Goal: Information Seeking & Learning: Learn about a topic

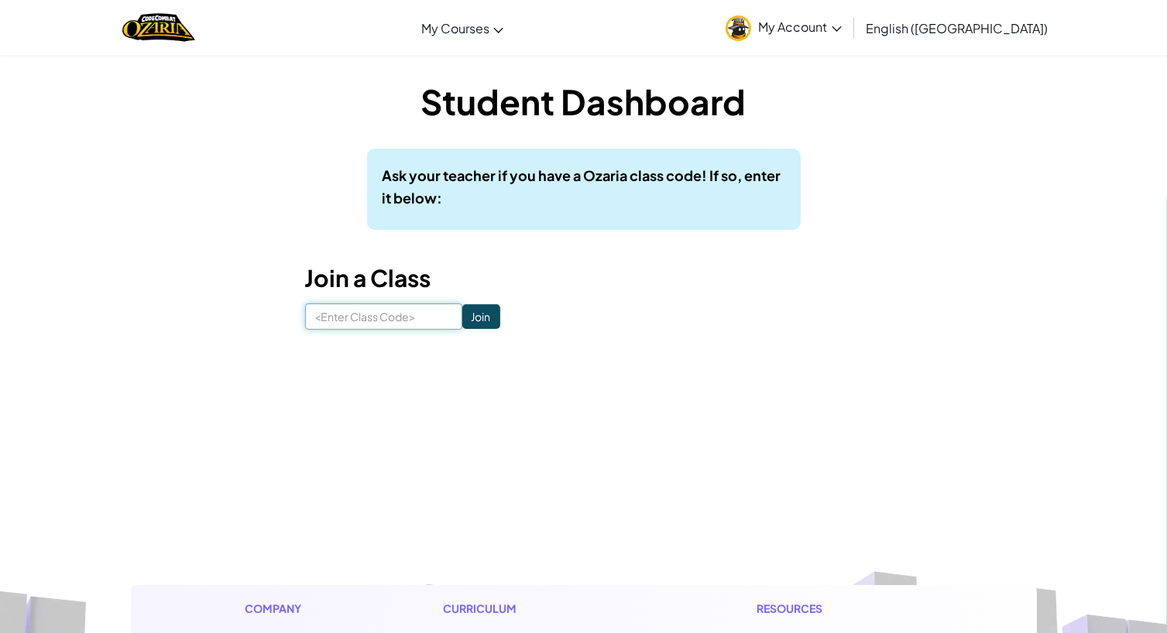
click at [389, 315] on input at bounding box center [383, 316] width 157 height 26
type input "W"
click at [841, 26] on span "My Account" at bounding box center [800, 27] width 83 height 16
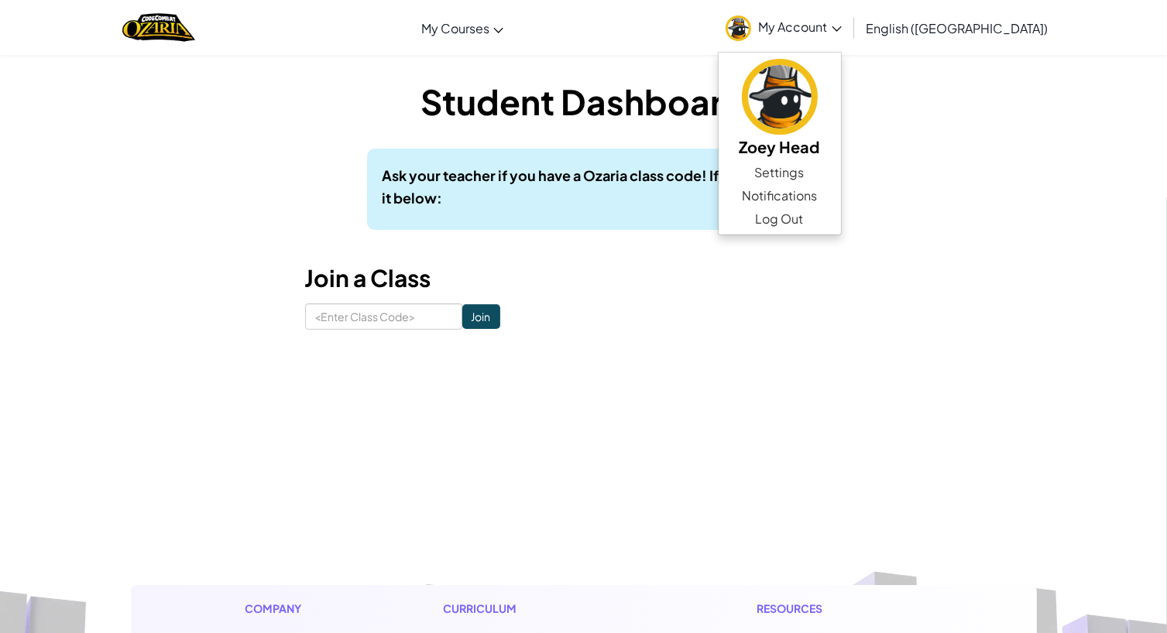
click at [1022, 165] on div "Student Dashboard Ask your teacher if you have a Ozaria class code! If so, ente…" at bounding box center [584, 203] width 906 height 252
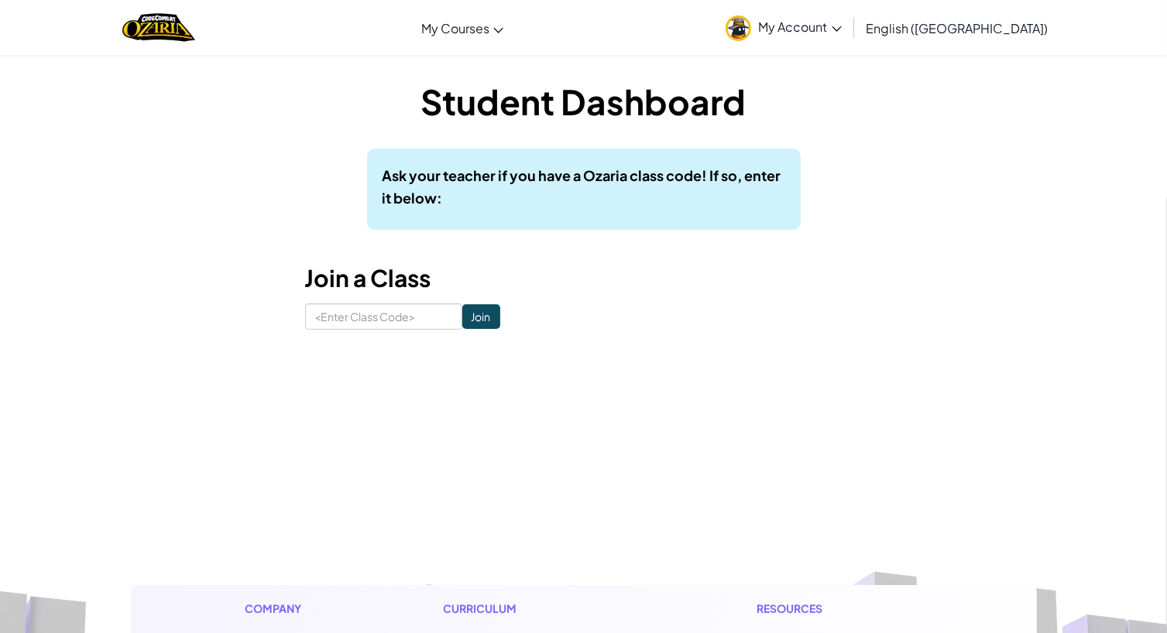
click at [849, 35] on link "My Account" at bounding box center [784, 27] width 132 height 49
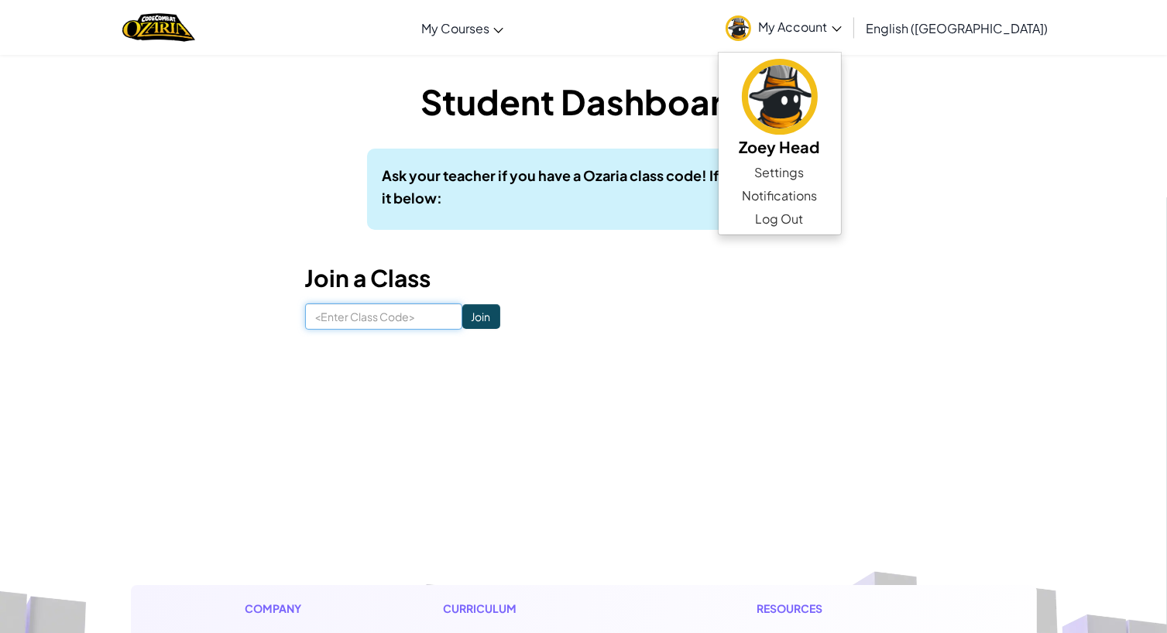
click at [378, 311] on input at bounding box center [383, 316] width 157 height 26
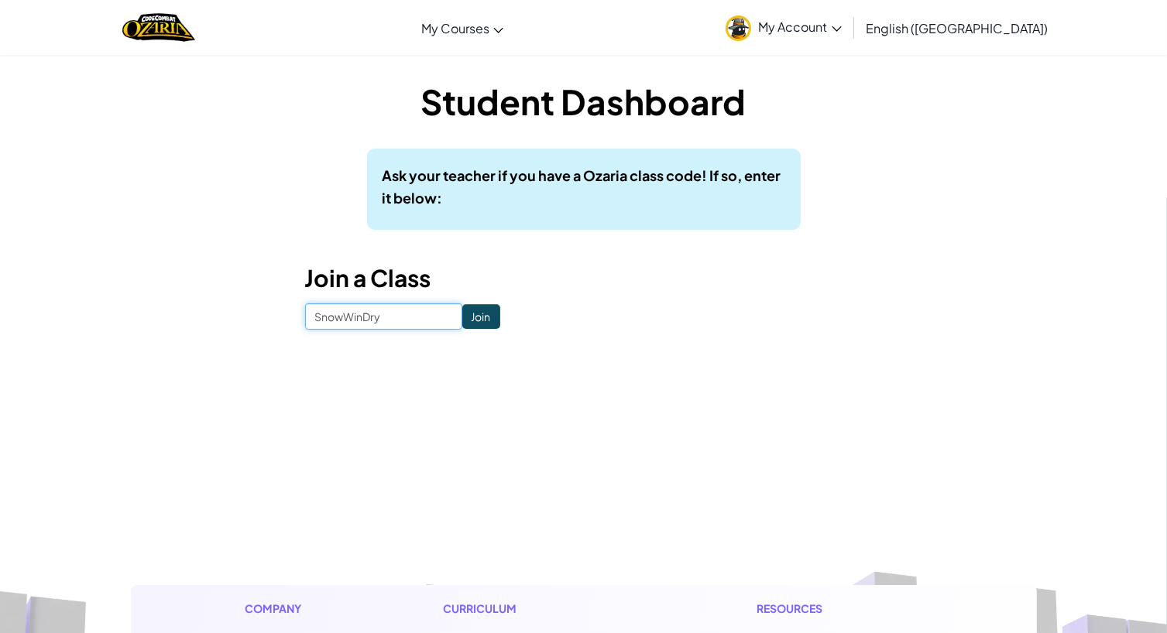
type input "SnowWinDry"
click at [462, 313] on input "Join" at bounding box center [481, 316] width 38 height 25
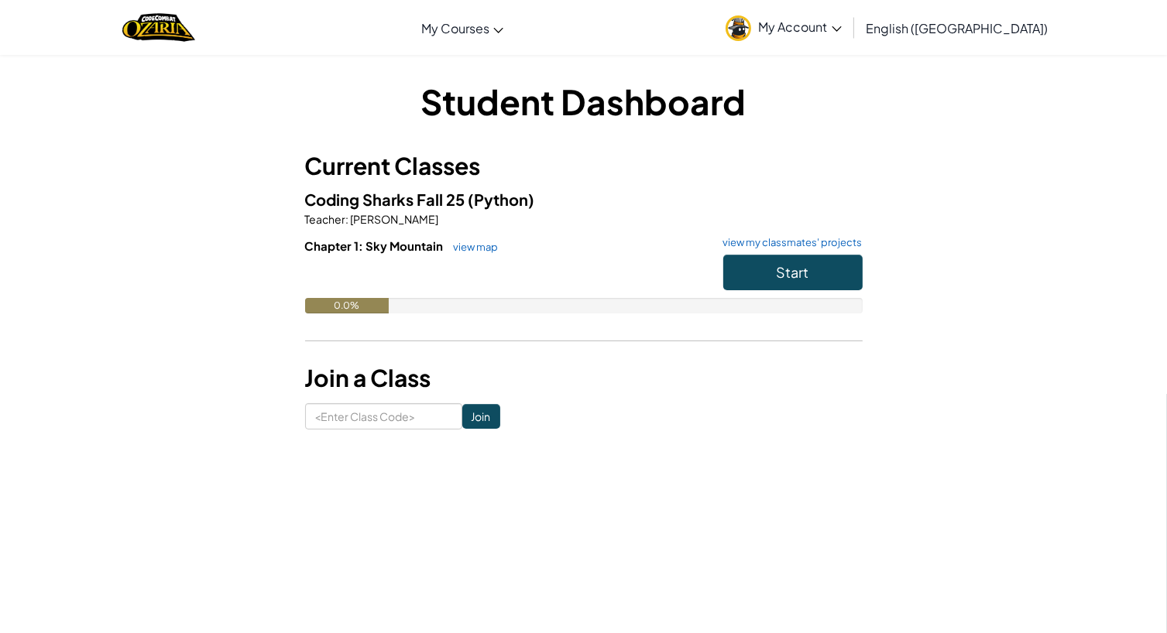
click at [841, 26] on span "My Account" at bounding box center [800, 27] width 83 height 16
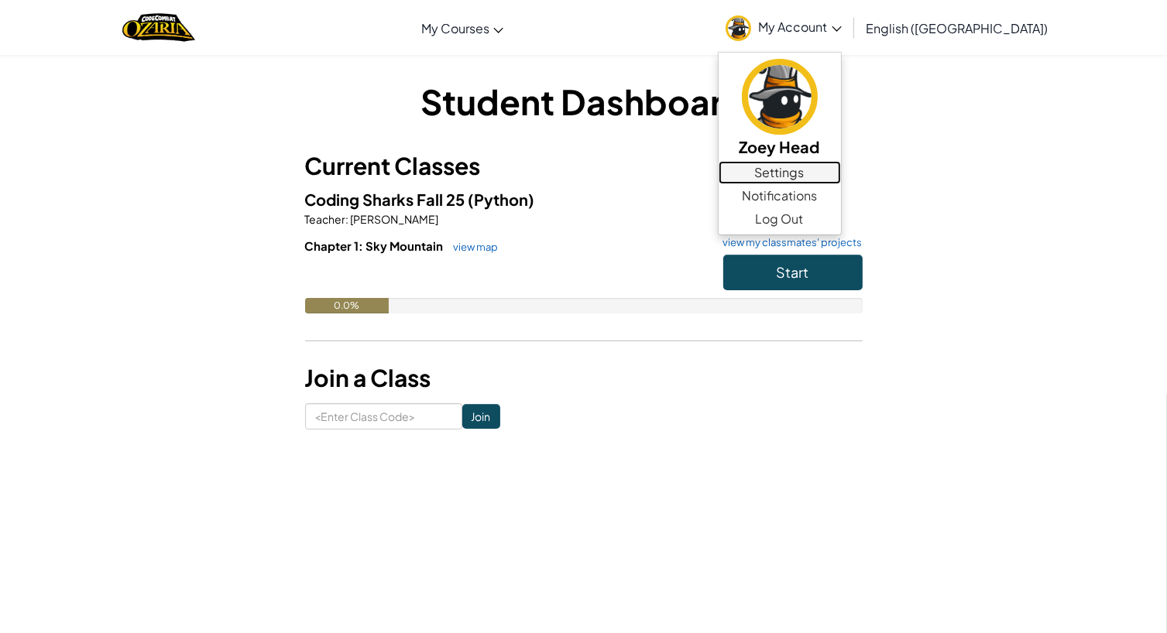
drag, startPoint x: 881, startPoint y: 171, endPoint x: 788, endPoint y: -13, distance: 206.3
drag, startPoint x: 788, startPoint y: -13, endPoint x: 745, endPoint y: 187, distance: 205.1
click at [745, 187] on h5 "Coding Sharks Fall 25 (Python)" at bounding box center [583, 199] width 557 height 24
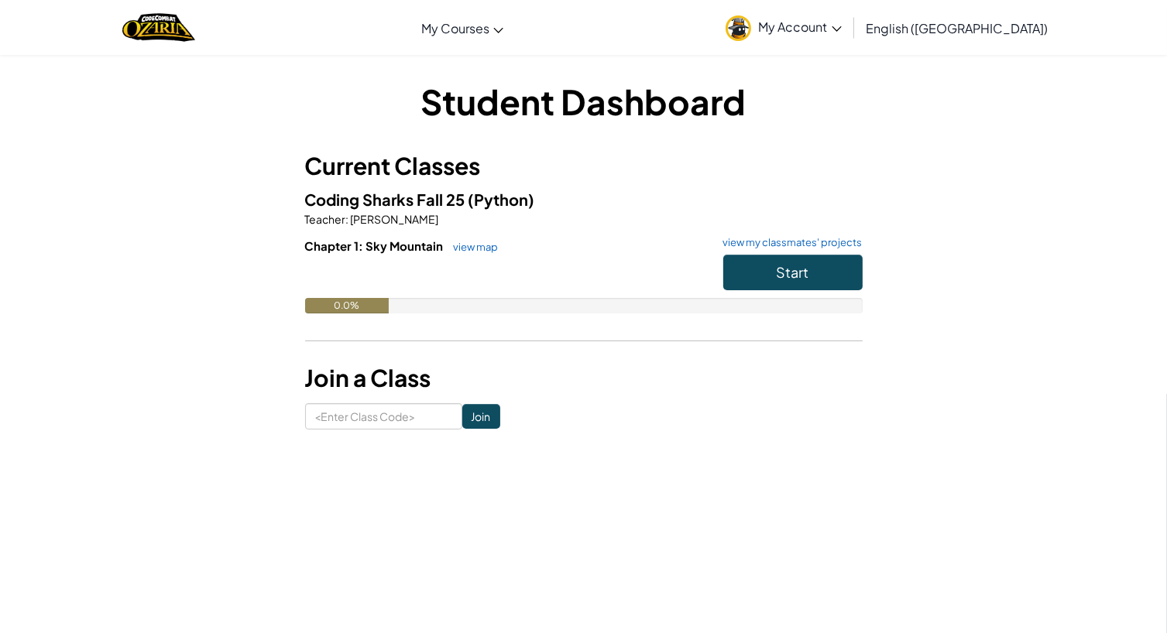
click at [841, 22] on span "My Account" at bounding box center [800, 27] width 83 height 16
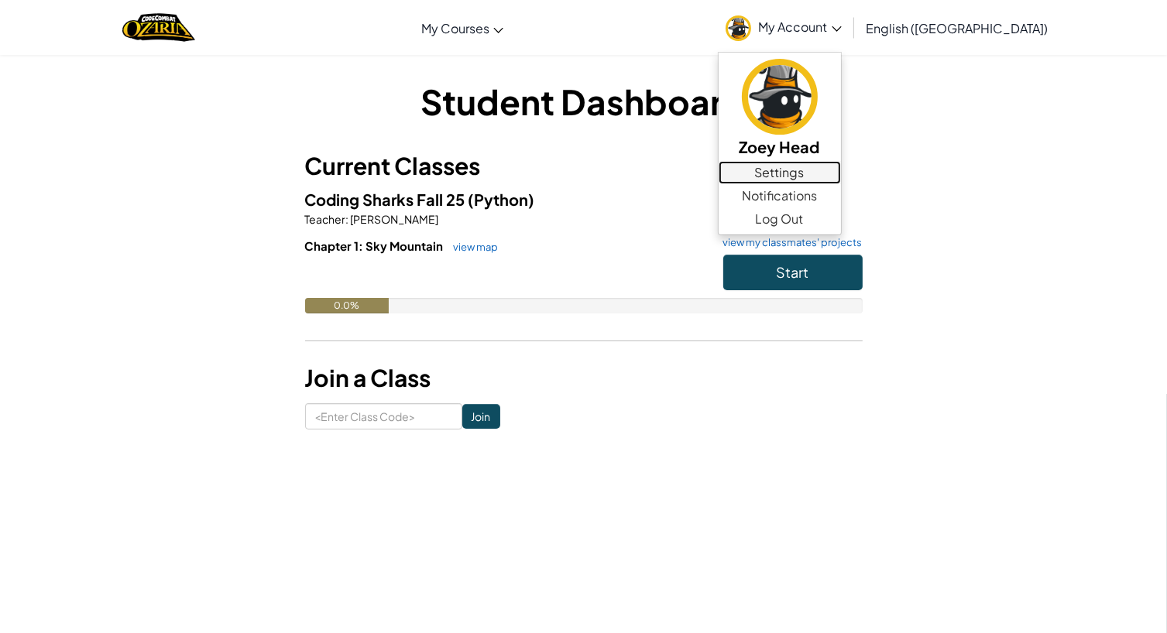
click at [841, 171] on link "Settings" at bounding box center [779, 172] width 122 height 23
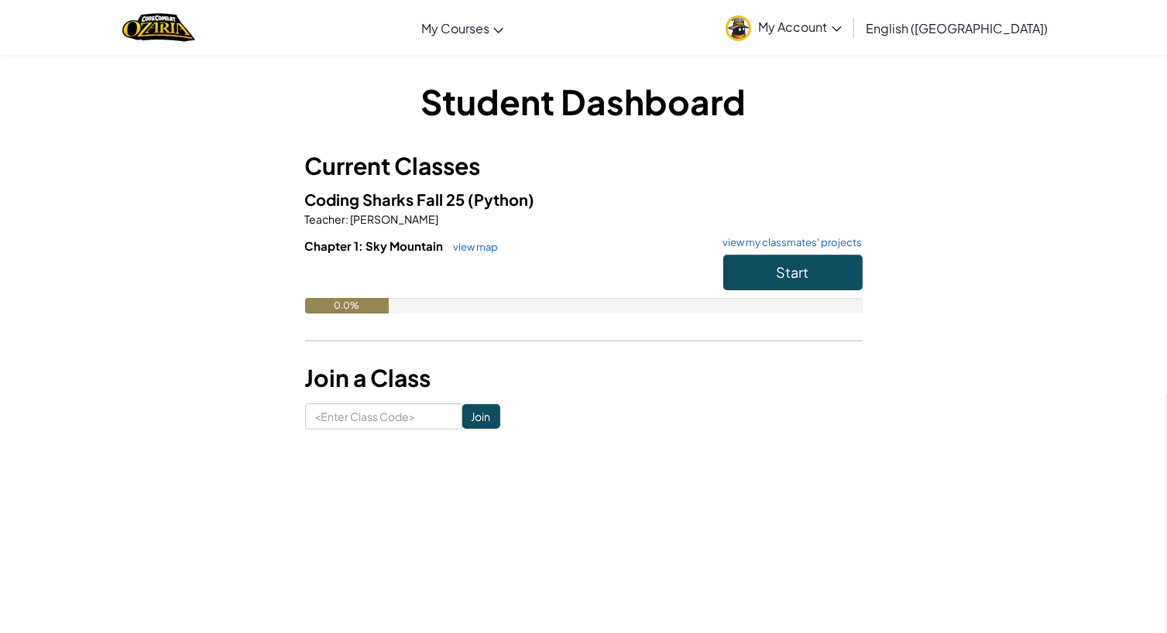
click at [751, 32] on img at bounding box center [738, 28] width 26 height 26
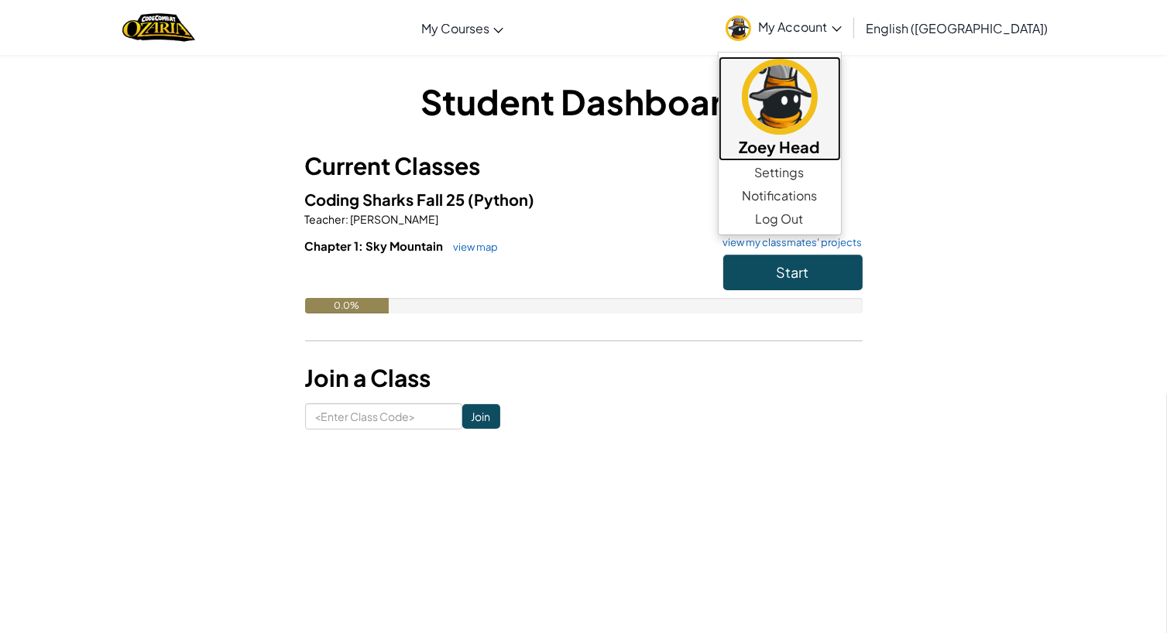
click at [817, 117] on img at bounding box center [780, 97] width 76 height 76
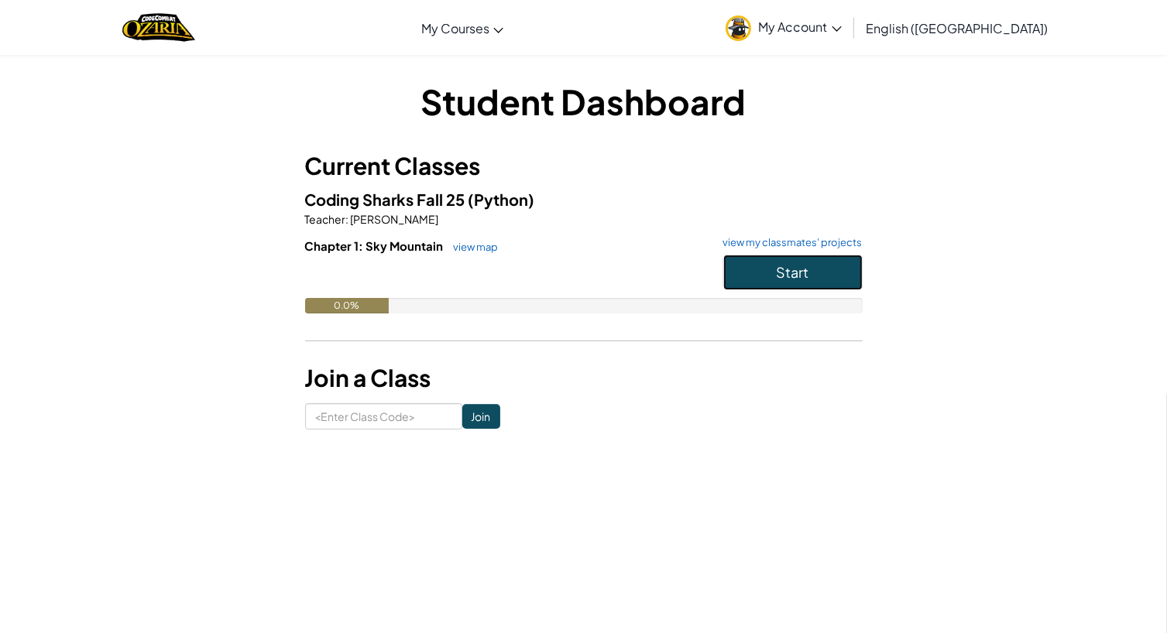
click at [797, 277] on span "Start" at bounding box center [792, 272] width 33 height 18
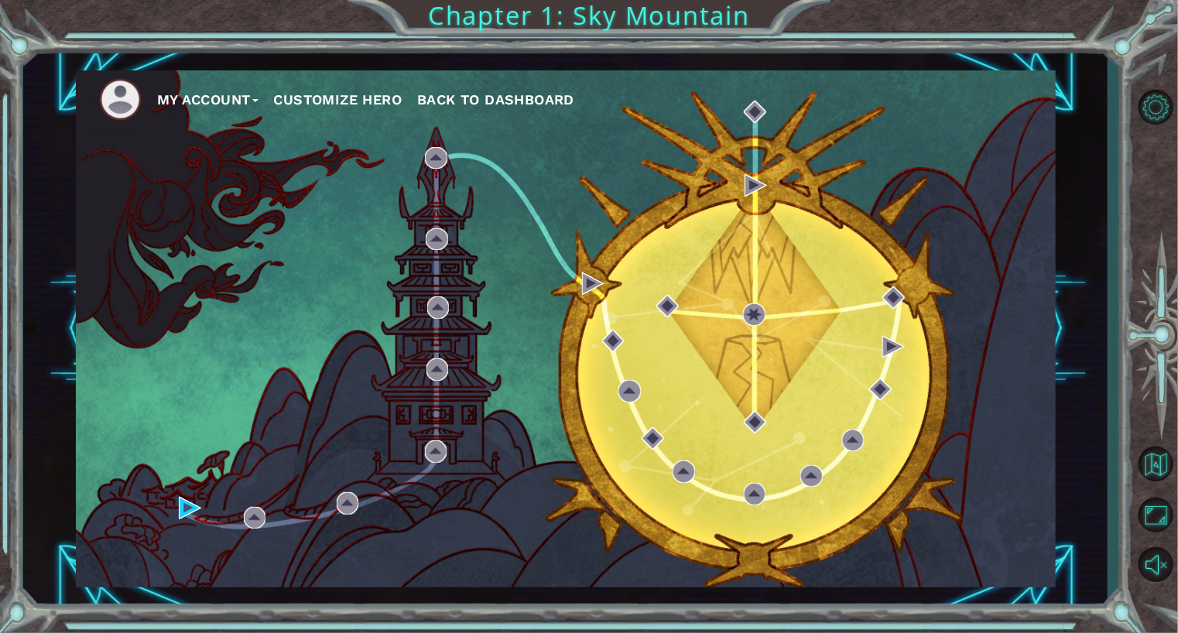
click at [313, 95] on button "Customize Hero" at bounding box center [338, 99] width 129 height 23
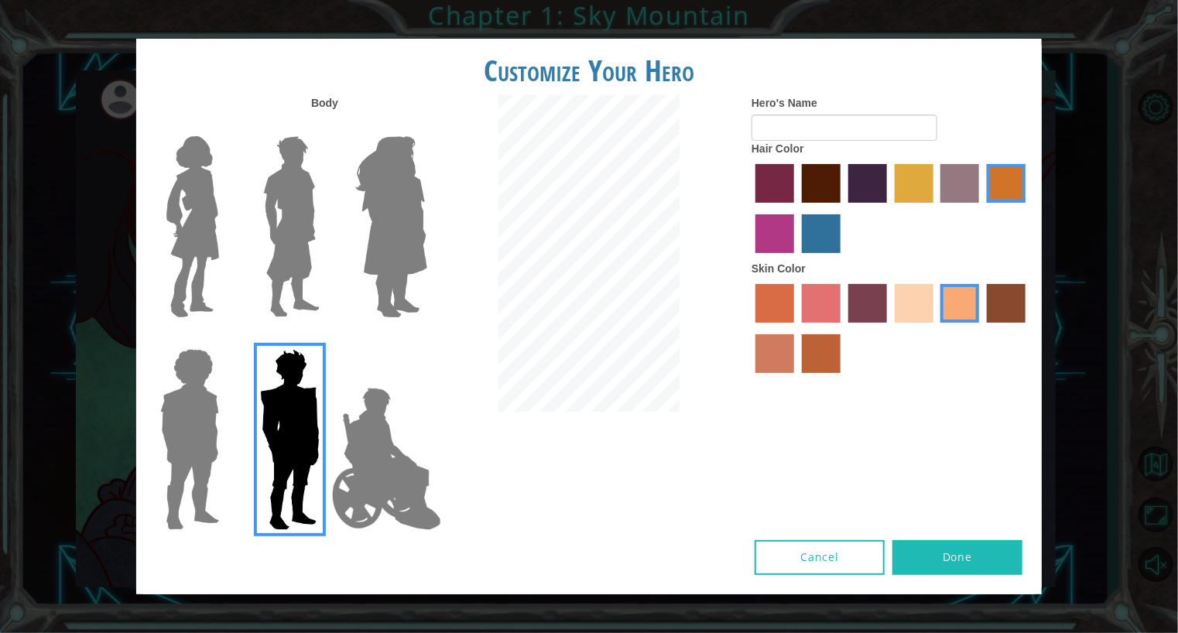
click at [206, 264] on img at bounding box center [192, 227] width 65 height 194
click at [225, 126] on input "Hero Connie" at bounding box center [225, 126] width 0 height 0
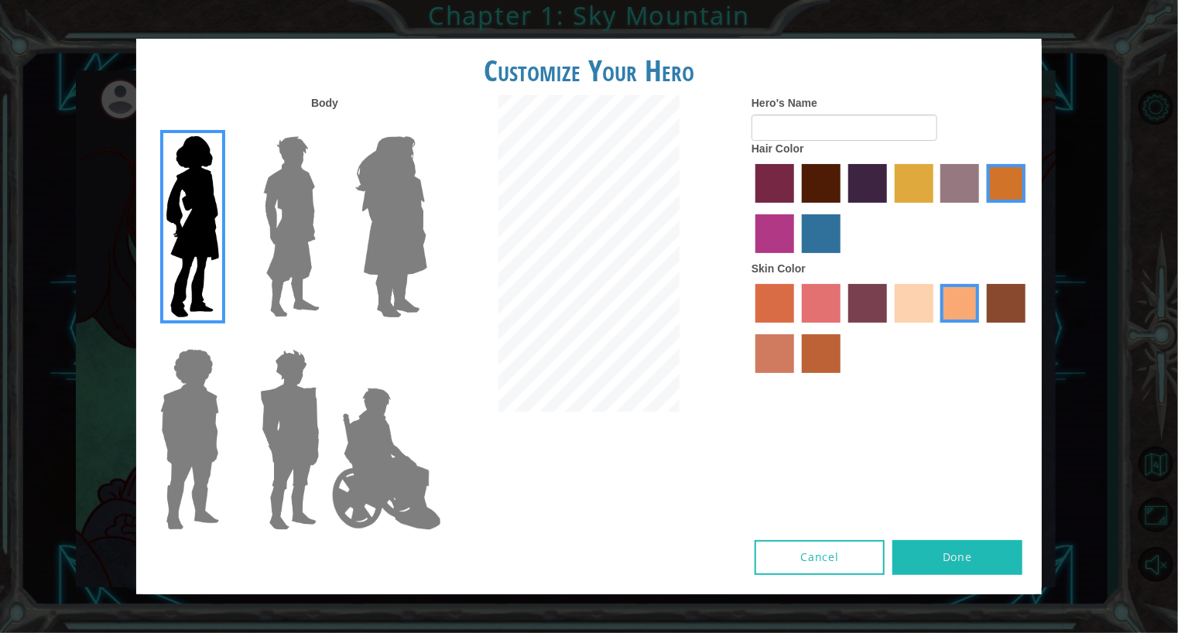
click at [821, 188] on label "maroon hair color" at bounding box center [821, 183] width 39 height 39
click at [797, 208] on input "maroon hair color" at bounding box center [797, 208] width 0 height 0
click at [920, 303] on label "sandy beach skin color" at bounding box center [914, 303] width 39 height 39
click at [889, 328] on input "sandy beach skin color" at bounding box center [889, 328] width 0 height 0
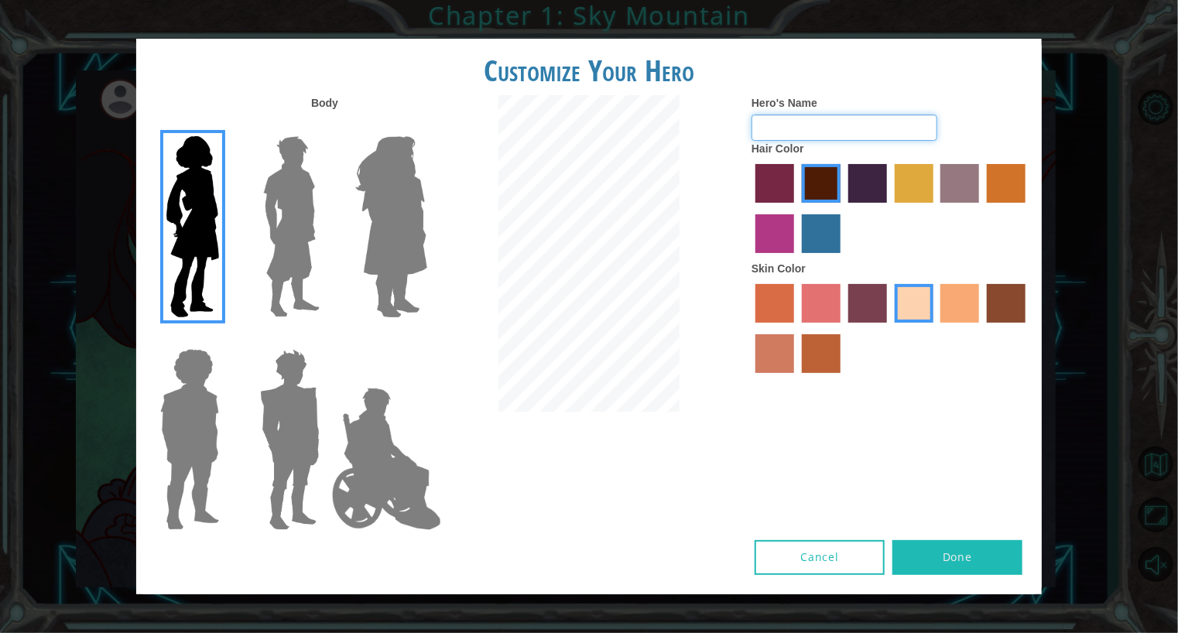
click at [879, 131] on input "Hero's Name" at bounding box center [845, 128] width 186 height 26
type input "Zoey"
click at [552, 534] on div "Body Hero's Name Zoey Hair Color Skin Color" at bounding box center [589, 317] width 906 height 445
click at [417, 259] on img at bounding box center [391, 227] width 84 height 194
click at [427, 126] on input "Hero Amethyst" at bounding box center [427, 126] width 0 height 0
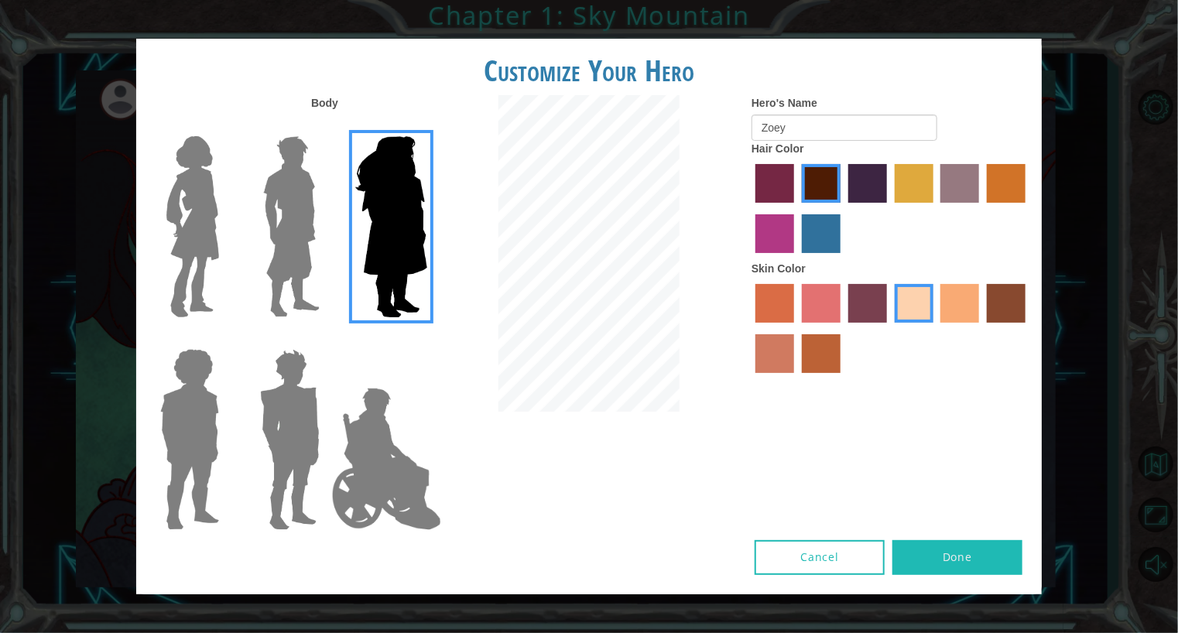
click at [188, 258] on img at bounding box center [192, 227] width 65 height 194
click at [225, 126] on input "Hero Connie" at bounding box center [225, 126] width 0 height 0
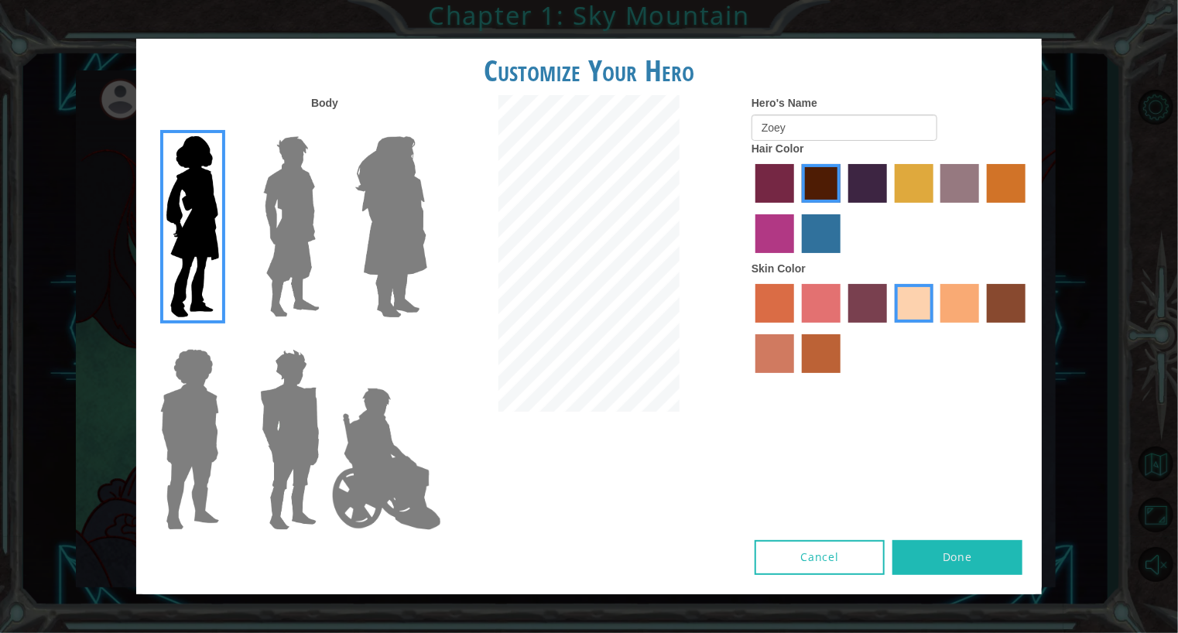
click at [979, 562] on button "Done" at bounding box center [958, 557] width 130 height 35
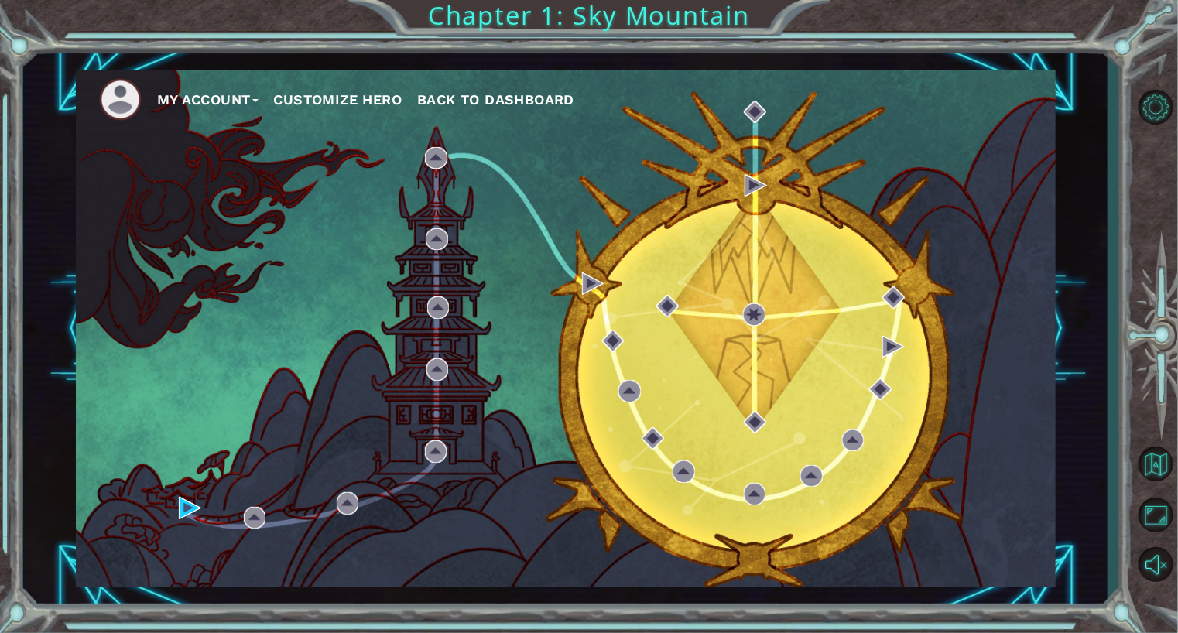
click at [180, 94] on button "My Account" at bounding box center [207, 99] width 101 height 23
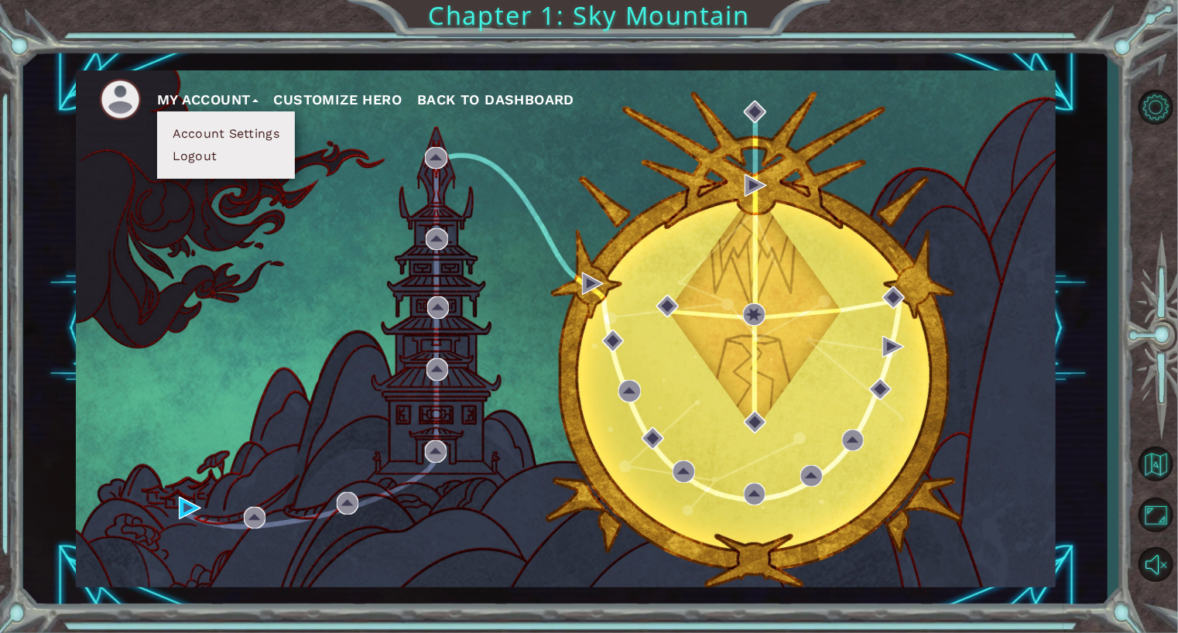
click at [149, 203] on div "My Account Account Settings Logout Customize Hero Back to Dashboard" at bounding box center [566, 328] width 980 height 517
click at [229, 499] on div "My Account Account Settings Logout Customize Hero Back to Dashboard" at bounding box center [566, 328] width 980 height 517
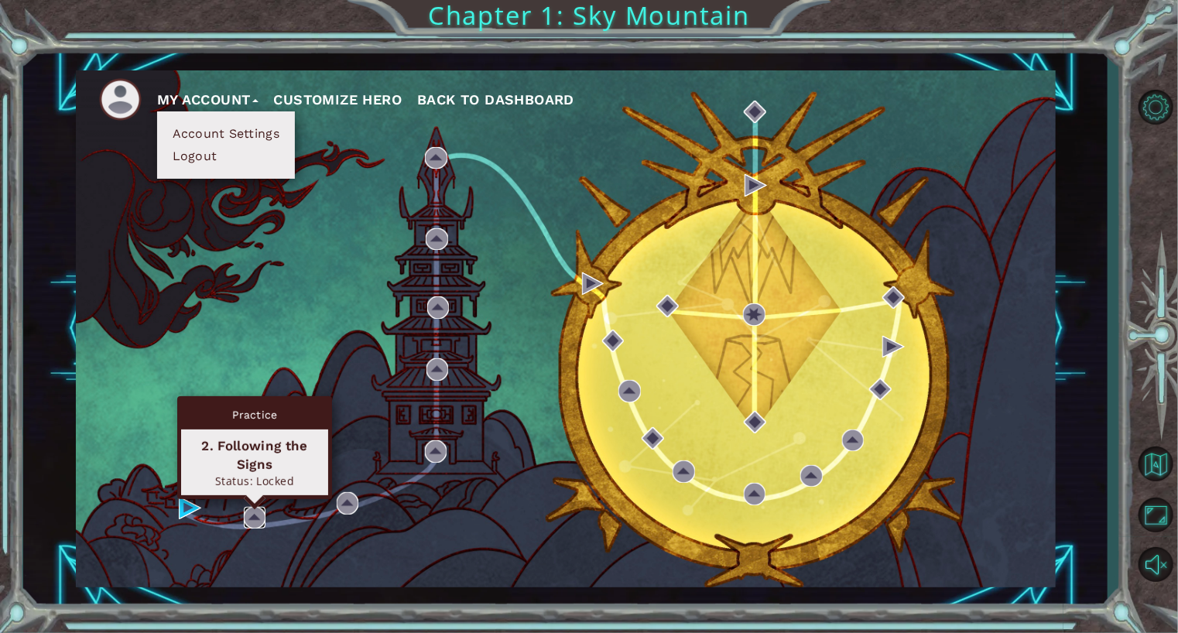
click at [254, 519] on img at bounding box center [255, 518] width 22 height 22
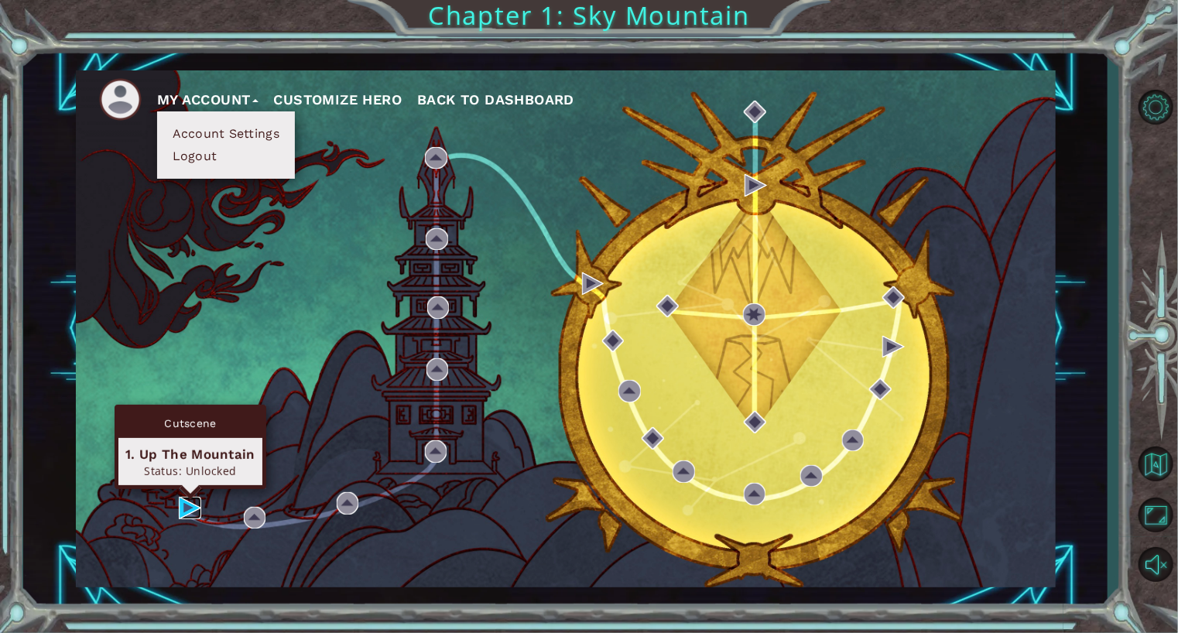
click at [187, 512] on img at bounding box center [190, 508] width 22 height 22
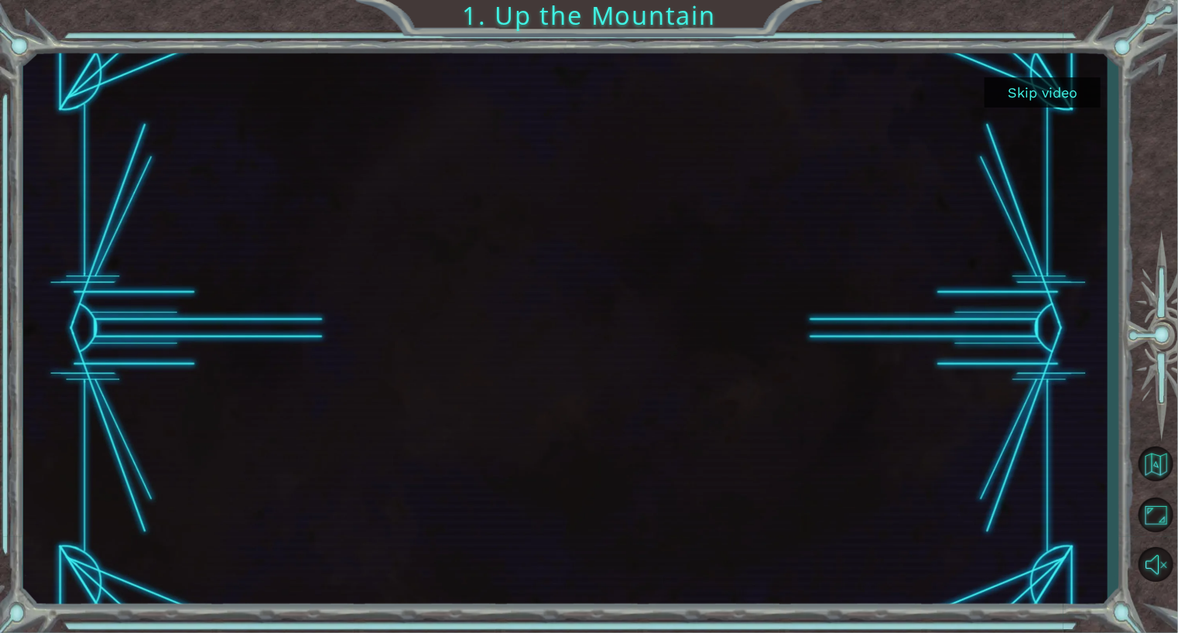
click at [1062, 87] on button "Skip video" at bounding box center [1043, 92] width 116 height 30
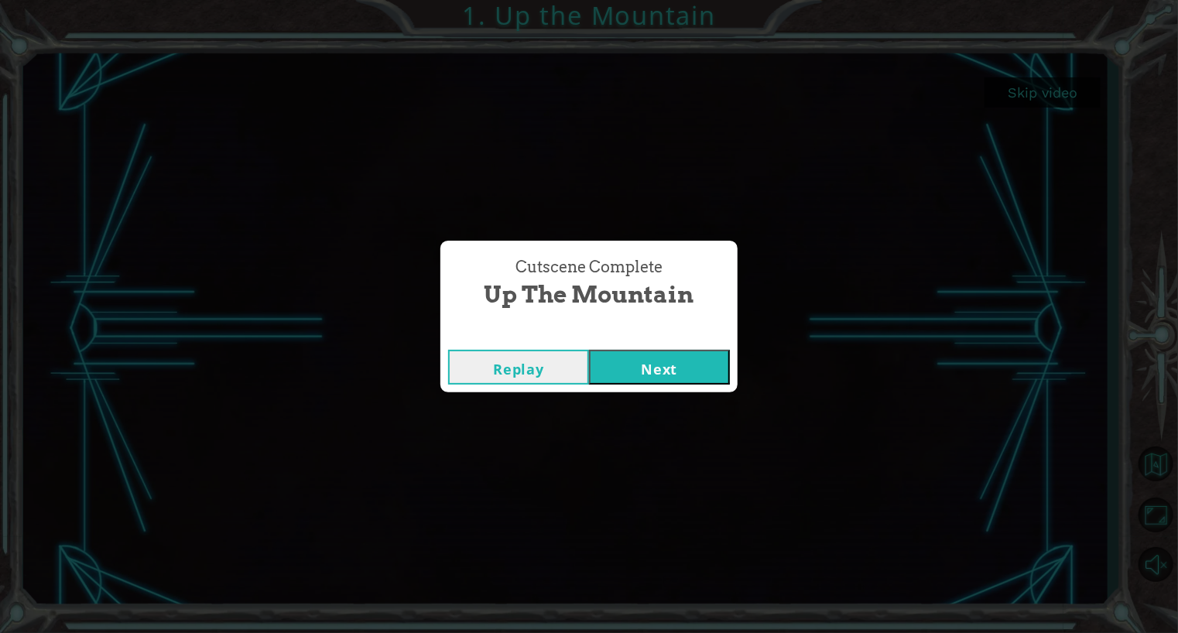
click at [688, 366] on button "Next" at bounding box center [659, 367] width 141 height 35
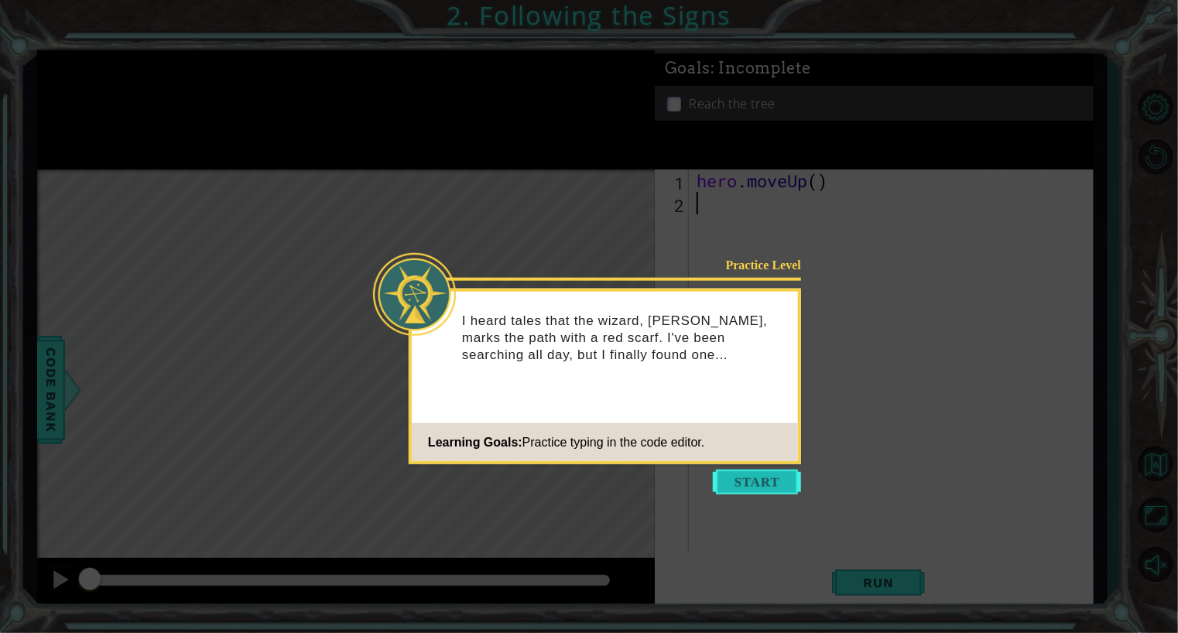
click at [773, 479] on button "Start" at bounding box center [757, 482] width 88 height 25
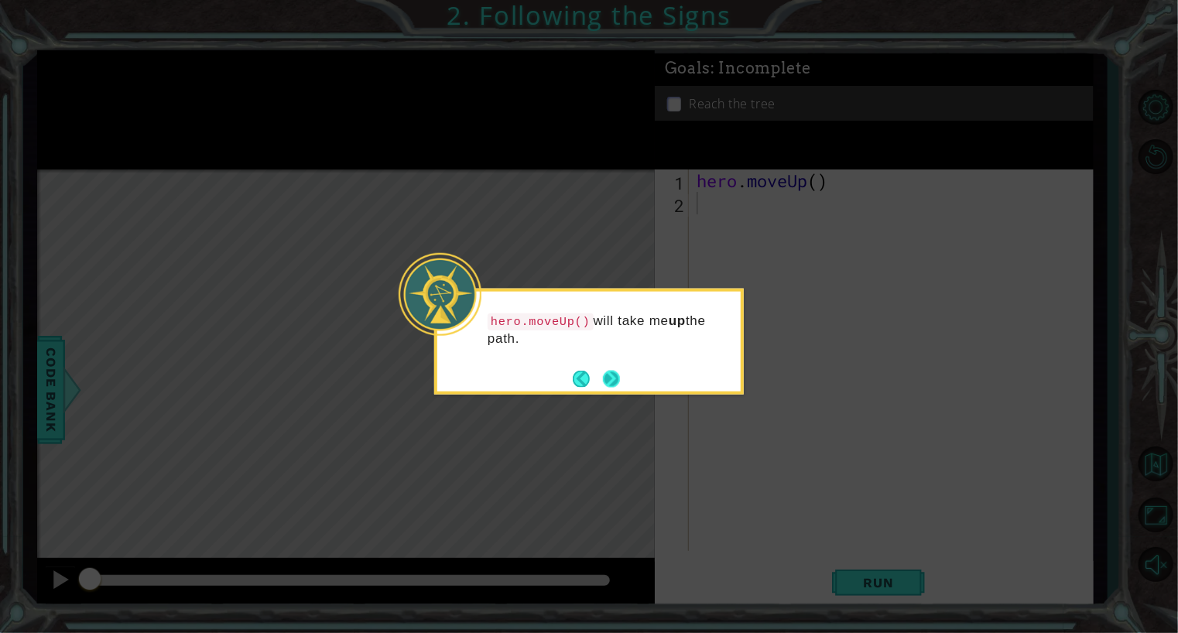
click at [615, 381] on button "Next" at bounding box center [612, 379] width 24 height 24
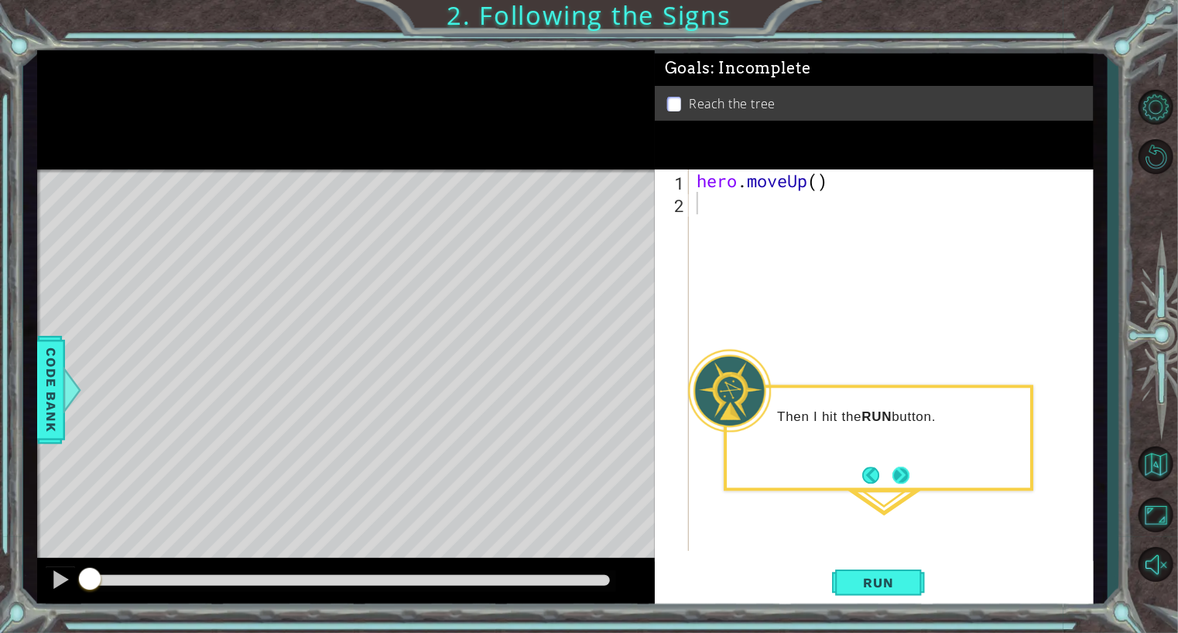
click at [899, 474] on button "Next" at bounding box center [901, 475] width 21 height 21
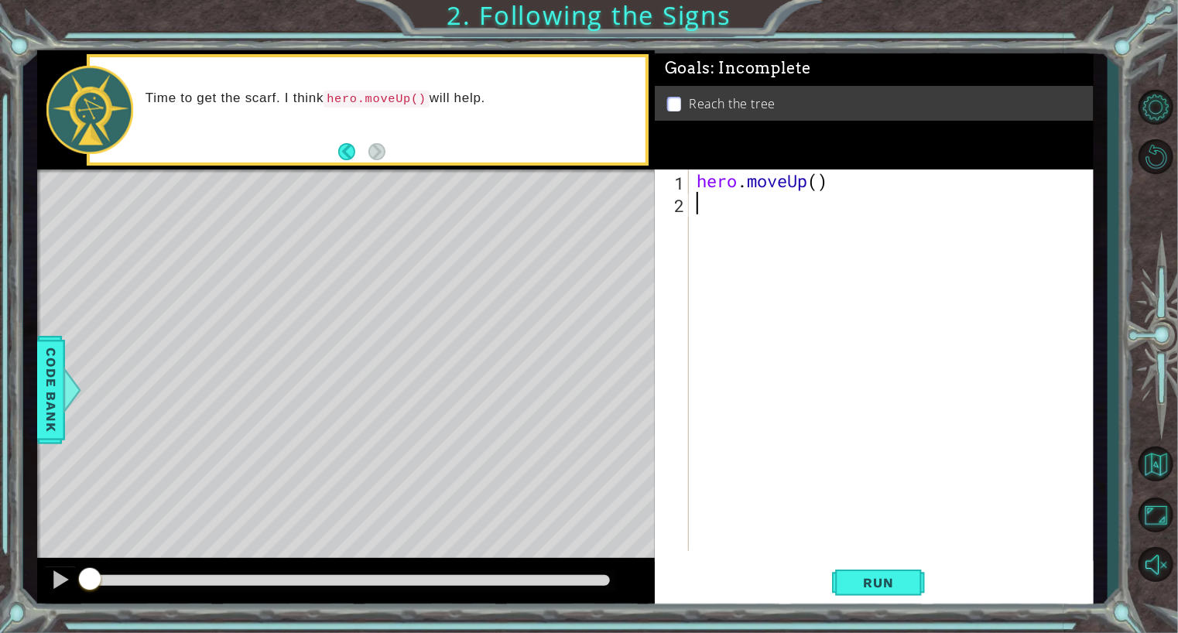
type textarea "h"
click at [858, 574] on button "Run" at bounding box center [878, 583] width 93 height 44
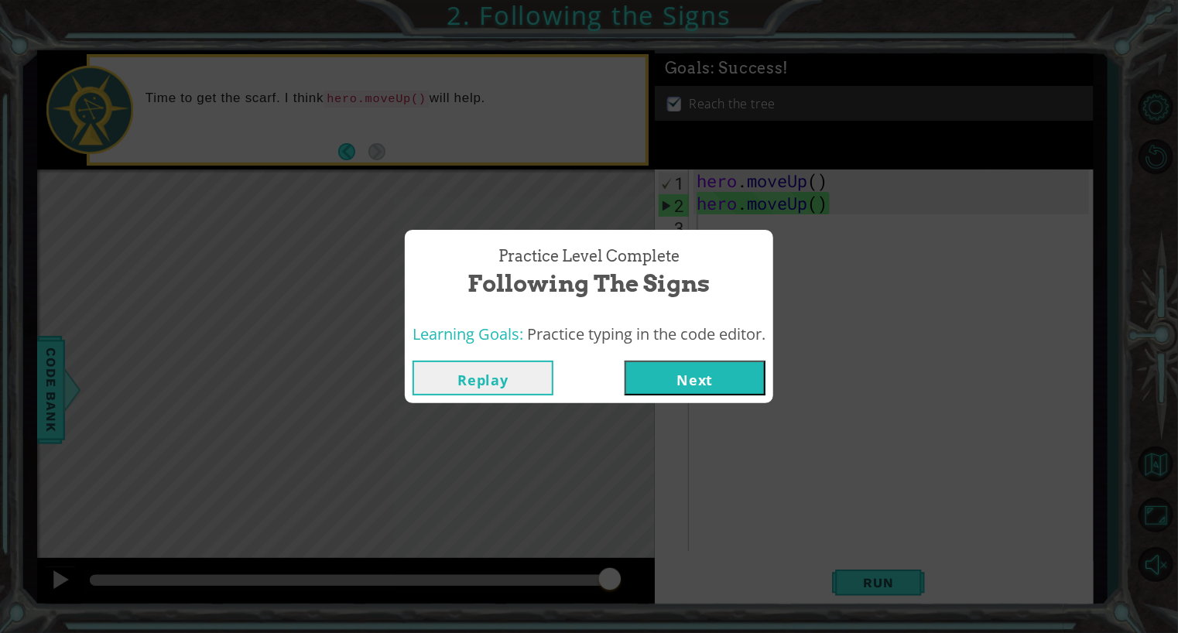
click at [666, 379] on button "Next" at bounding box center [695, 378] width 141 height 35
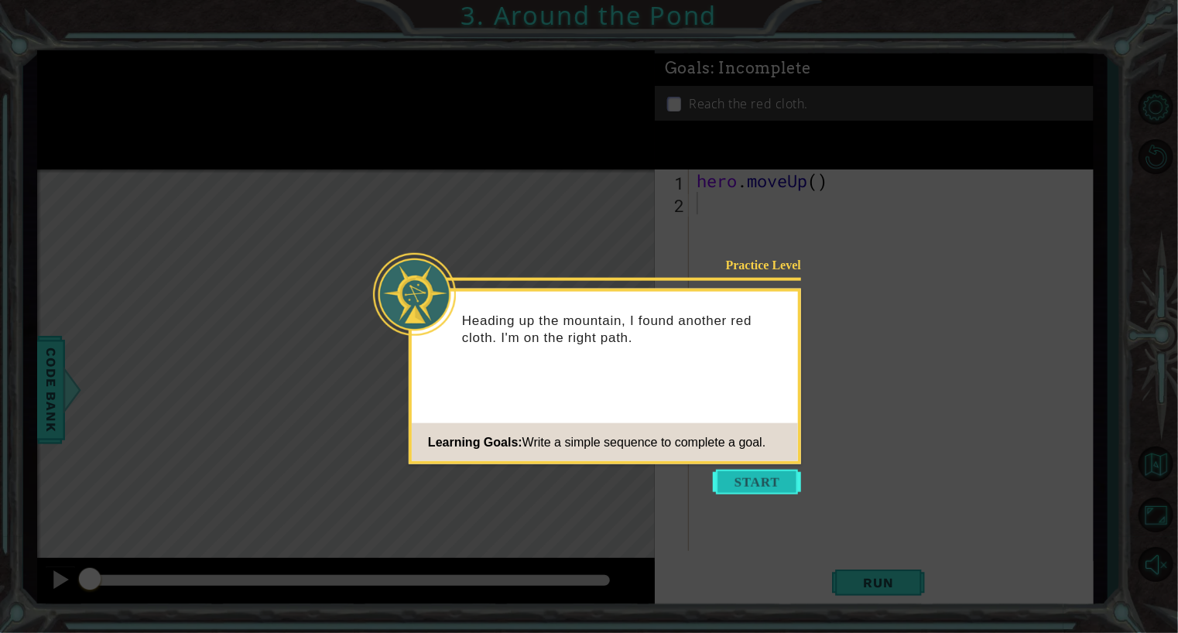
click at [760, 478] on button "Start" at bounding box center [757, 482] width 88 height 25
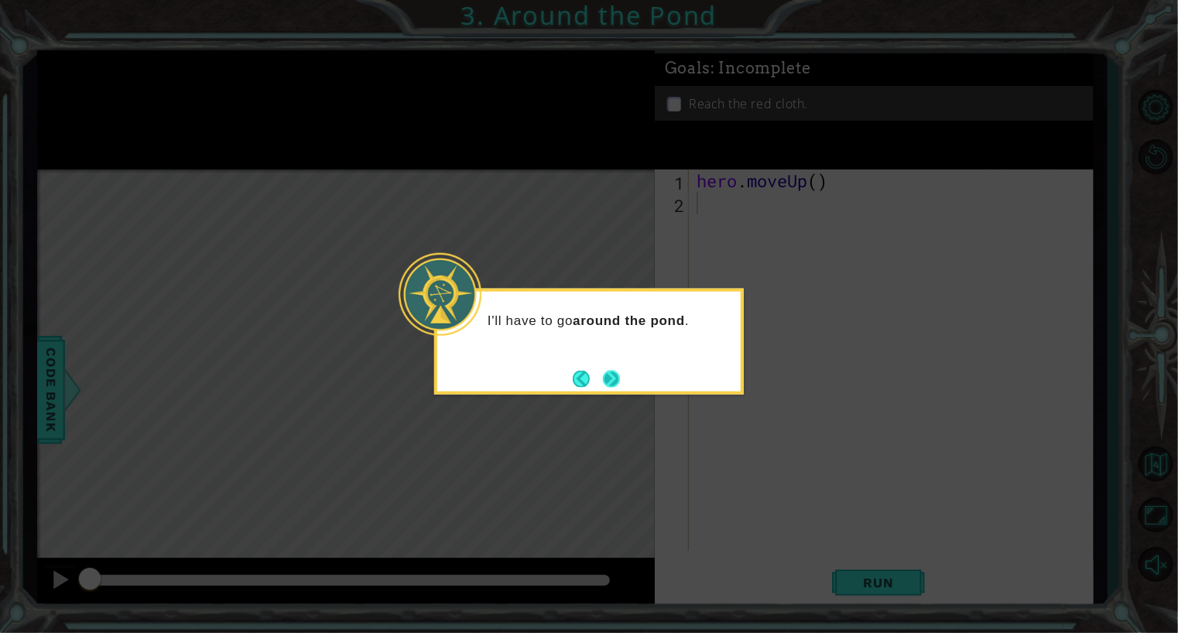
click at [614, 378] on button "Next" at bounding box center [611, 379] width 18 height 18
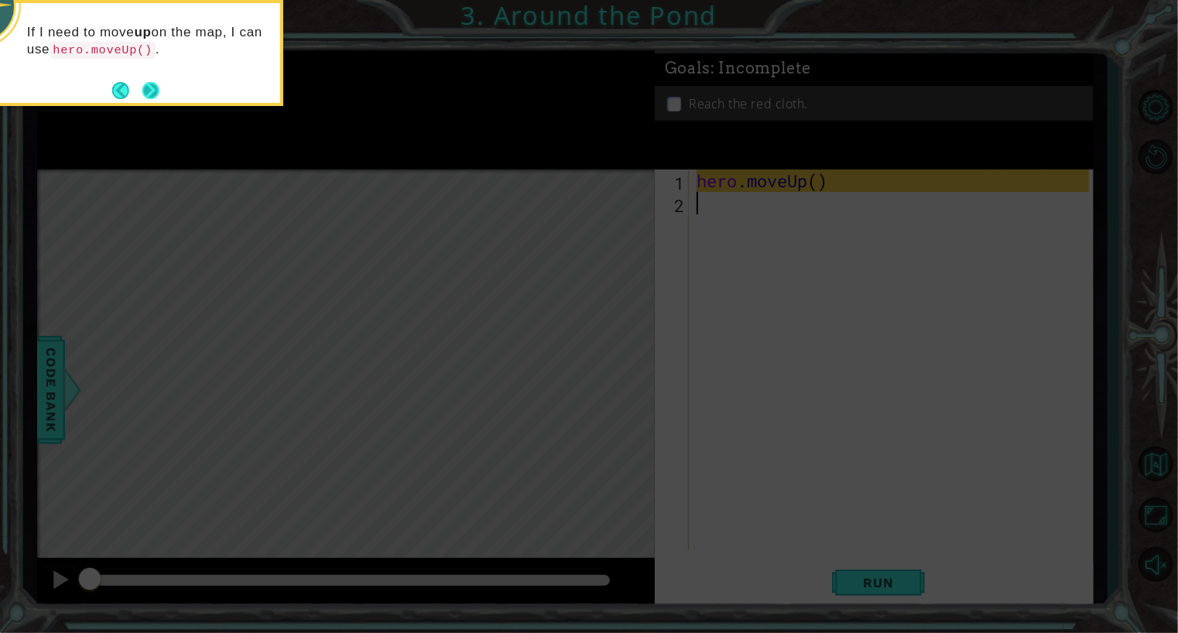
click at [146, 87] on button "Next" at bounding box center [151, 91] width 20 height 20
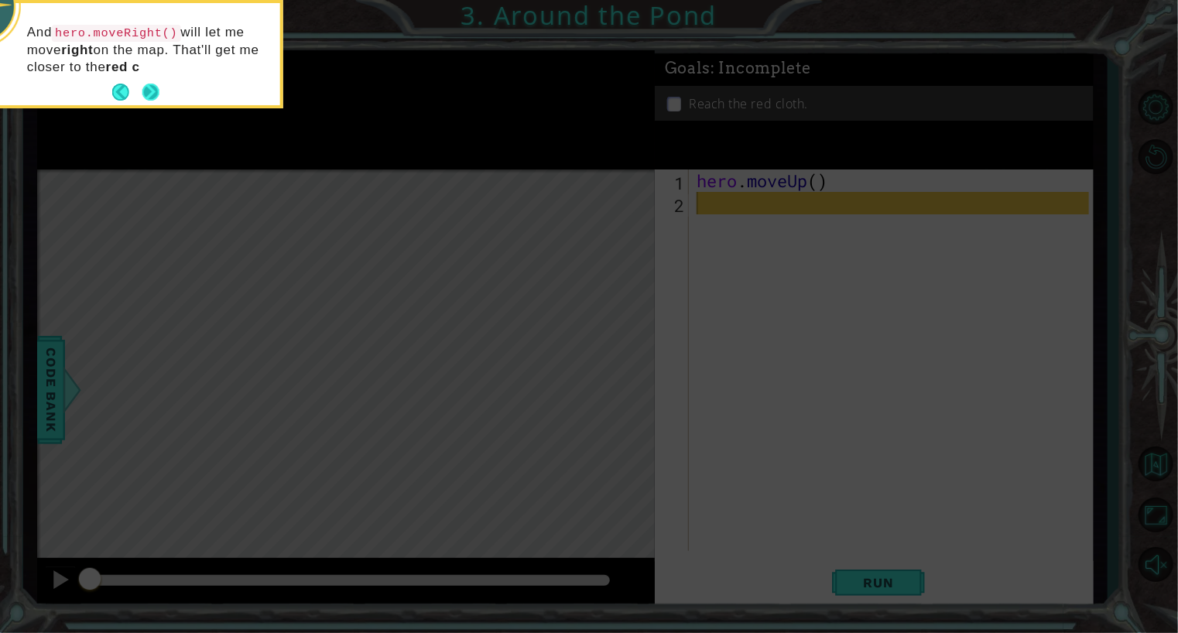
click at [151, 87] on button "Next" at bounding box center [151, 93] width 18 height 18
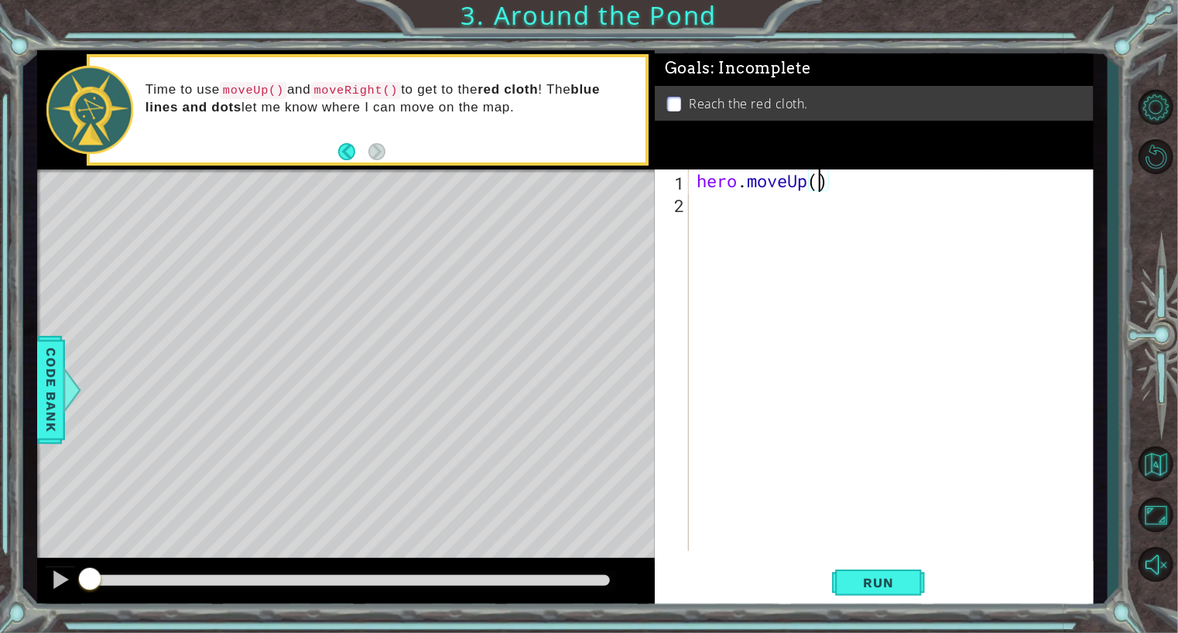
click at [817, 183] on div "hero . moveUp ( )" at bounding box center [895, 383] width 403 height 427
type textarea "hero.moveUp(2)"
click at [790, 218] on div "hero . moveUp ( 2 )" at bounding box center [895, 383] width 403 height 427
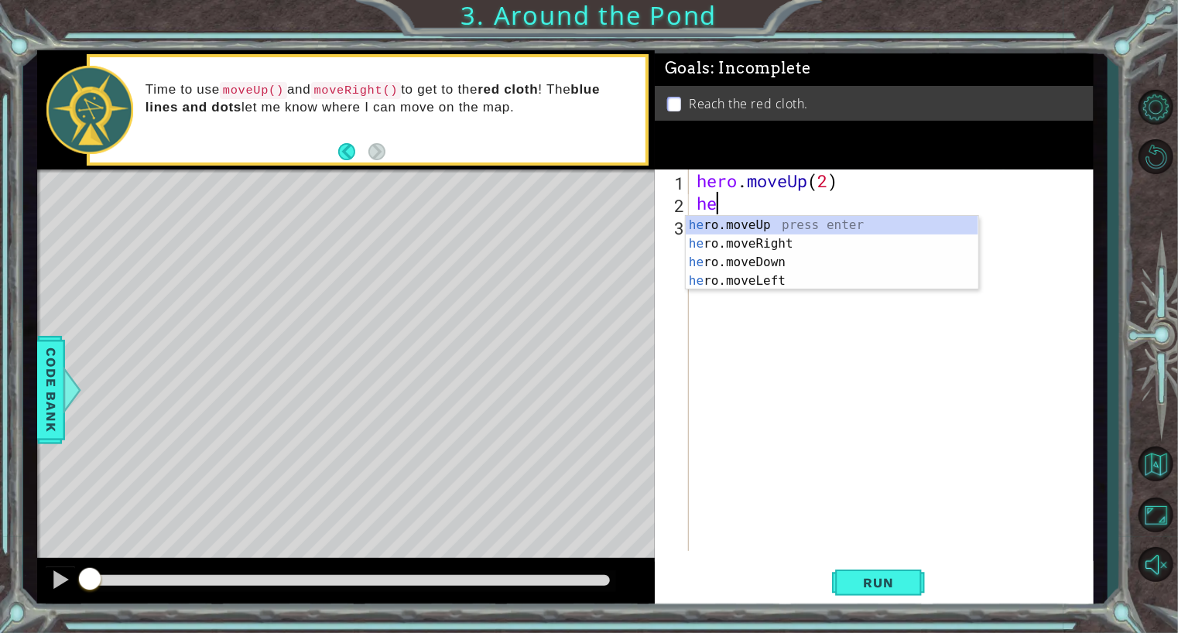
type textarea "her"
click at [797, 238] on div "her o.moveUp press enter her o.moveRight press enter her o.moveDown press enter…" at bounding box center [832, 271] width 293 height 111
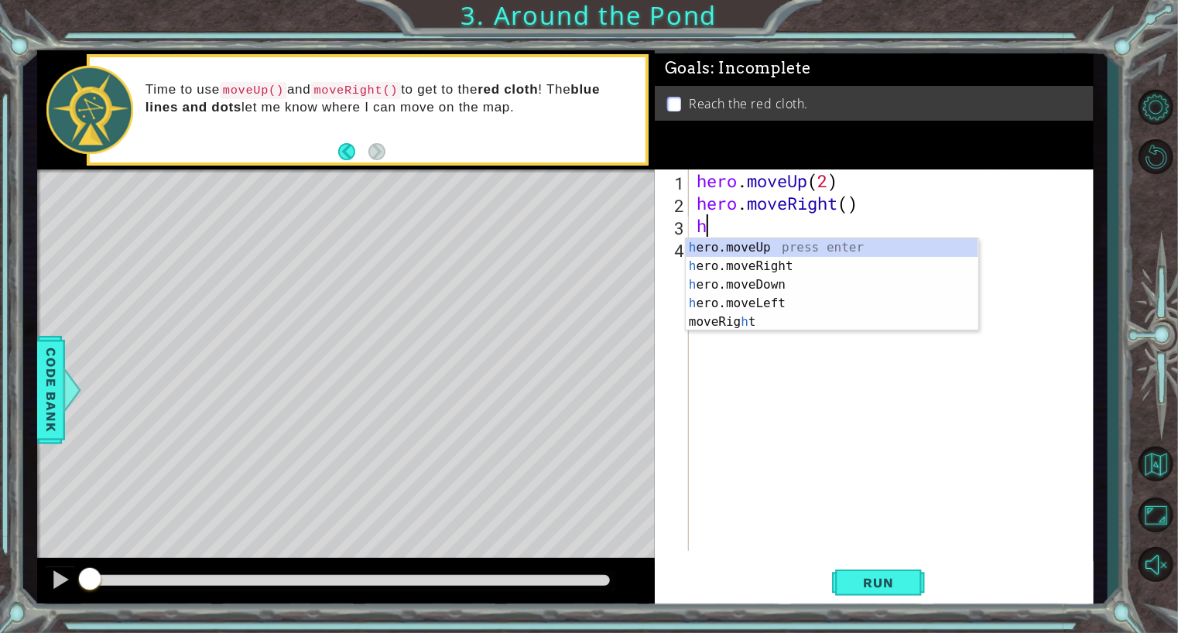
type textarea "he"
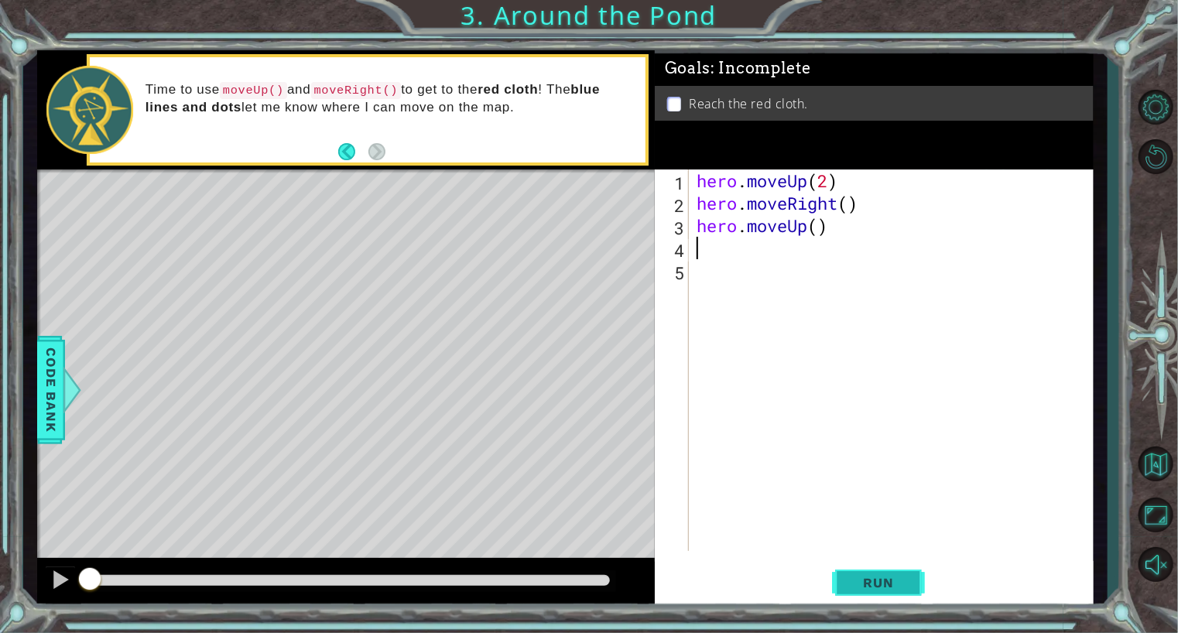
click at [861, 578] on span "Run" at bounding box center [878, 582] width 61 height 15
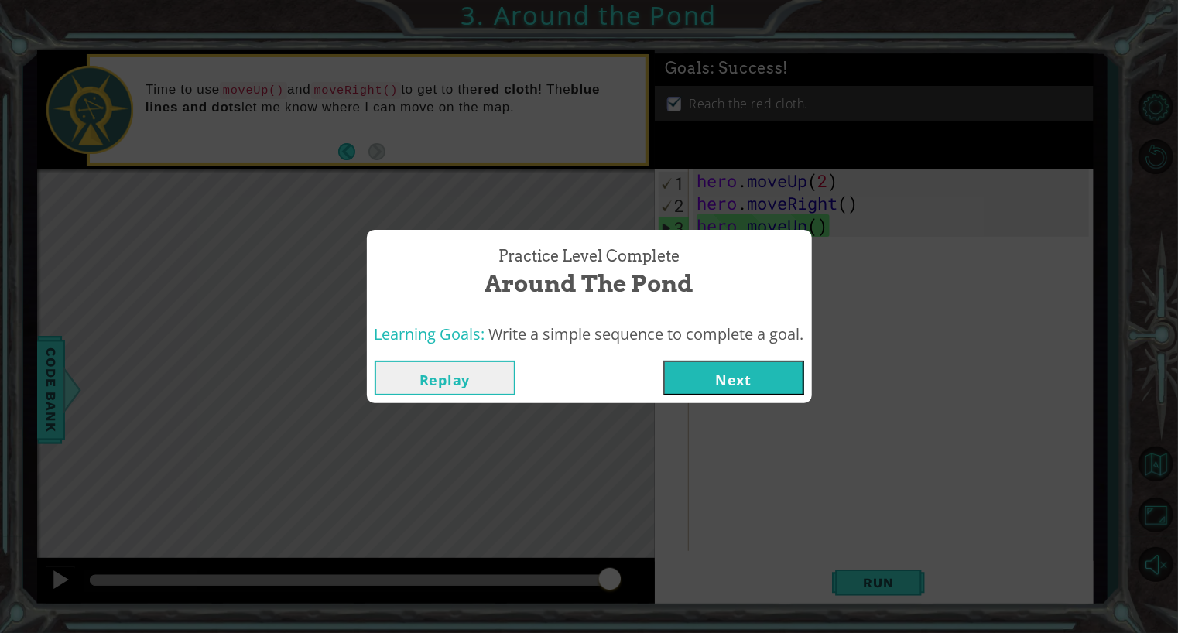
click at [759, 382] on button "Next" at bounding box center [733, 378] width 141 height 35
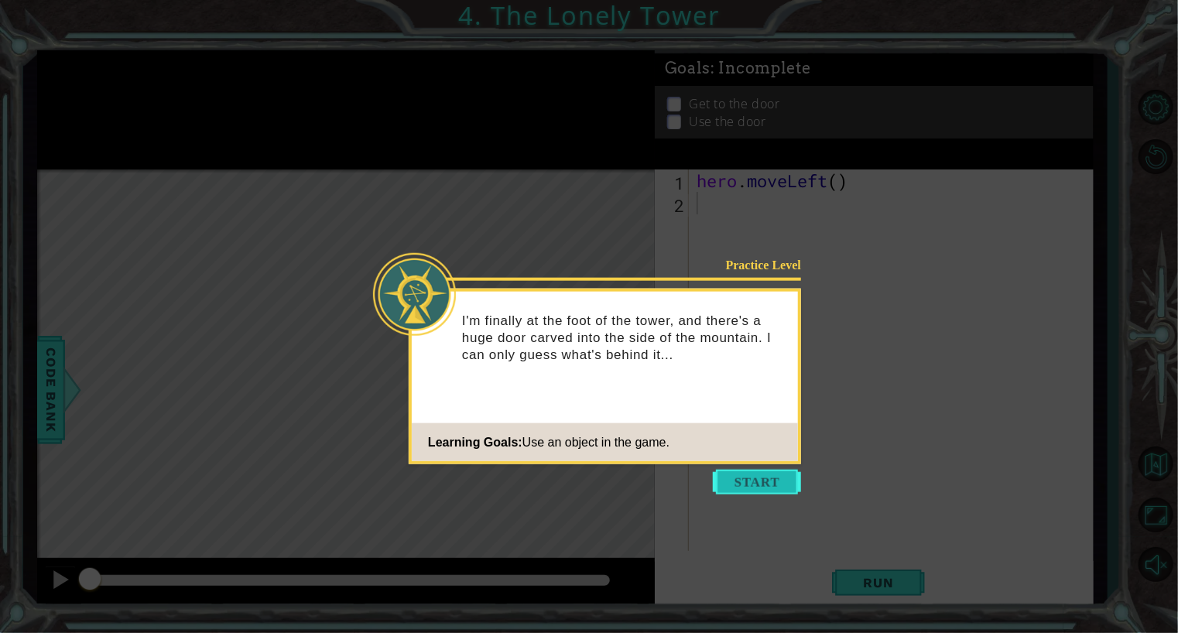
click at [777, 482] on button "Start" at bounding box center [757, 482] width 88 height 25
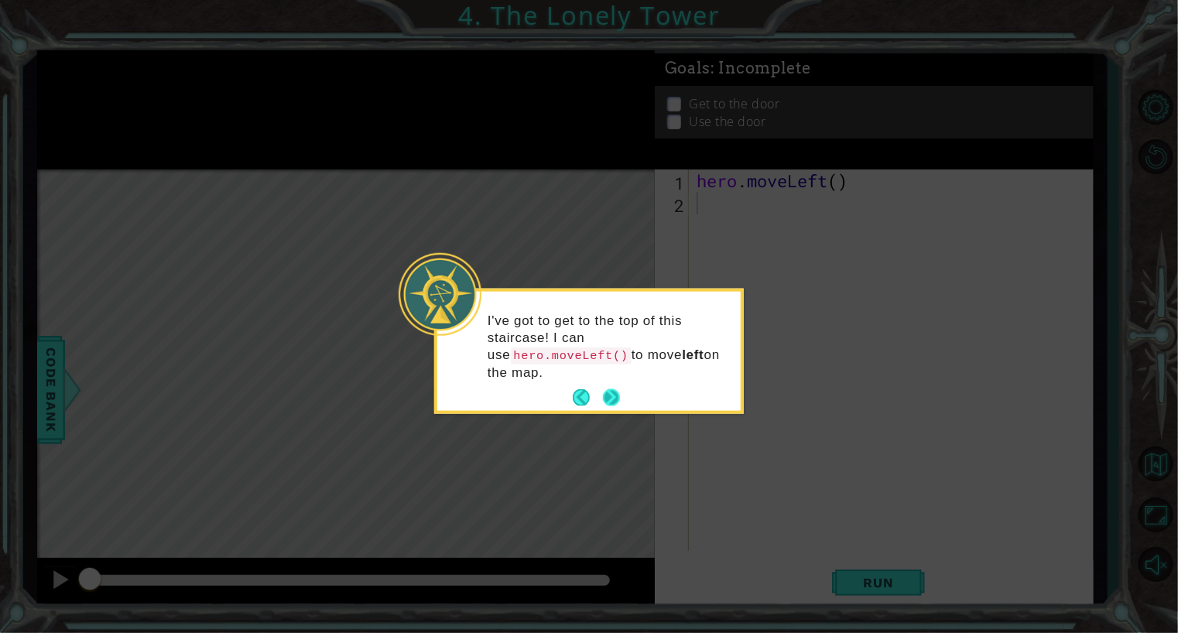
click at [614, 389] on button "Next" at bounding box center [612, 398] width 18 height 18
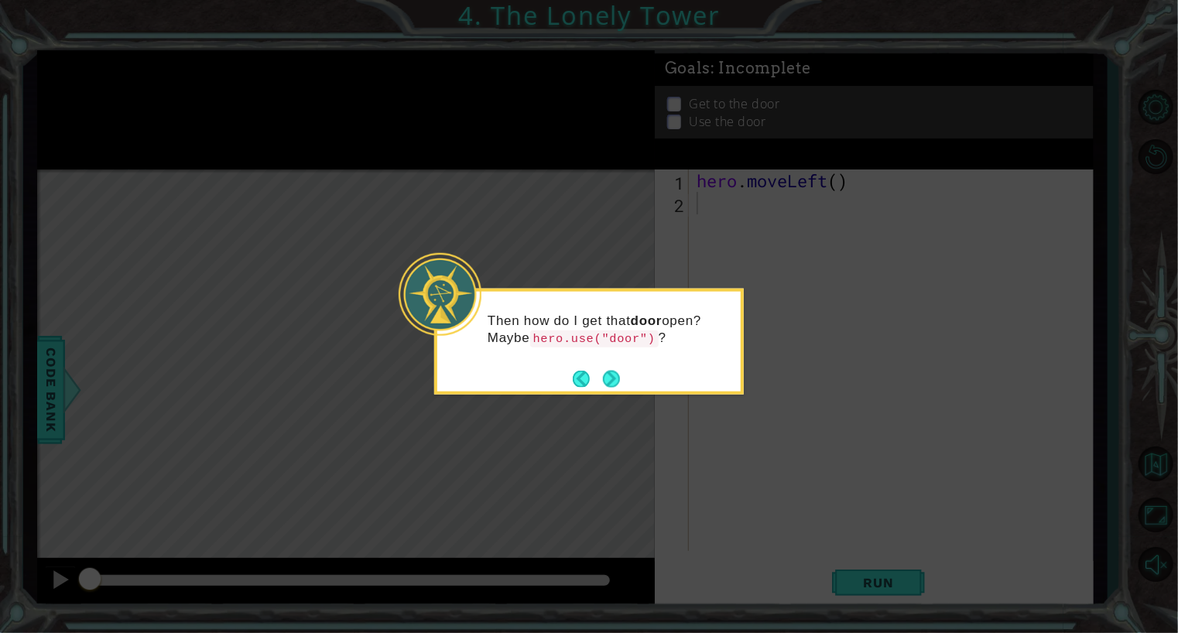
click at [614, 379] on button "Next" at bounding box center [612, 379] width 18 height 18
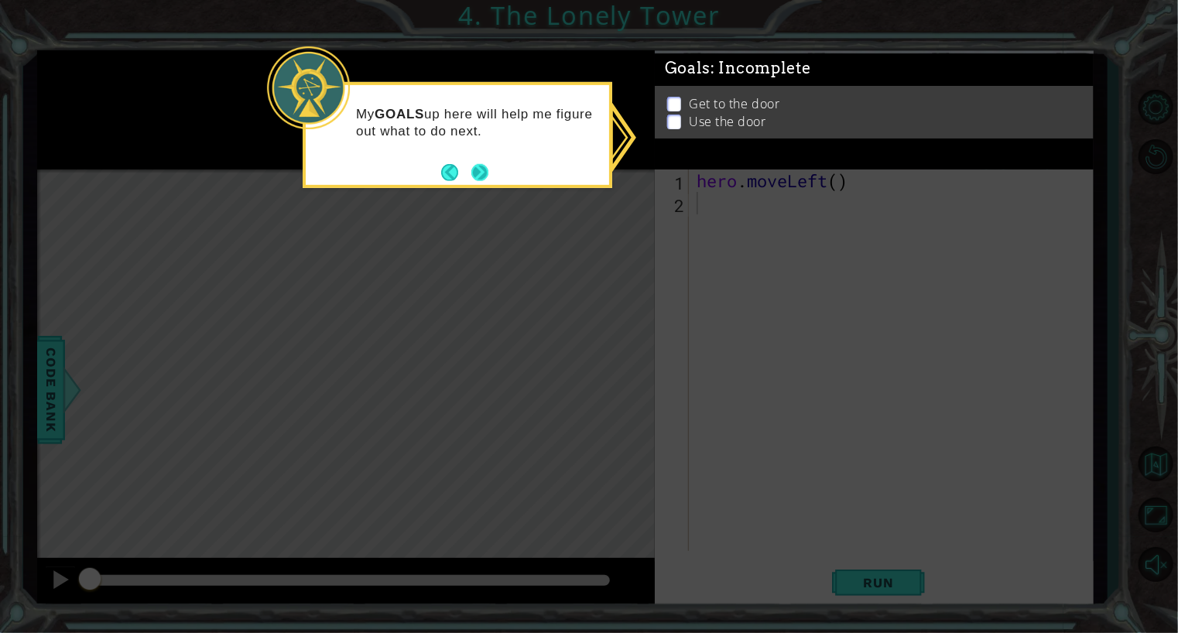
click at [485, 174] on button "Next" at bounding box center [480, 172] width 26 height 26
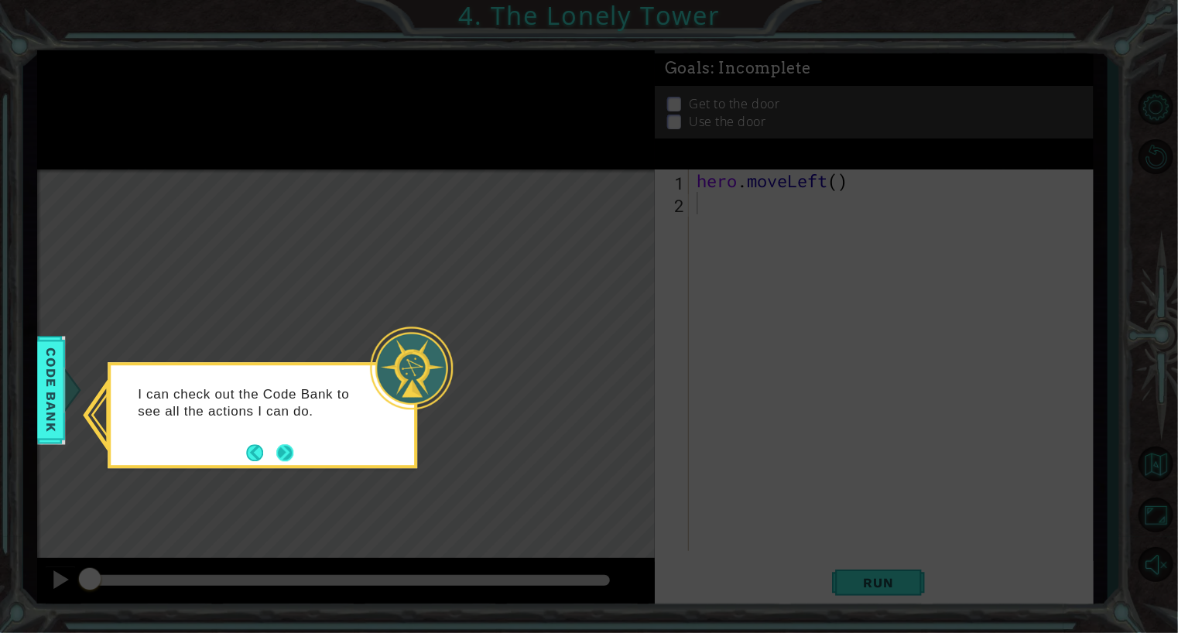
click at [285, 448] on button "Next" at bounding box center [284, 452] width 17 height 17
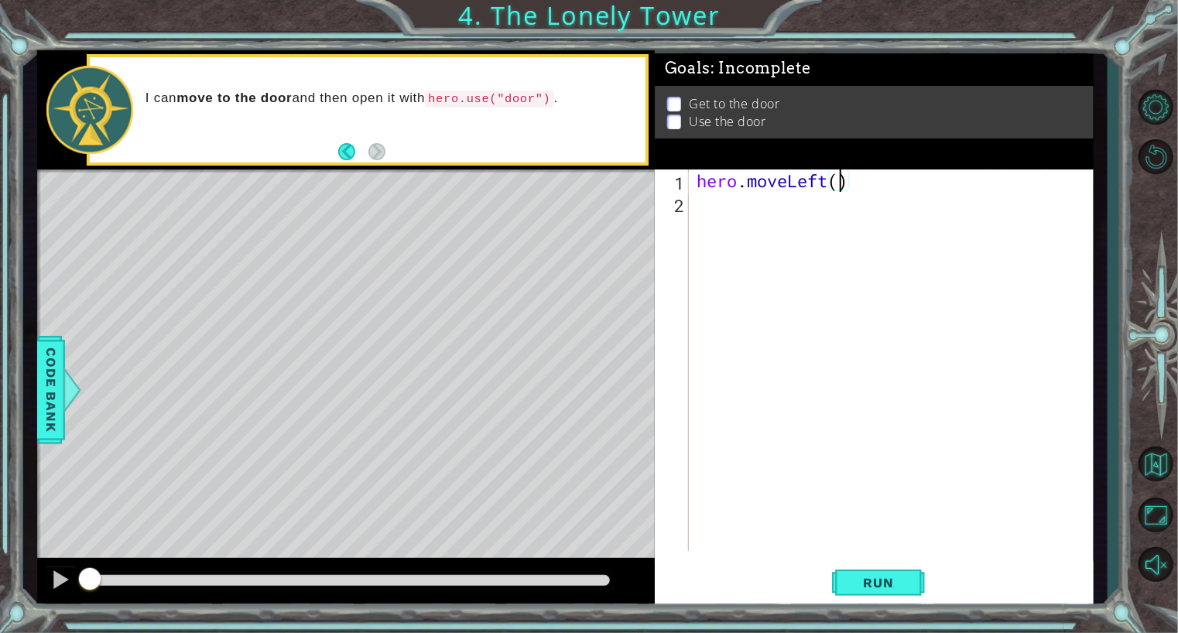
click at [837, 181] on div "hero . moveLeft ( )" at bounding box center [895, 383] width 403 height 427
type textarea "hero.moveLeft(2)"
click at [793, 216] on div "hero . moveLeft ( 2 )" at bounding box center [895, 383] width 403 height 427
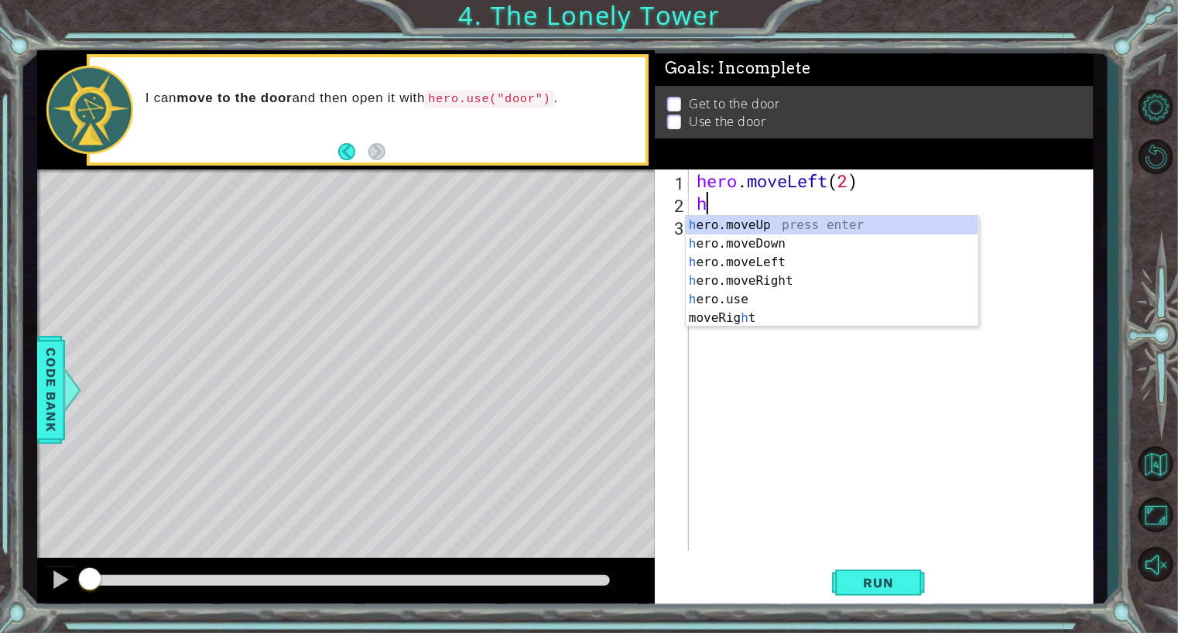
type textarea "he"
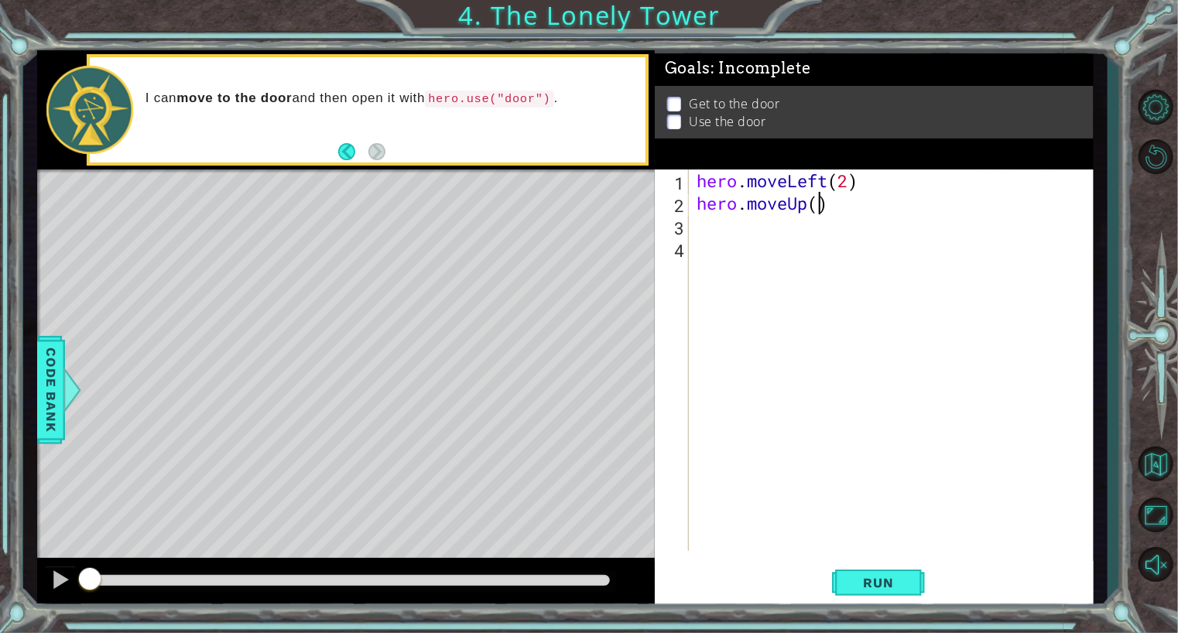
click at [817, 204] on div "hero . moveLeft ( 2 ) hero . moveUp ( )" at bounding box center [895, 383] width 403 height 427
type textarea "hero.moveUp(2)"
click at [778, 238] on div "hero . moveLeft ( 2 ) hero . moveUp ( 2 )" at bounding box center [895, 383] width 403 height 427
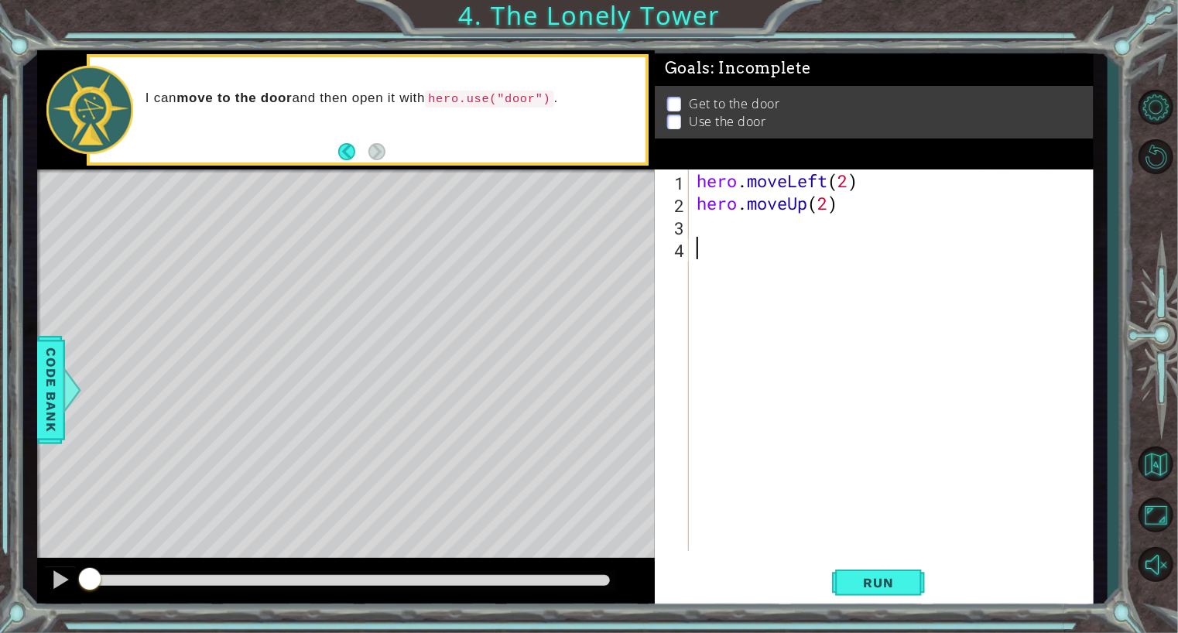
click at [750, 230] on div "hero . moveLeft ( 2 ) hero . moveUp ( 2 )" at bounding box center [895, 383] width 403 height 427
type textarea "he"
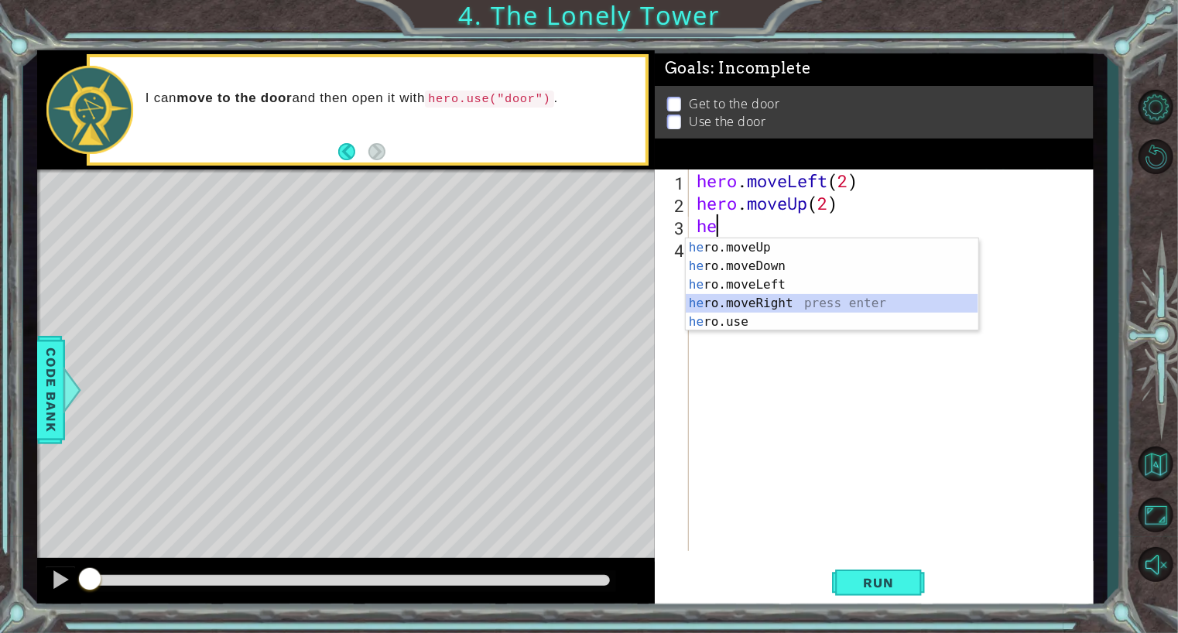
click at [771, 302] on div "he ro.moveUp press enter he ro.moveDown press enter he ro.moveLeft press enter …" at bounding box center [832, 303] width 293 height 130
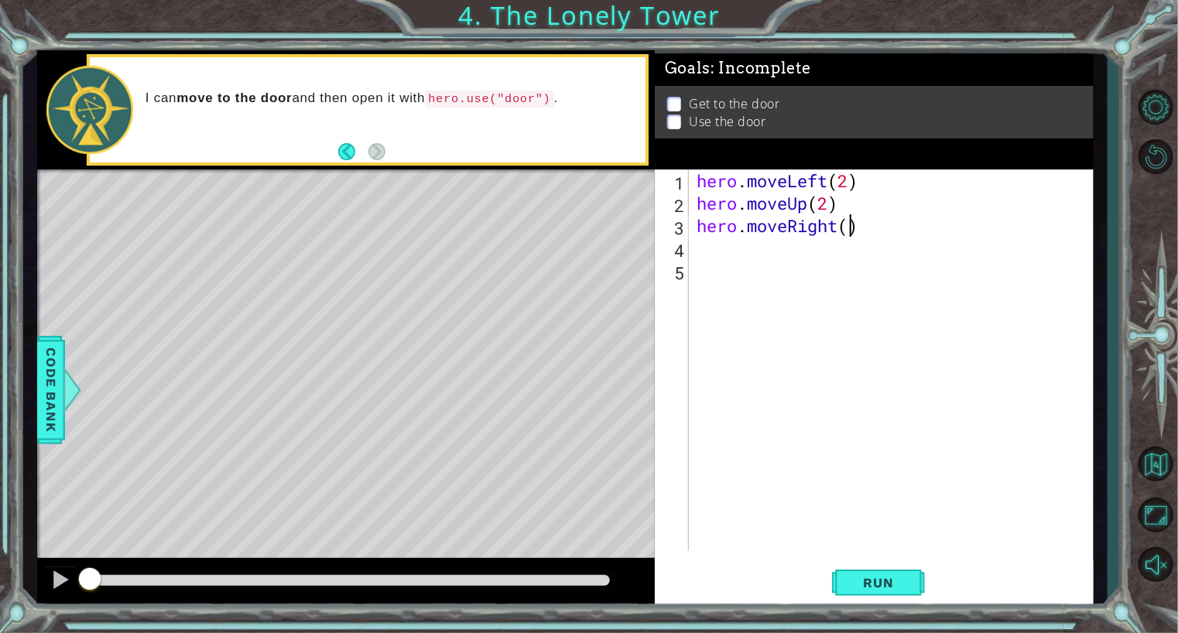
click at [847, 230] on div "hero . moveLeft ( 2 ) hero . moveUp ( 2 ) hero . moveRight ( )" at bounding box center [895, 383] width 403 height 427
type textarea "hero.moveRight(2)"
click at [811, 258] on div "hero . moveLeft ( 2 ) hero . moveUp ( 2 ) hero . moveRight ( 2 )" at bounding box center [895, 383] width 403 height 427
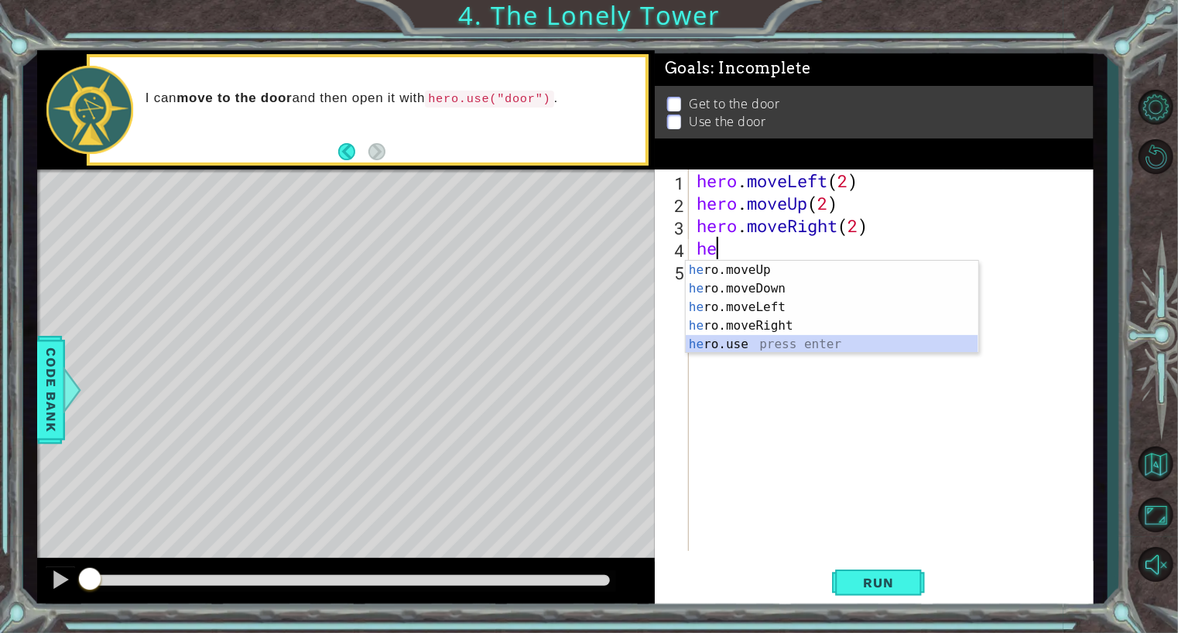
click at [790, 341] on div "he ro.moveUp press enter he ro.moveDown press enter he ro.moveLeft press enter …" at bounding box center [832, 326] width 293 height 130
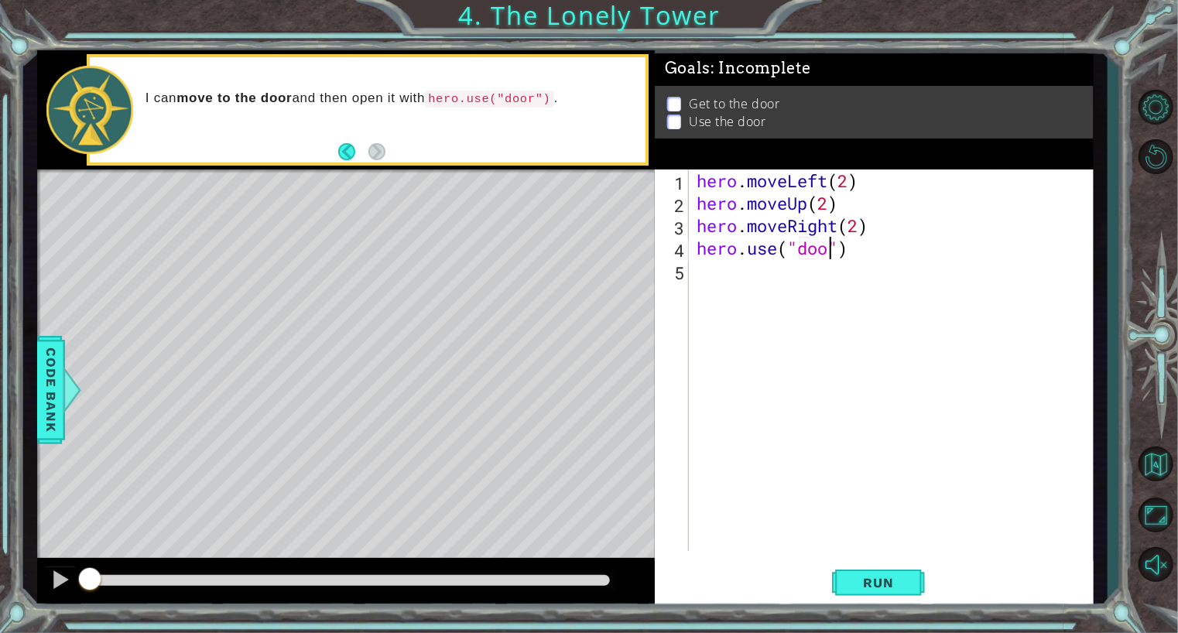
scroll to position [0, 6]
type textarea "hero.use("door")"
click at [869, 586] on span "Run" at bounding box center [878, 582] width 61 height 15
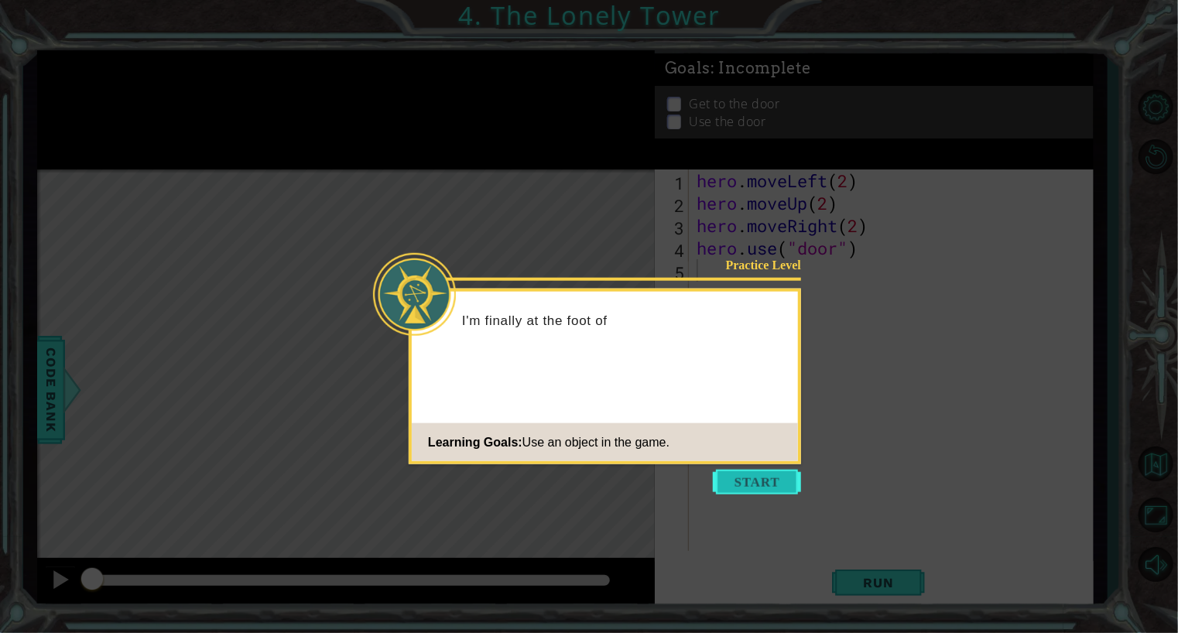
click at [745, 482] on button "Start" at bounding box center [757, 482] width 88 height 25
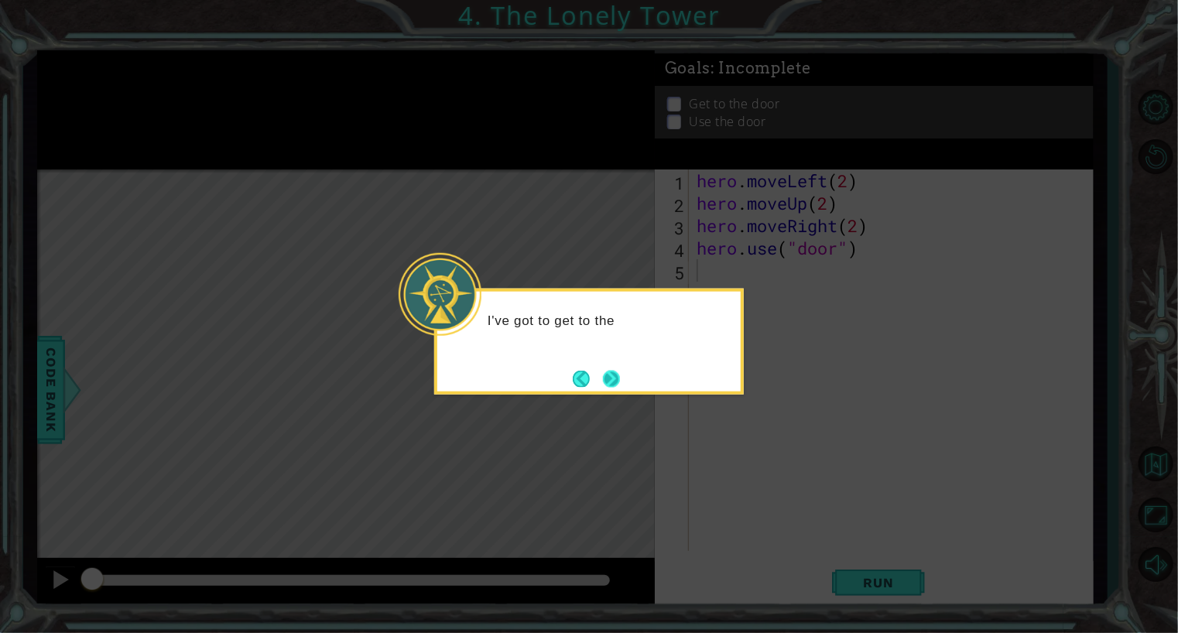
click at [610, 379] on button "Next" at bounding box center [611, 378] width 17 height 17
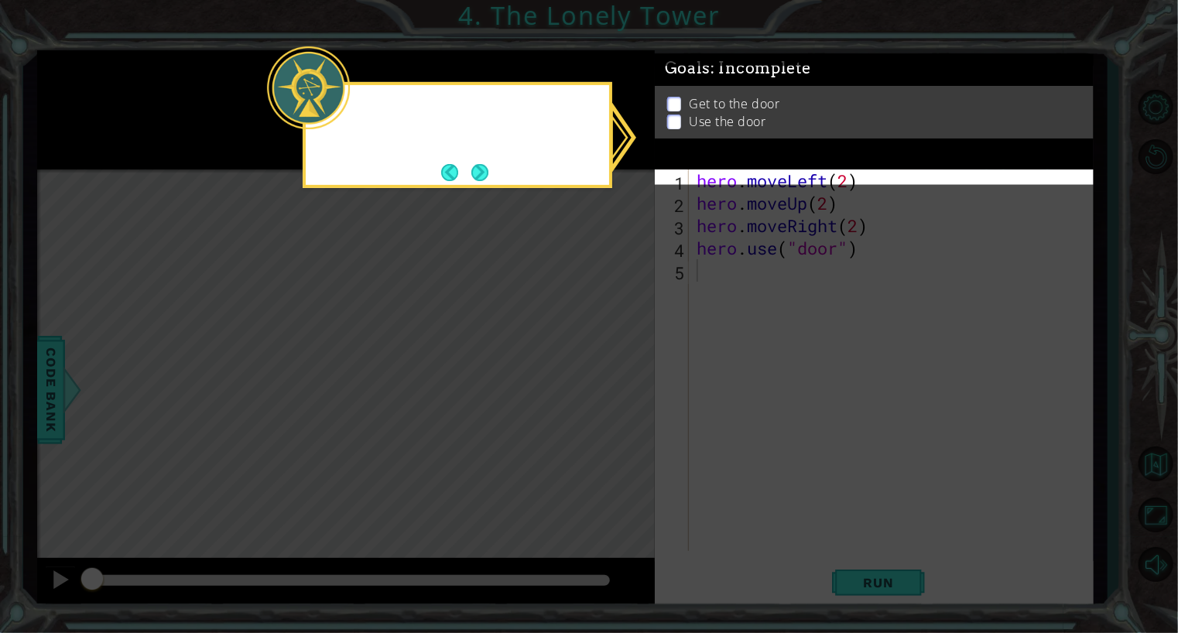
click at [610, 379] on icon at bounding box center [589, 316] width 1178 height 633
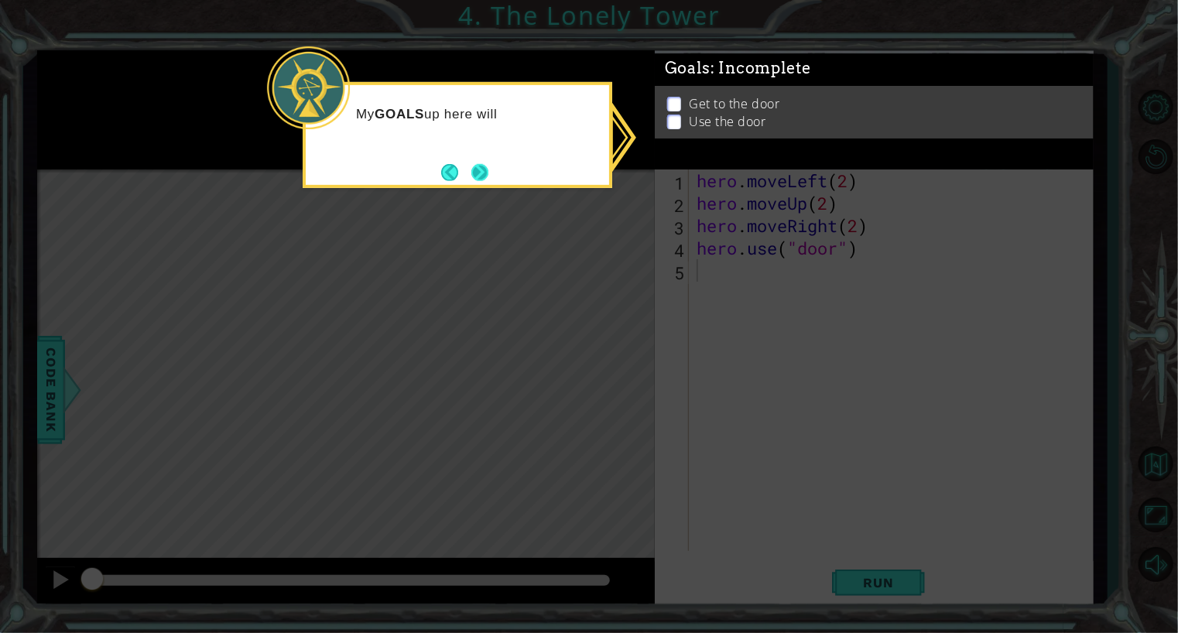
click at [483, 170] on button "Next" at bounding box center [479, 172] width 17 height 17
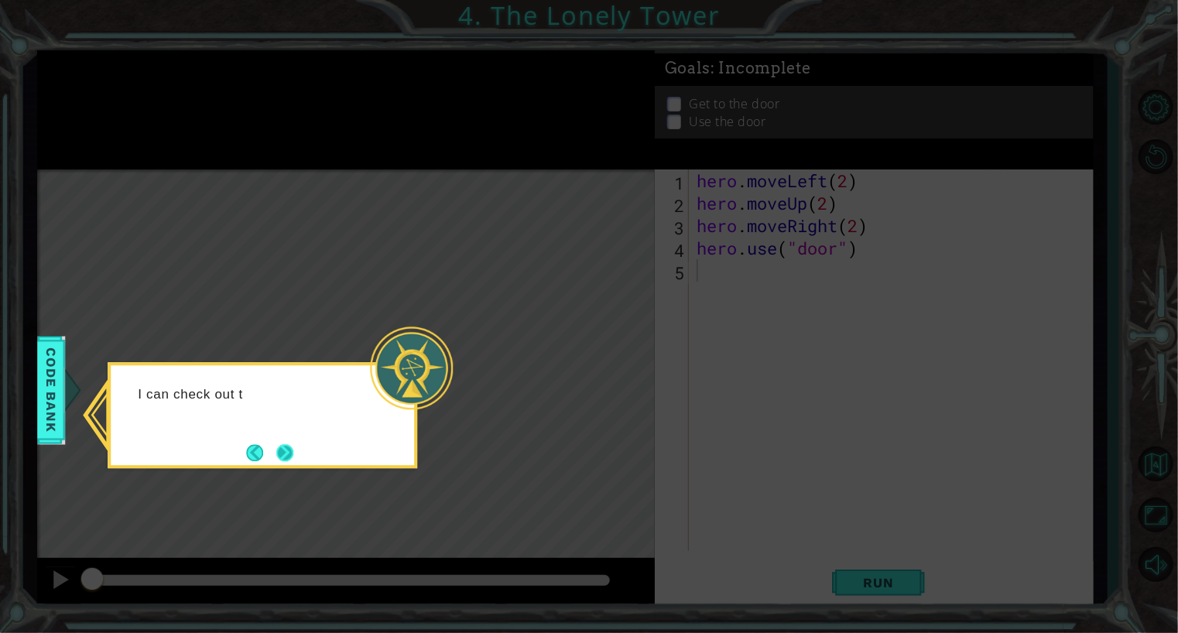
click at [283, 458] on button "Next" at bounding box center [284, 452] width 17 height 17
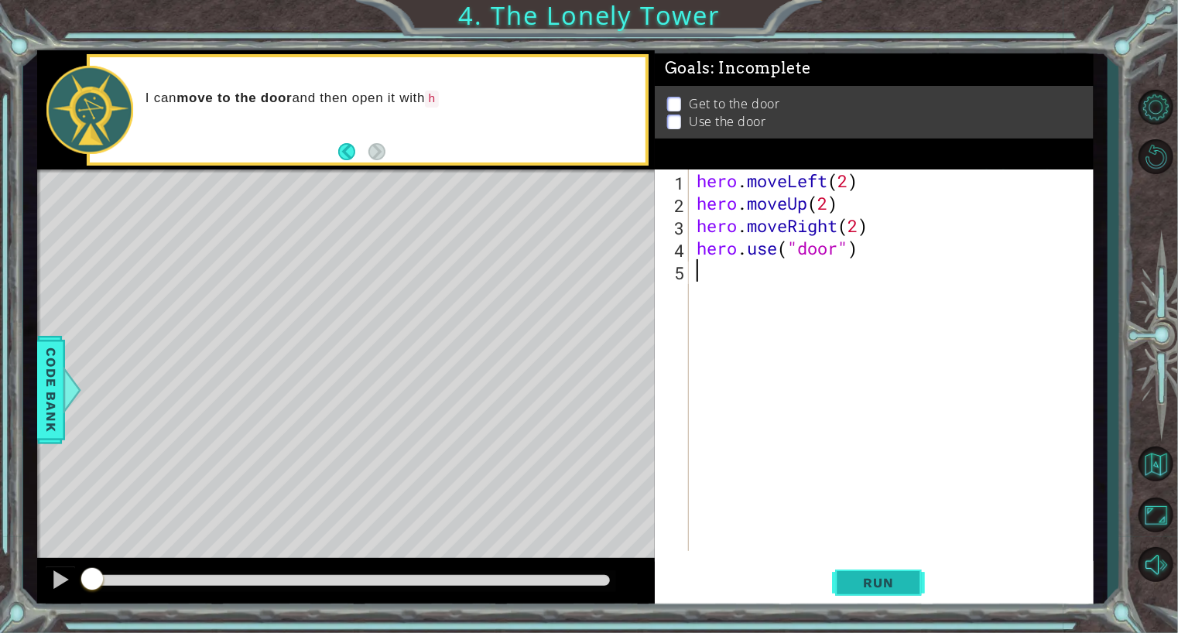
click at [901, 581] on span "Run" at bounding box center [878, 582] width 61 height 15
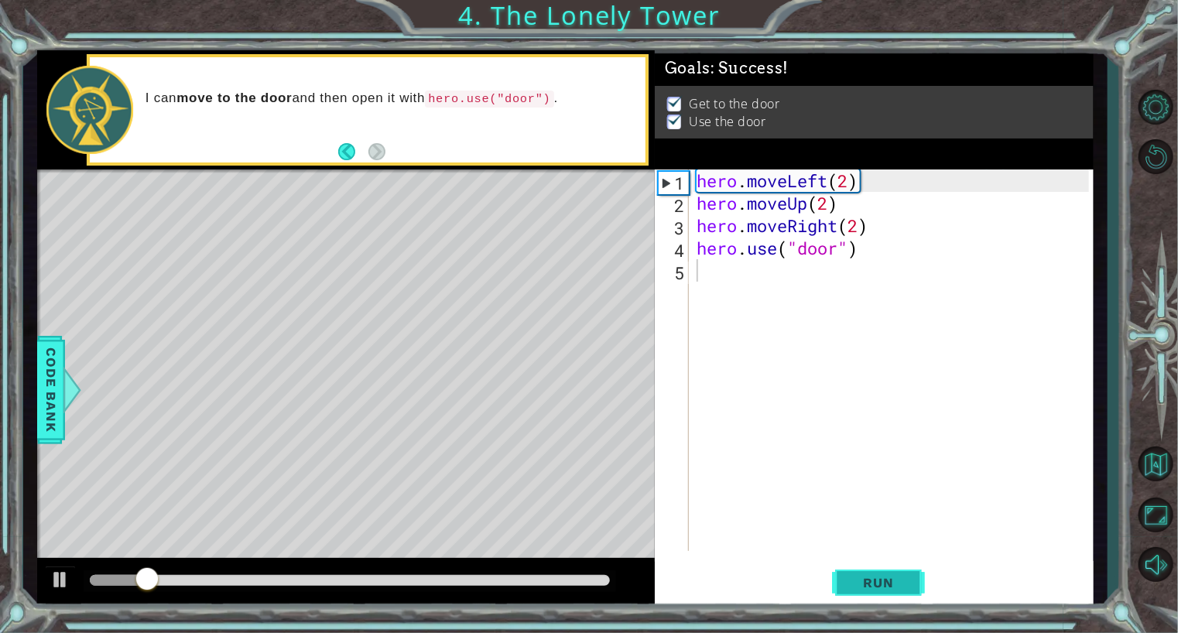
click at [901, 581] on span "Run" at bounding box center [878, 582] width 61 height 15
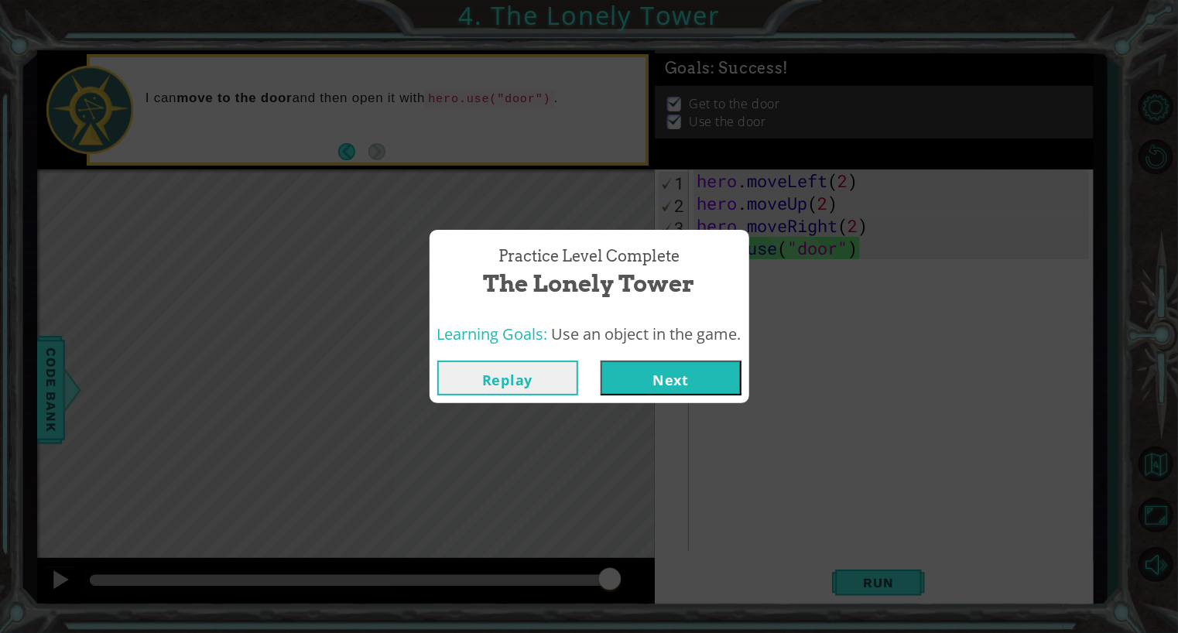
click at [655, 385] on button "Next" at bounding box center [671, 378] width 141 height 35
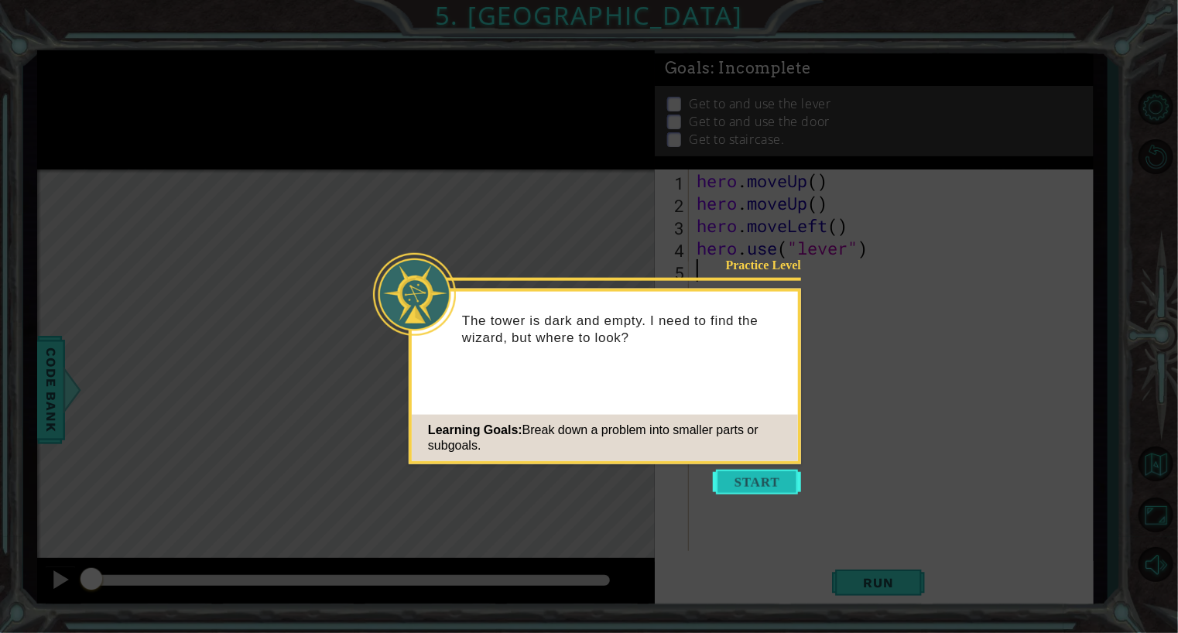
click at [780, 480] on button "Start" at bounding box center [757, 482] width 88 height 25
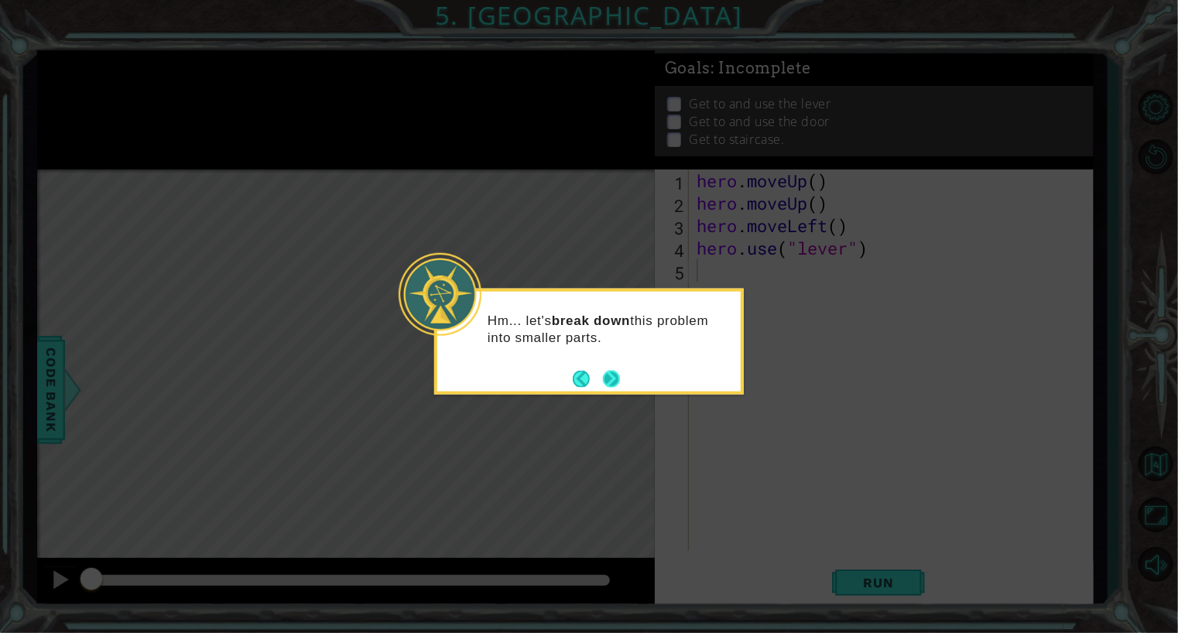
click at [610, 375] on button "Next" at bounding box center [611, 378] width 17 height 17
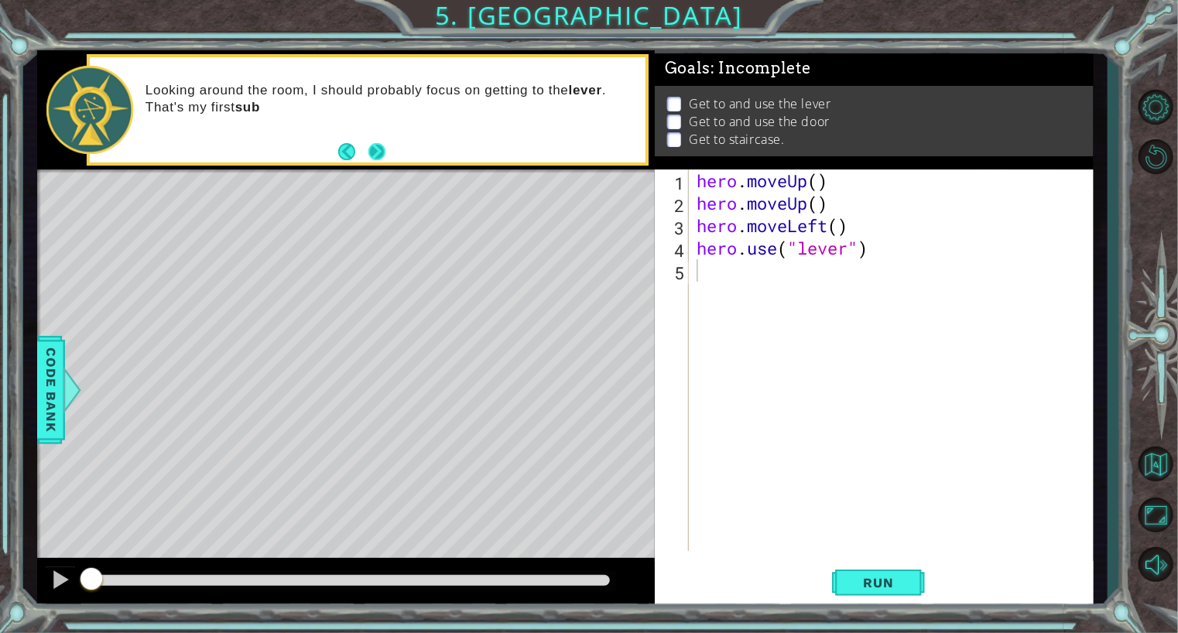
click at [377, 149] on button "Next" at bounding box center [376, 151] width 17 height 17
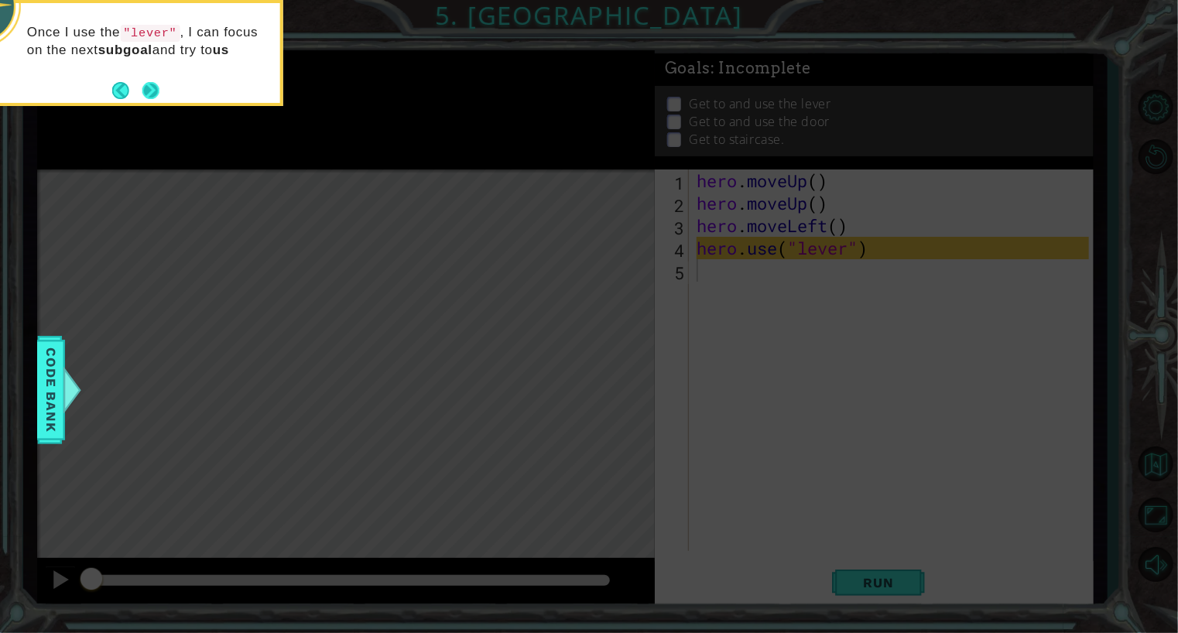
click at [155, 87] on button "Next" at bounding box center [150, 90] width 17 height 17
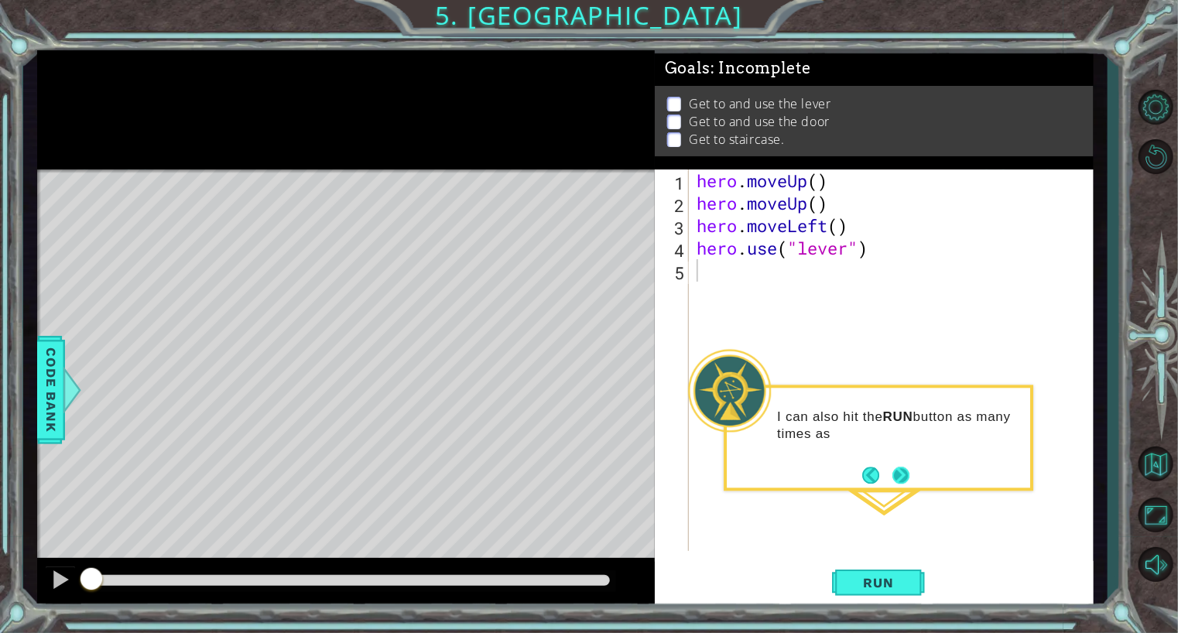
click at [902, 477] on button "Next" at bounding box center [901, 475] width 17 height 17
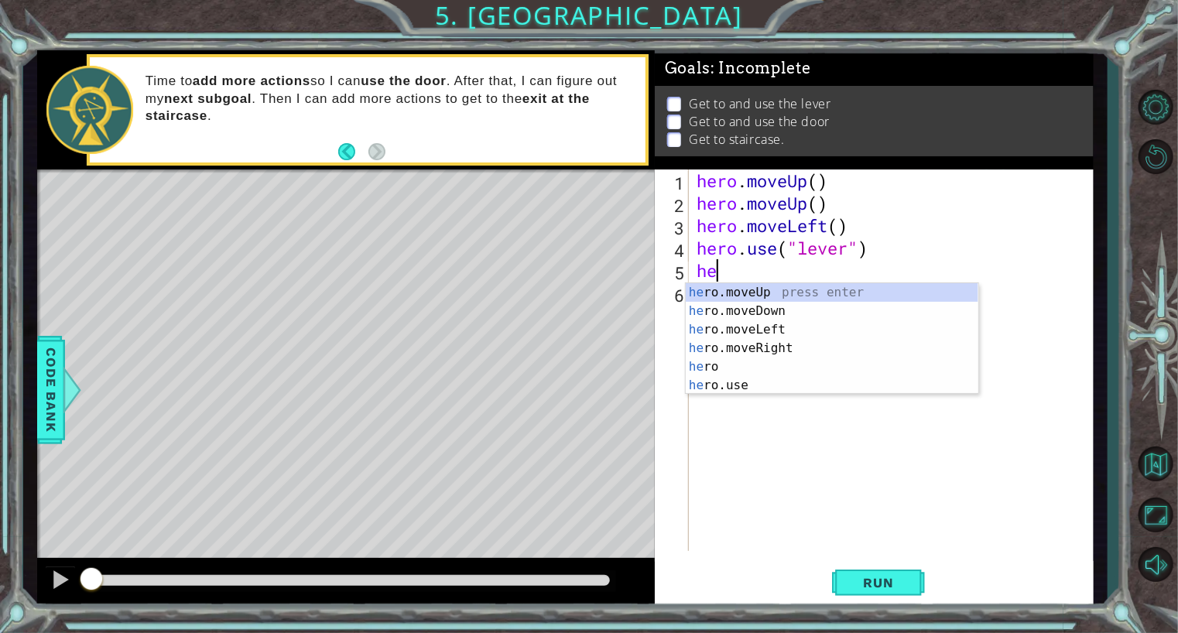
type textarea "her"
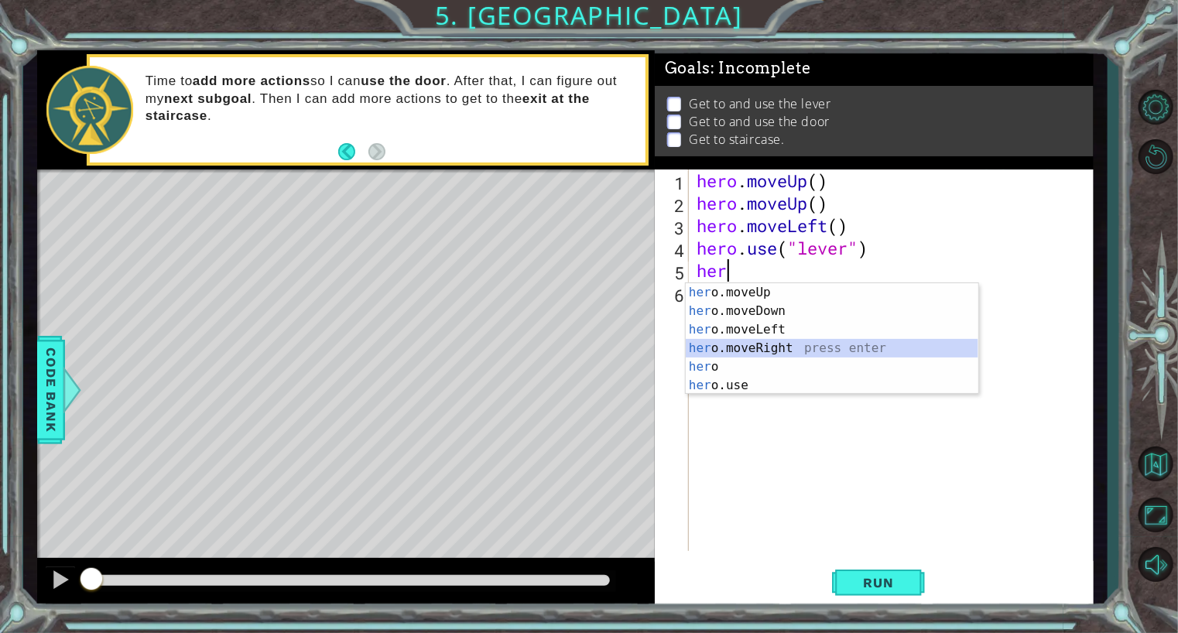
click at [795, 348] on div "her o.moveUp press enter her o.moveDown press enter her o.moveLeft press enter …" at bounding box center [832, 357] width 293 height 149
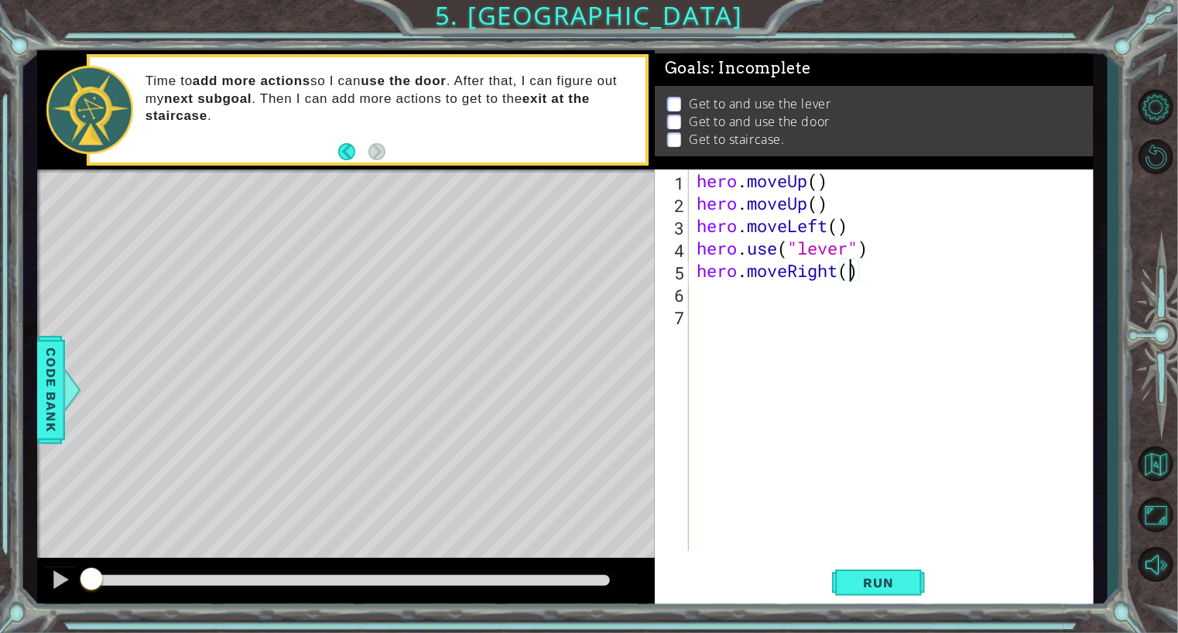
click at [848, 272] on div "hero . moveUp ( ) hero . moveUp ( ) hero . moveLeft ( ) hero . use ( "lever" ) …" at bounding box center [895, 383] width 403 height 427
type textarea "hero.moveRight(3)"
click at [799, 293] on div "hero . moveUp ( ) hero . moveUp ( ) hero . moveLeft ( ) hero . use ( "lever" ) …" at bounding box center [895, 383] width 403 height 427
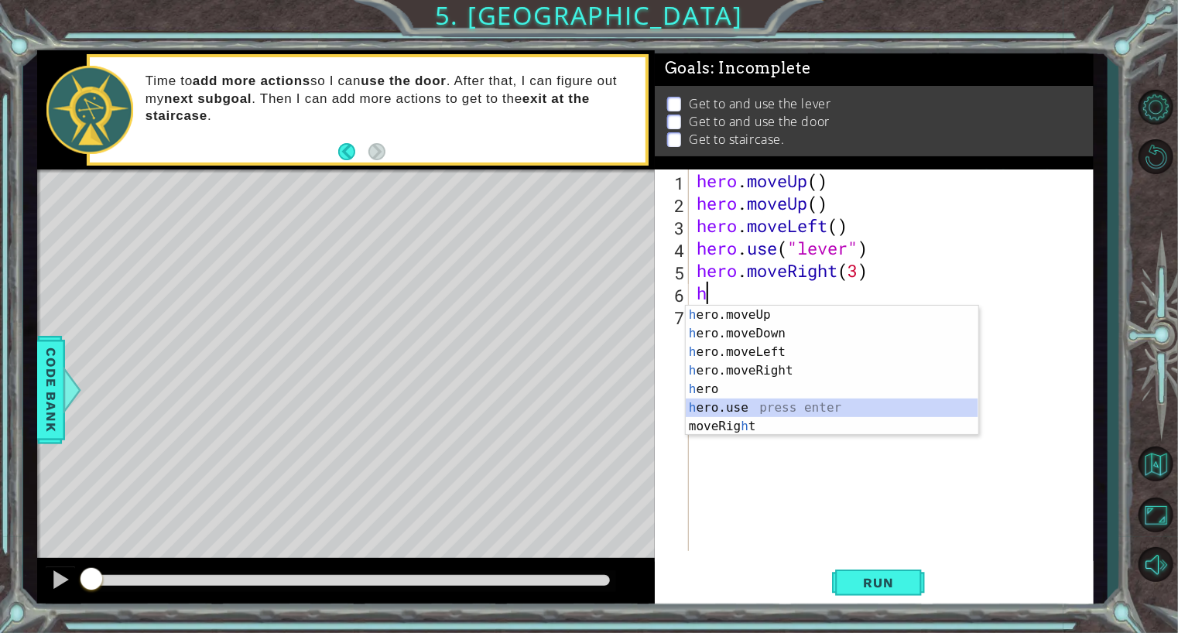
click at [762, 404] on div "h ero.moveUp press enter h ero.moveDown press enter h ero.moveLeft press enter …" at bounding box center [832, 389] width 293 height 167
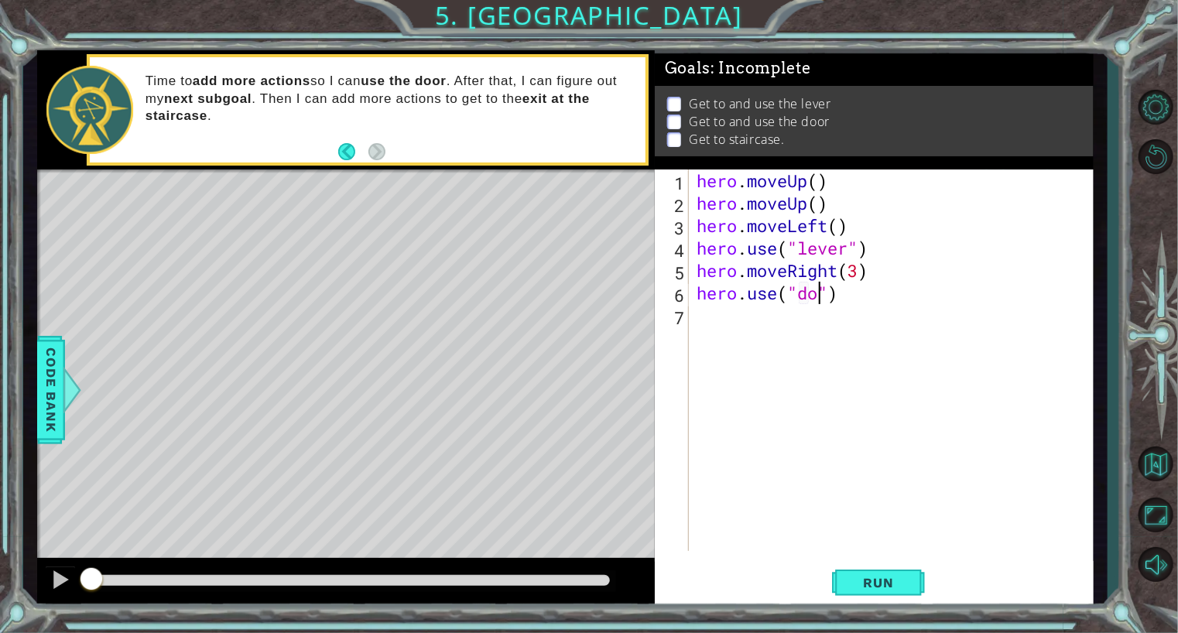
scroll to position [0, 6]
type textarea "hero.use("door")"
click at [742, 320] on div "hero . moveUp ( ) hero . moveUp ( ) hero . moveLeft ( ) hero . use ( "lever" ) …" at bounding box center [895, 383] width 403 height 427
type textarea "h"
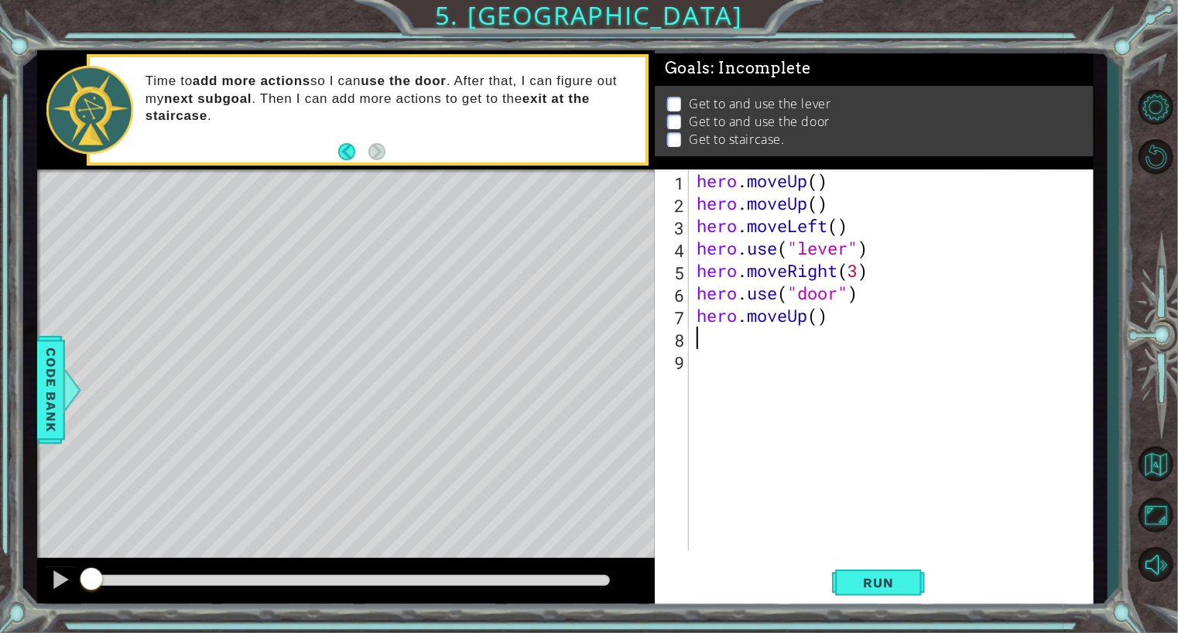
type textarea "h"
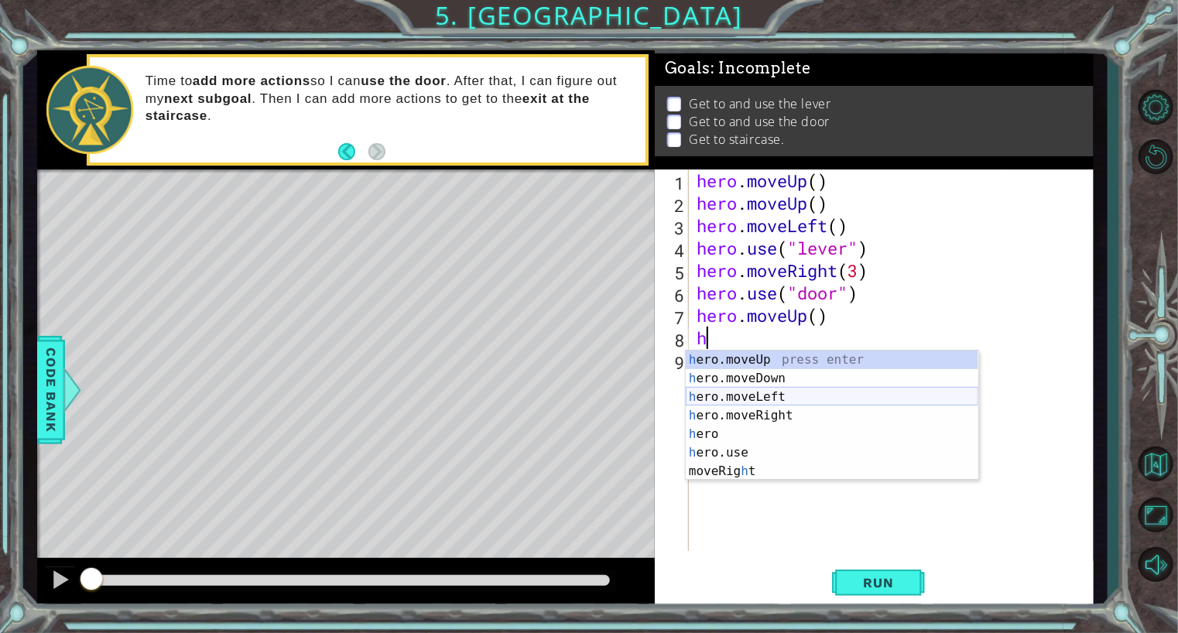
click at [749, 391] on div "h ero.moveUp press enter h ero.moveDown press enter h ero.moveLeft press enter …" at bounding box center [832, 434] width 293 height 167
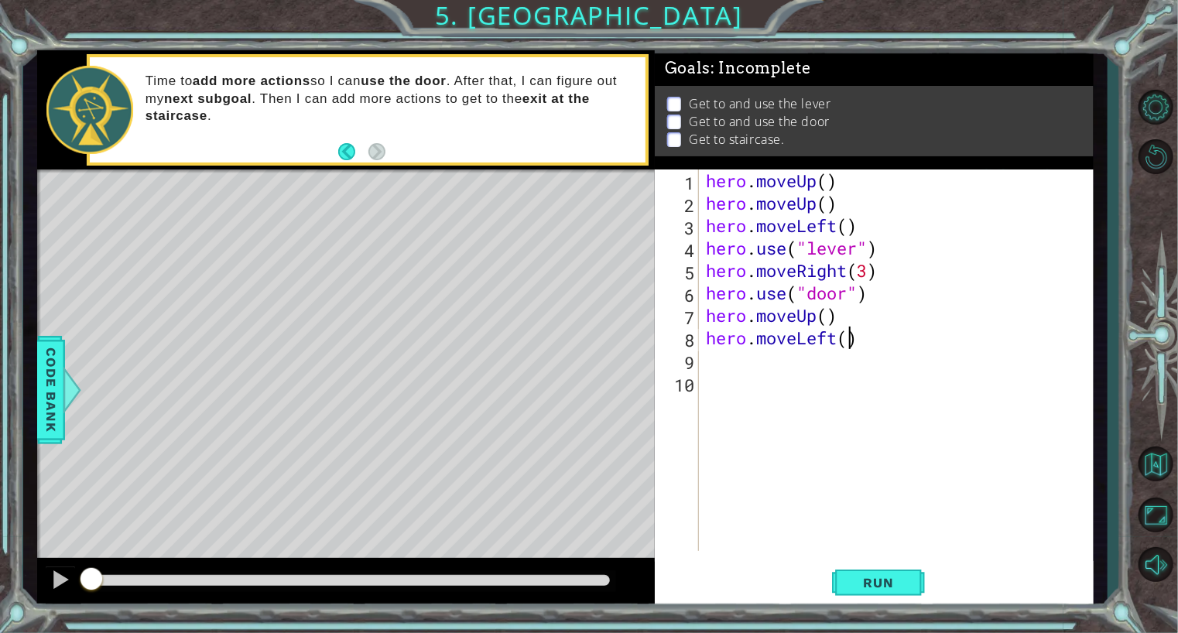
click at [852, 340] on div "hero . moveUp ( ) hero . moveUp ( ) hero . moveLeft ( ) hero . use ( "lever" ) …" at bounding box center [900, 383] width 394 height 427
click at [848, 581] on span "Run" at bounding box center [878, 582] width 61 height 15
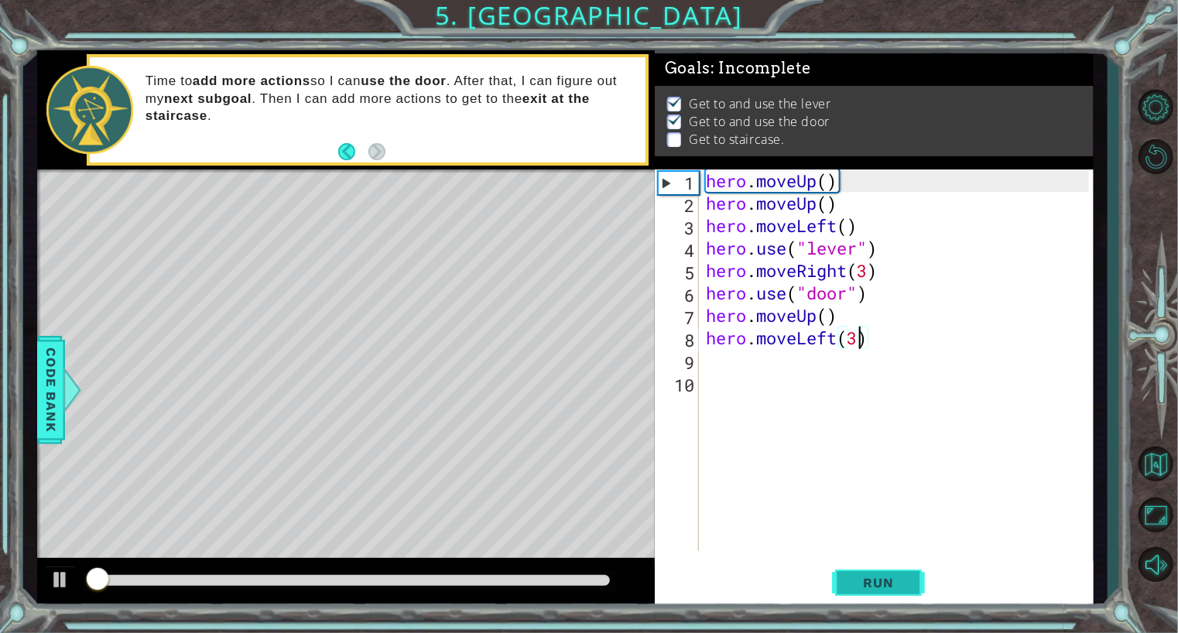
scroll to position [3, 0]
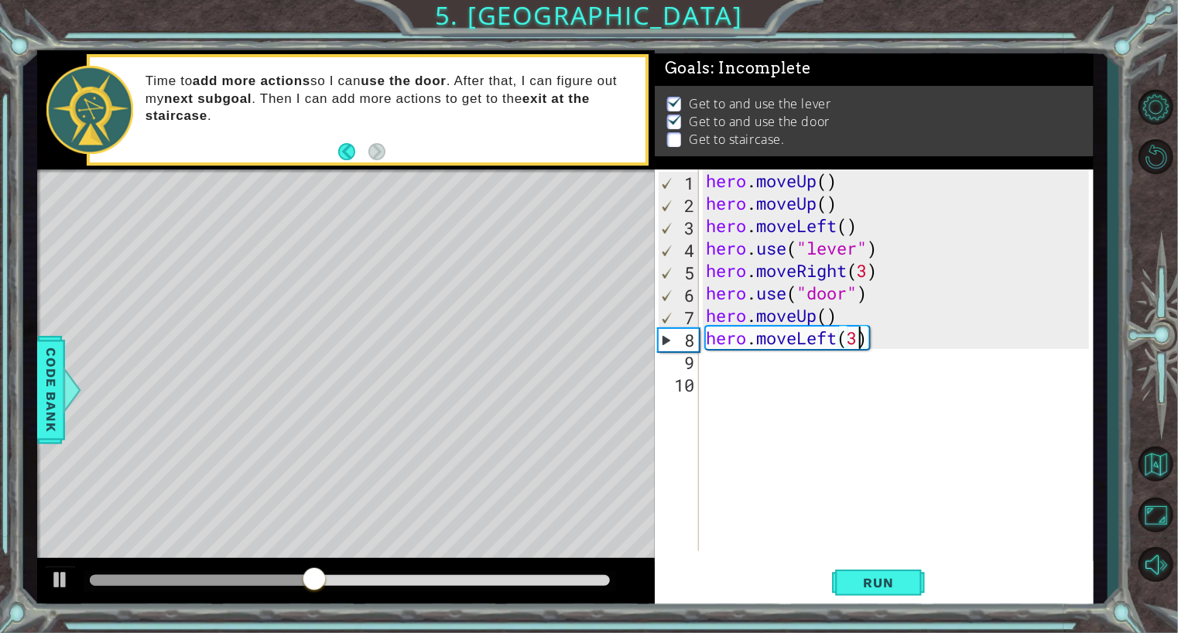
click at [828, 317] on div "hero . moveUp ( ) hero . moveUp ( ) hero . moveLeft ( ) hero . use ( "lever" ) …" at bounding box center [900, 383] width 394 height 427
type textarea "hero.moveUp(2)"
click at [852, 579] on span "Run" at bounding box center [878, 582] width 61 height 15
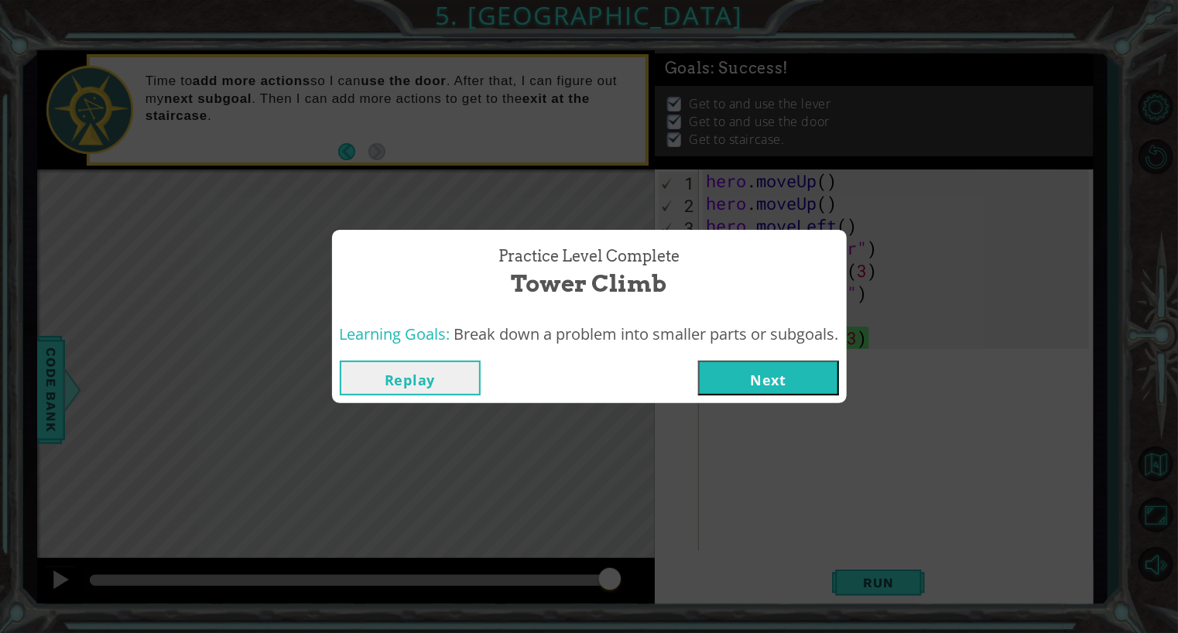
click at [797, 382] on button "Next" at bounding box center [768, 378] width 141 height 35
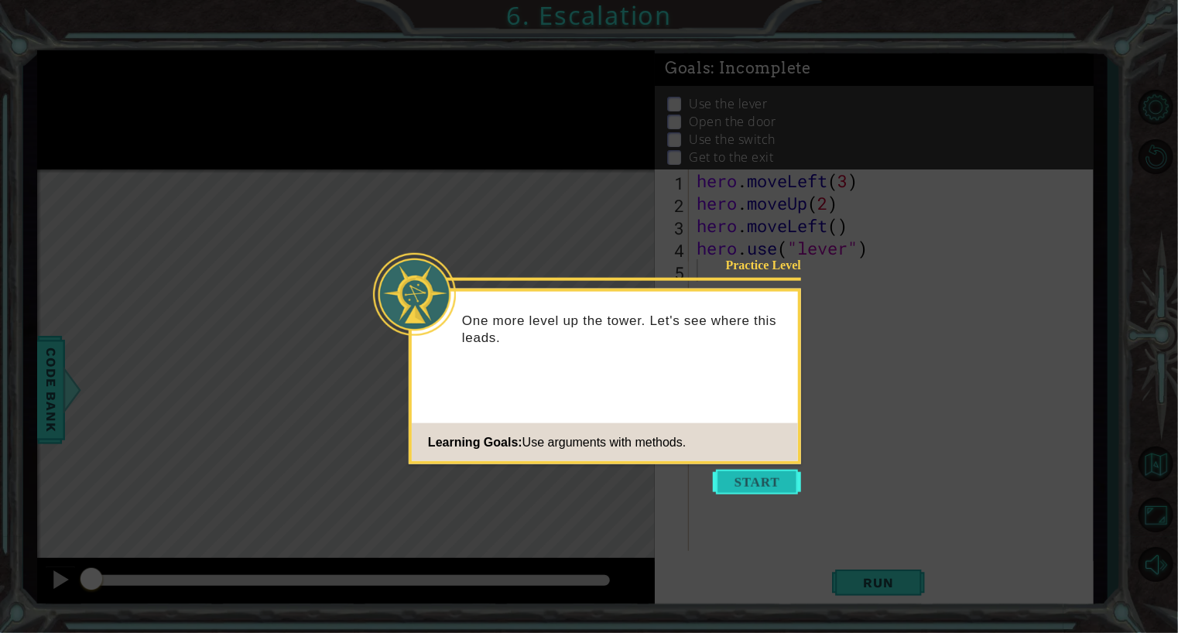
click at [745, 482] on button "Start" at bounding box center [757, 482] width 88 height 25
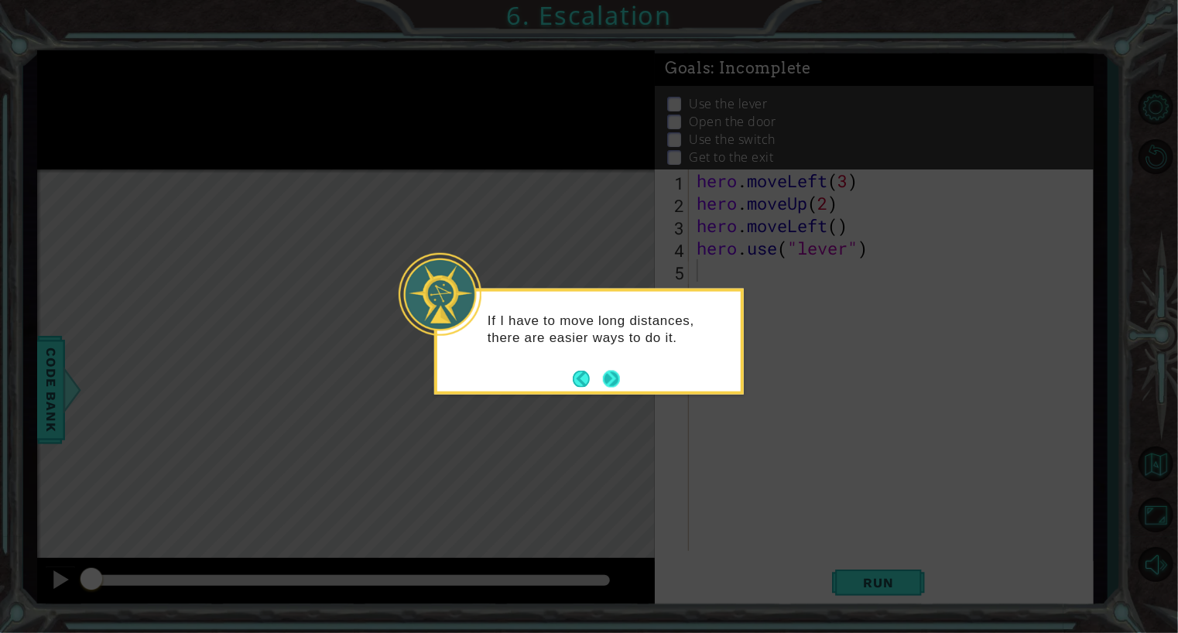
click at [612, 375] on button "Next" at bounding box center [611, 378] width 17 height 17
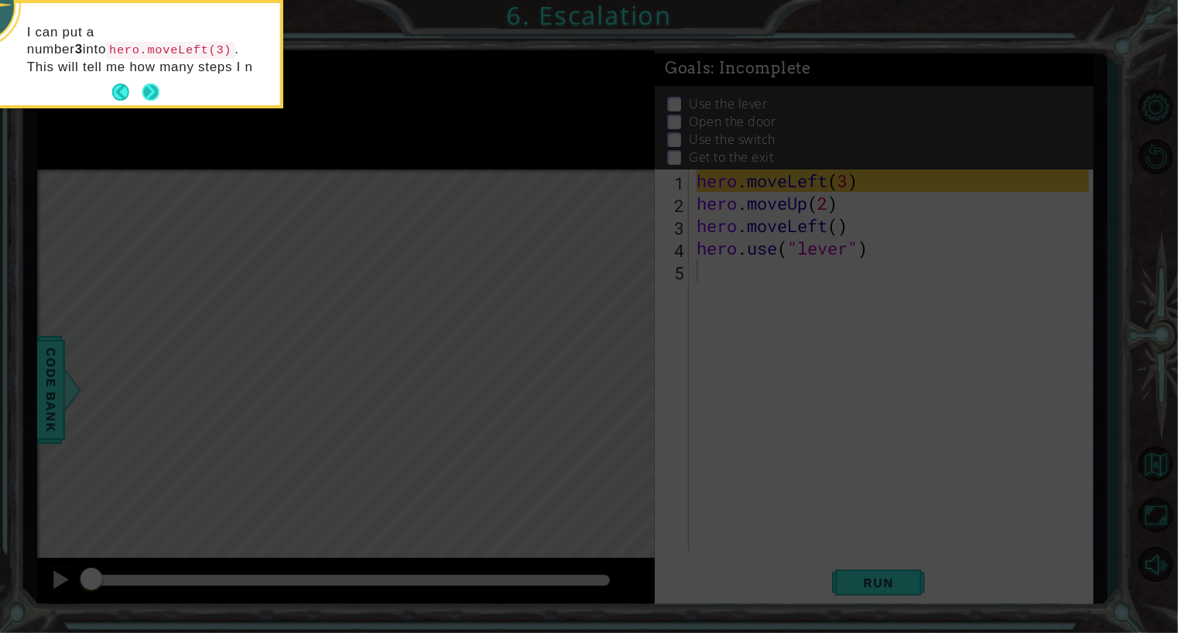
click at [153, 90] on button "Next" at bounding box center [150, 92] width 17 height 17
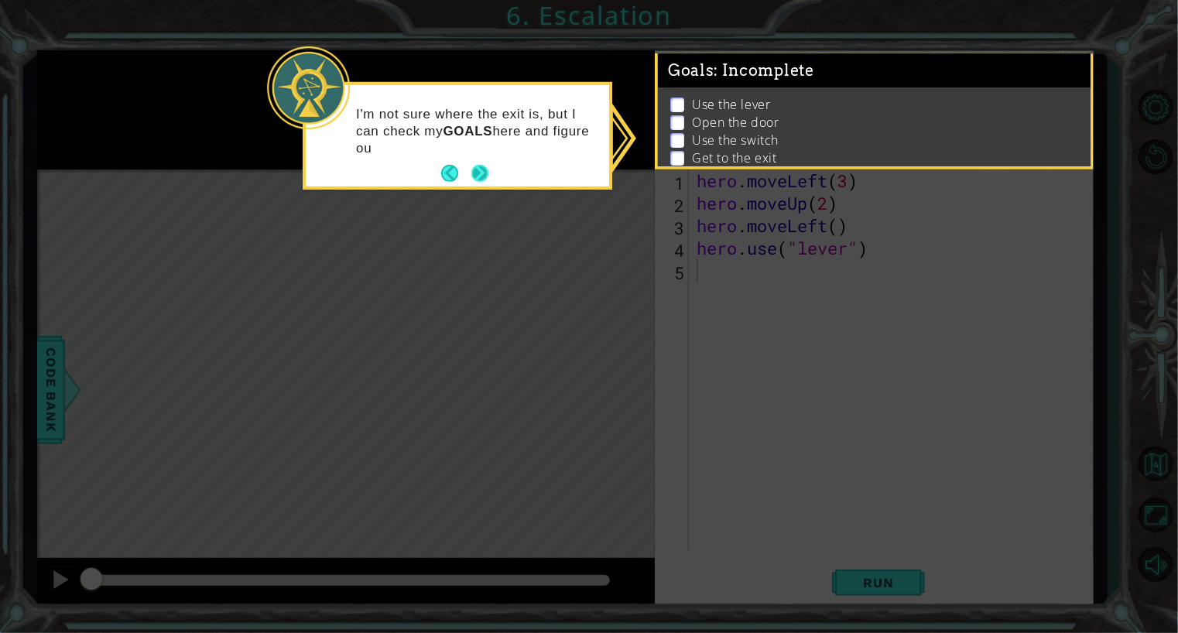
click at [480, 173] on button "Next" at bounding box center [479, 173] width 17 height 17
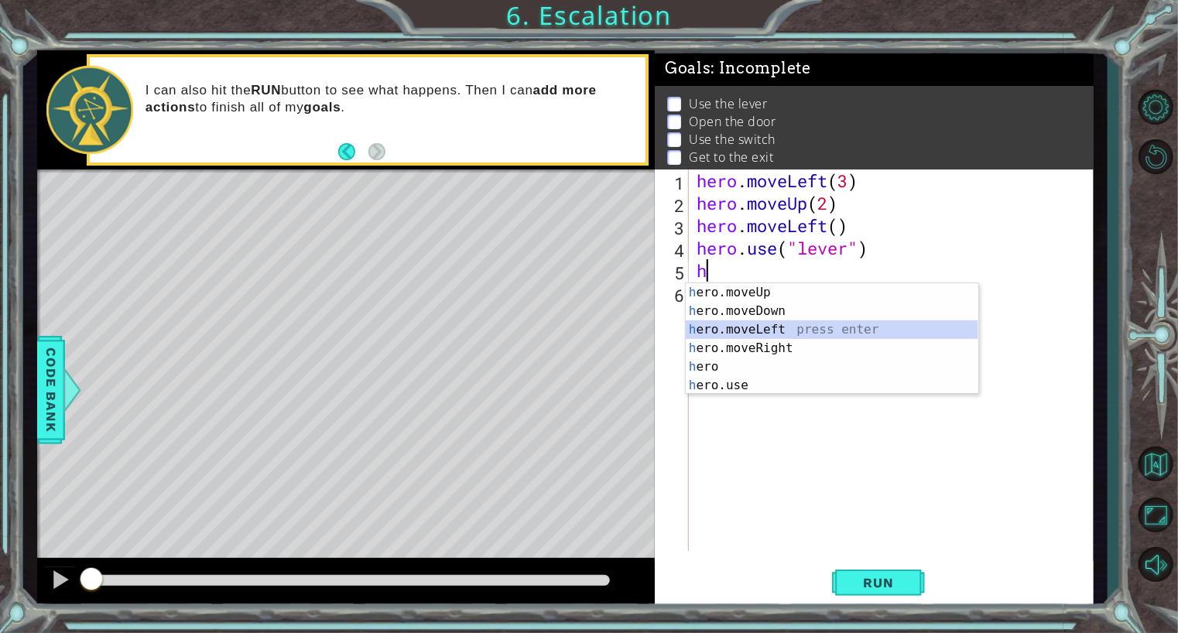
click at [764, 327] on div "h ero.moveUp press enter h ero.moveDown press enter h ero.moveLeft press enter …" at bounding box center [832, 357] width 293 height 149
type textarea "hero.moveLeft(1)"
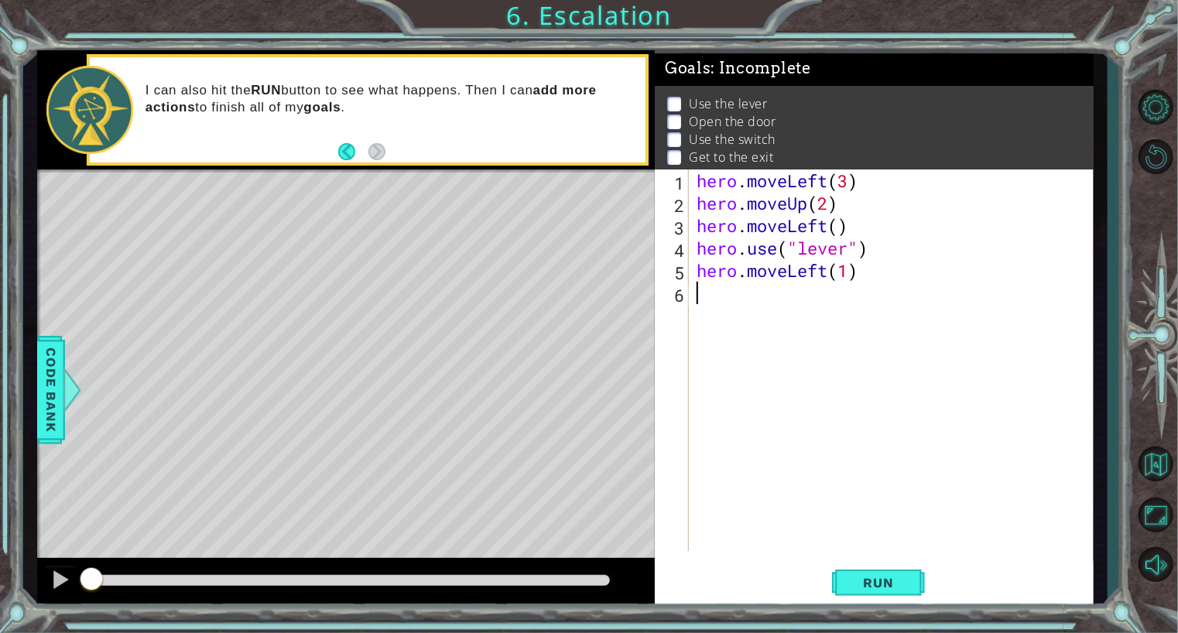
click at [771, 304] on div "hero . moveLeft ( 3 ) hero . moveUp ( 2 ) hero . moveLeft ( ) hero . use ( "lev…" at bounding box center [895, 383] width 403 height 427
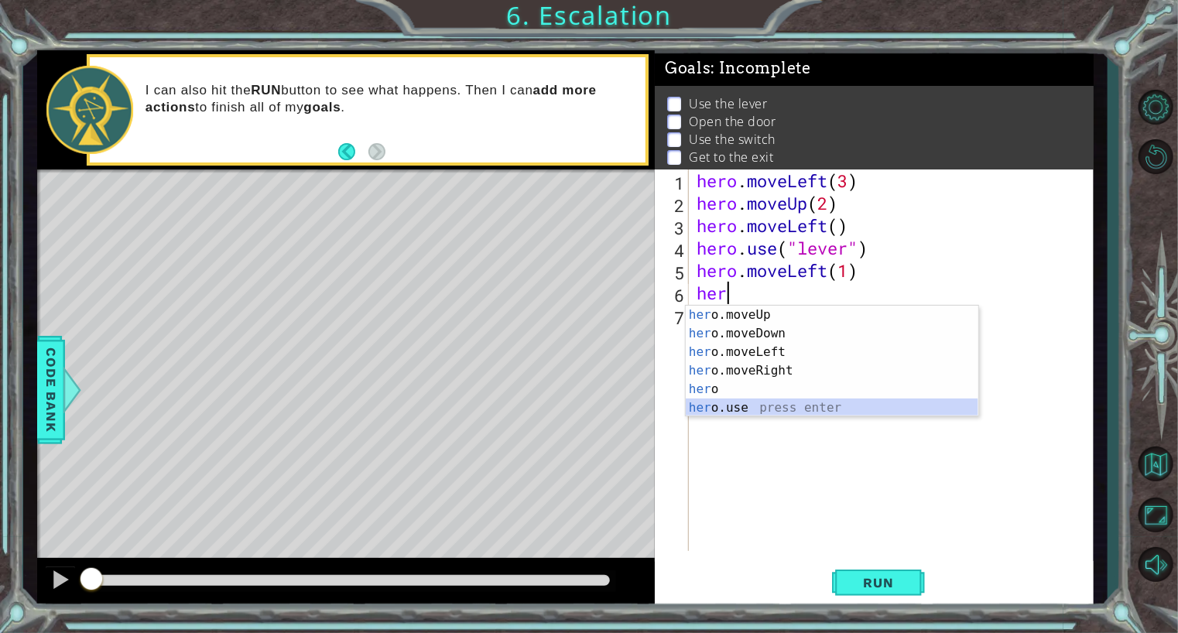
click at [764, 407] on div "her o.moveUp press enter her o.moveDown press enter her o.moveLeft press enter …" at bounding box center [832, 380] width 293 height 149
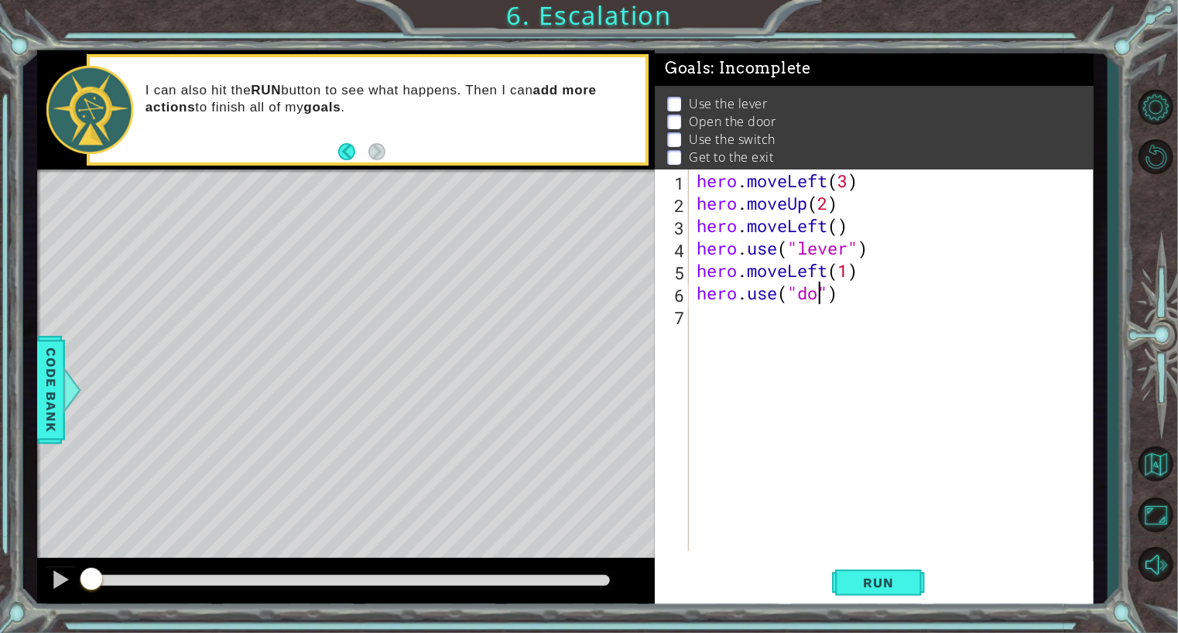
scroll to position [0, 6]
type textarea "hero.use("door")"
click at [742, 321] on div "hero . moveLeft ( 3 ) hero . moveUp ( 2 ) hero . moveLeft ( ) hero . use ( "lev…" at bounding box center [895, 383] width 403 height 427
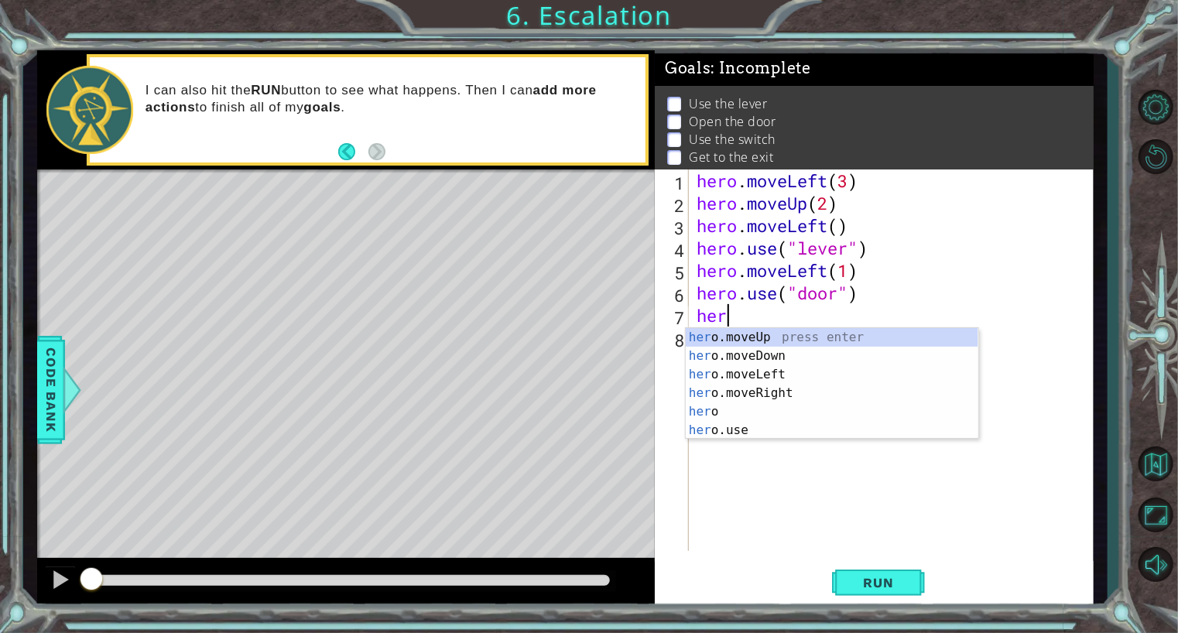
scroll to position [0, 0]
click at [742, 336] on div "her o.moveUp press enter her o.moveDown press enter her o.moveLeft press enter …" at bounding box center [832, 402] width 293 height 149
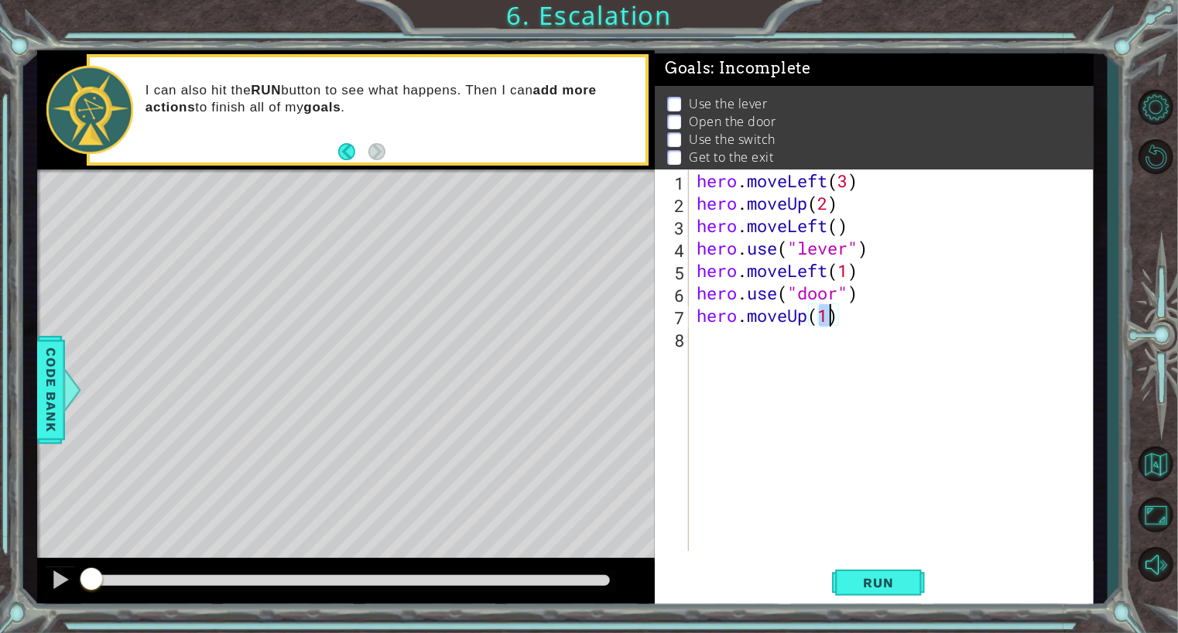
type textarea "hero.moveUp(2)"
click at [747, 338] on div "hero . moveLeft ( 3 ) hero . moveUp ( 2 ) hero . moveLeft ( ) hero . use ( "lev…" at bounding box center [895, 383] width 403 height 427
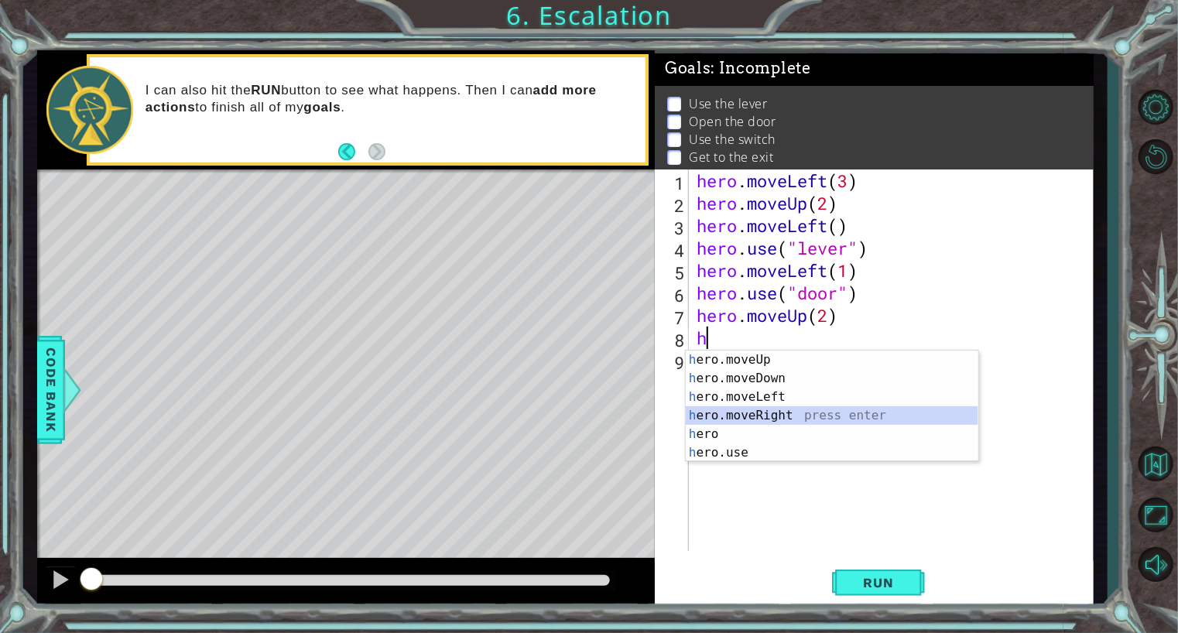
click at [756, 413] on div "h ero.moveUp press enter h ero.moveDown press enter h ero.moveLeft press enter …" at bounding box center [832, 425] width 293 height 149
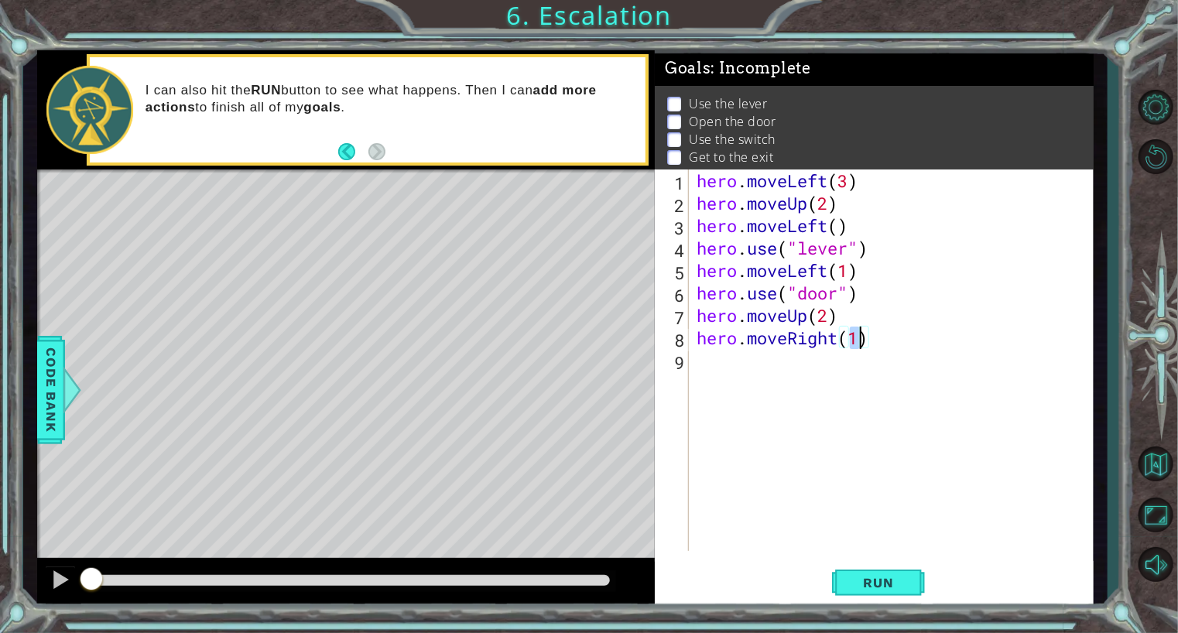
type textarea "hero.moveRight(2)"
click at [708, 359] on div "hero . moveLeft ( 3 ) hero . moveUp ( 2 ) hero . moveLeft ( ) hero . use ( "lev…" at bounding box center [895, 383] width 403 height 427
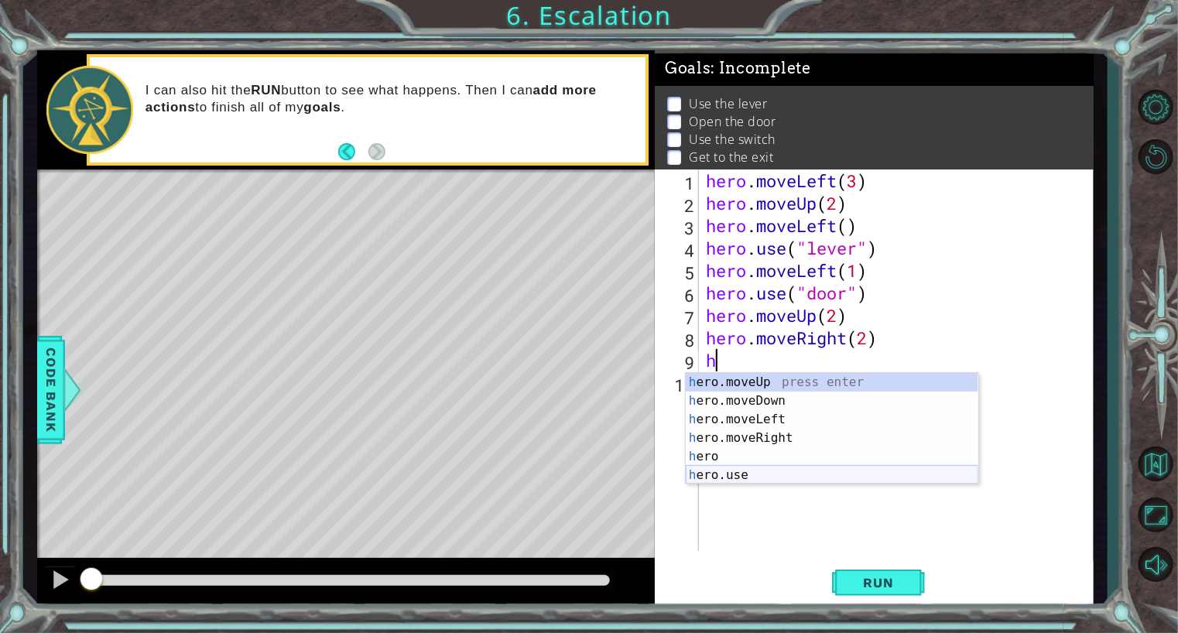
click at [728, 474] on div "h ero.moveUp press enter h ero.moveDown press enter h ero.moveLeft press enter …" at bounding box center [832, 447] width 293 height 149
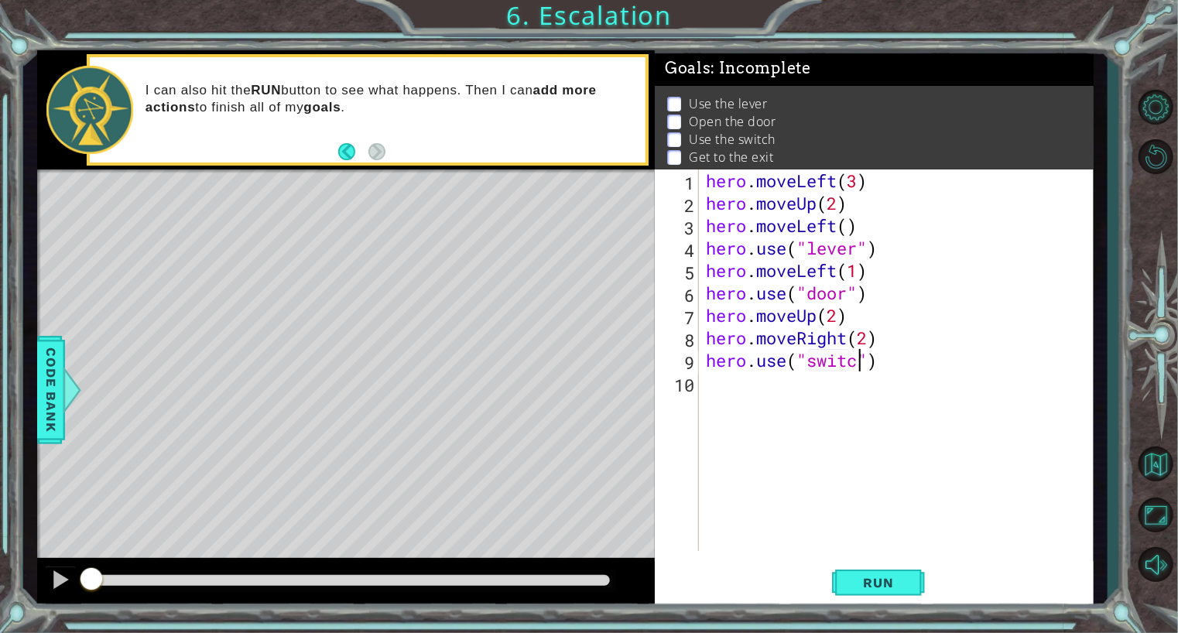
type textarea "hero.use("switch")"
click at [749, 385] on div "hero . moveLeft ( 3 ) hero . moveUp ( 2 ) hero . moveLeft ( ) hero . use ( "lev…" at bounding box center [900, 383] width 394 height 427
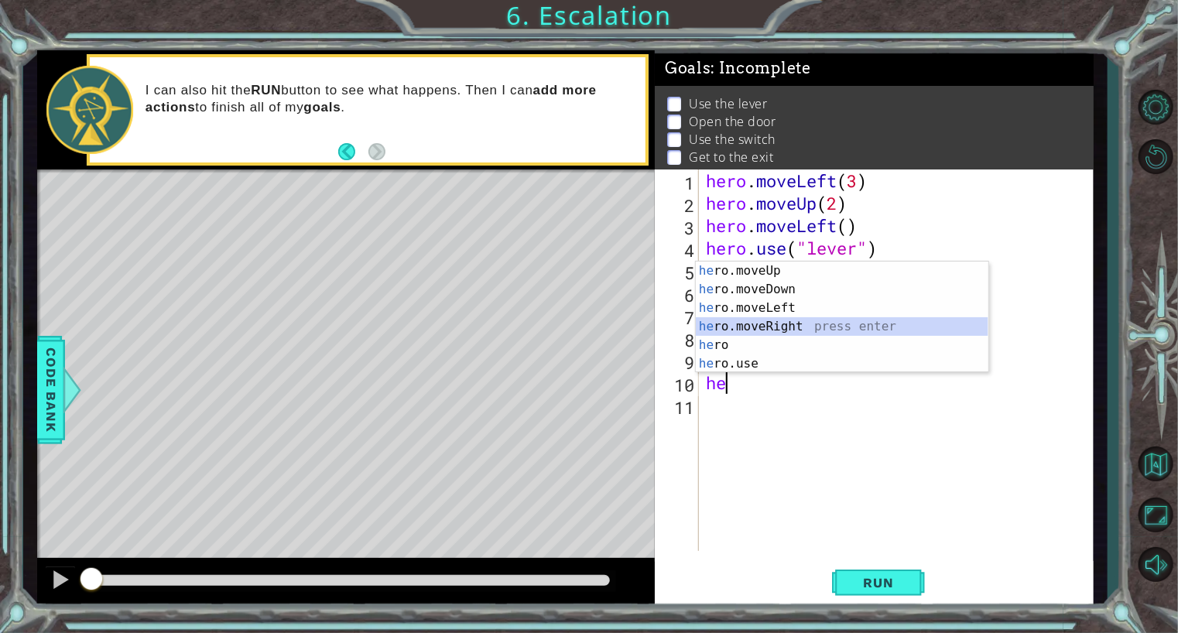
click at [780, 326] on div "he ro.moveUp press enter he ro.moveDown press enter he ro.moveLeft press enter …" at bounding box center [842, 336] width 293 height 149
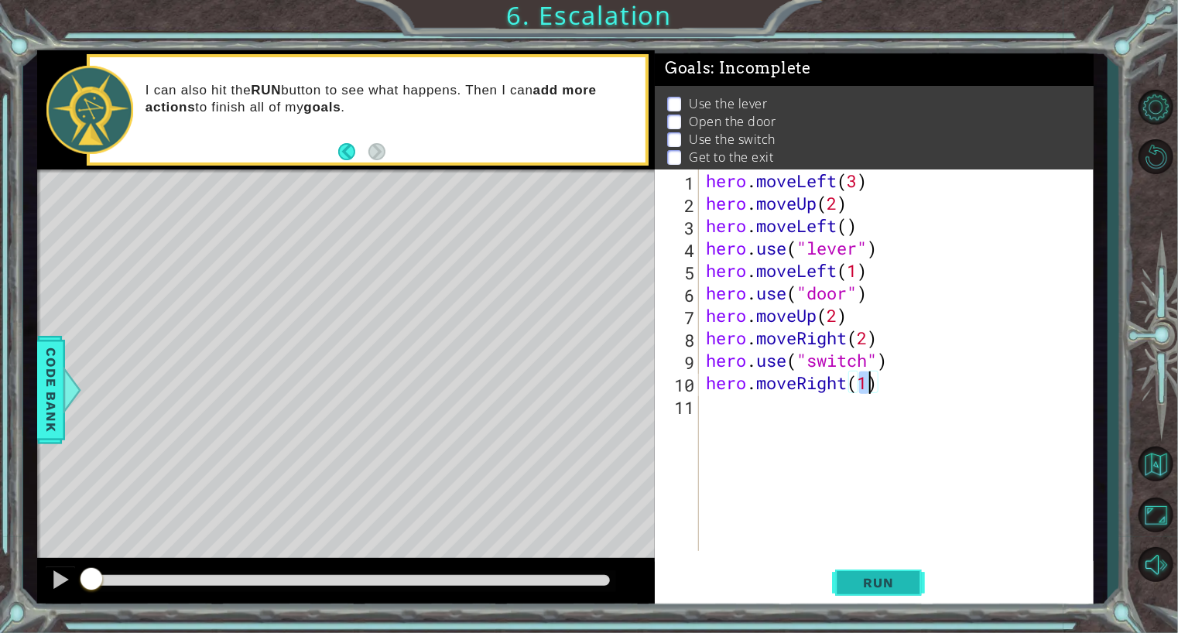
type textarea "hero.moveRight(1)"
click at [866, 579] on span "Run" at bounding box center [878, 582] width 61 height 15
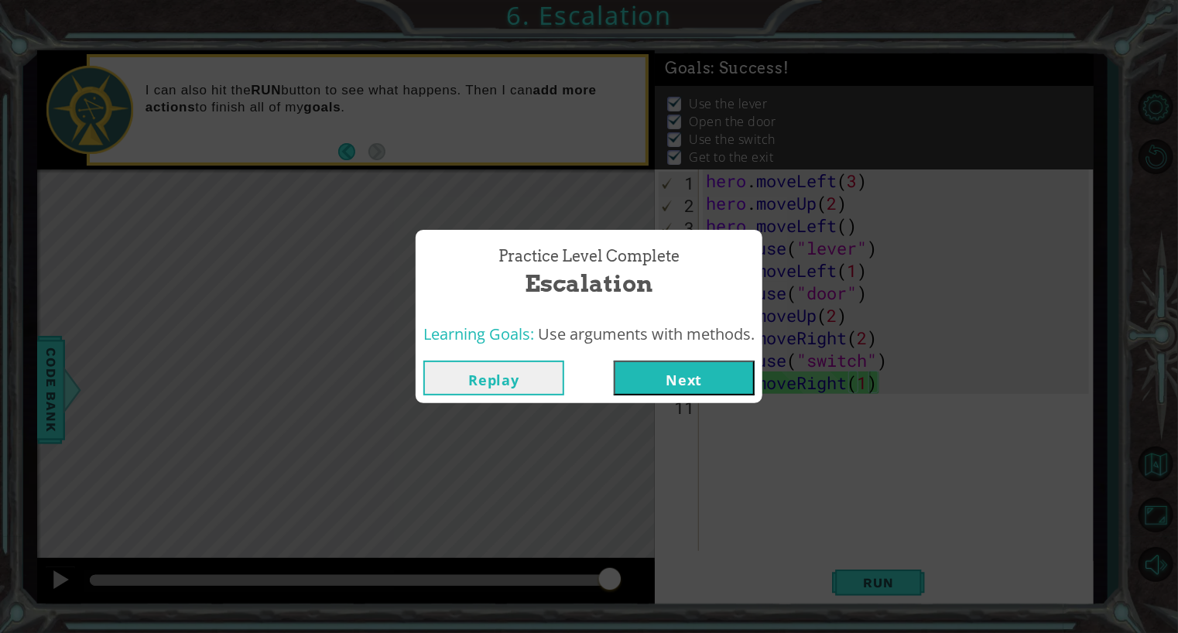
click at [694, 369] on button "Next" at bounding box center [684, 378] width 141 height 35
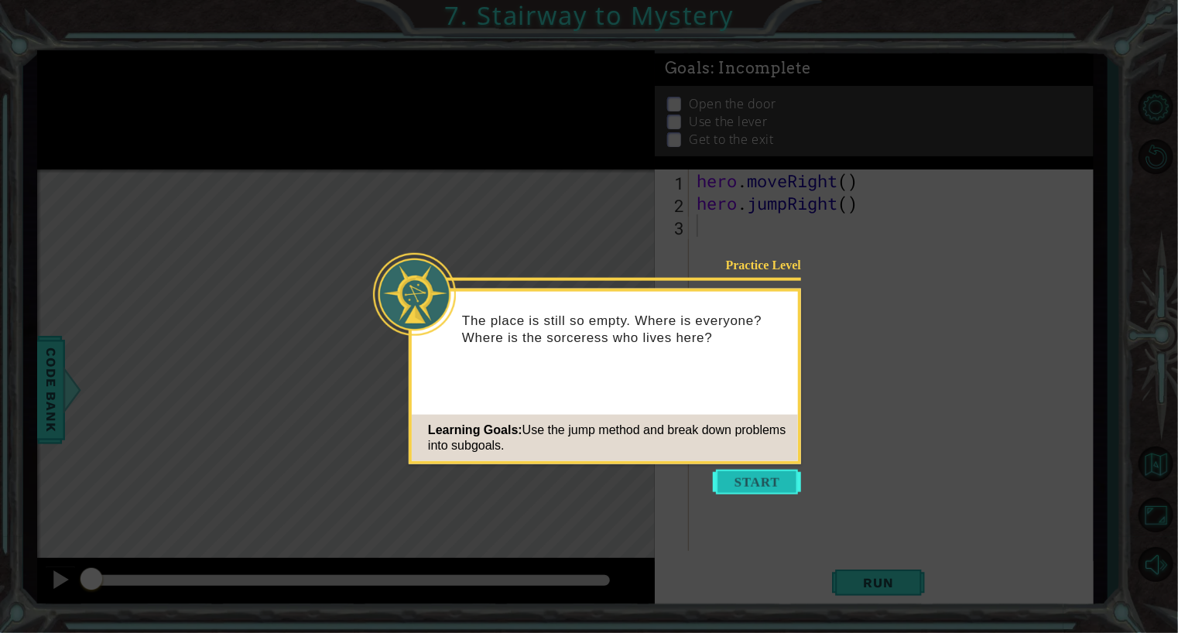
click at [738, 481] on button "Start" at bounding box center [757, 482] width 88 height 25
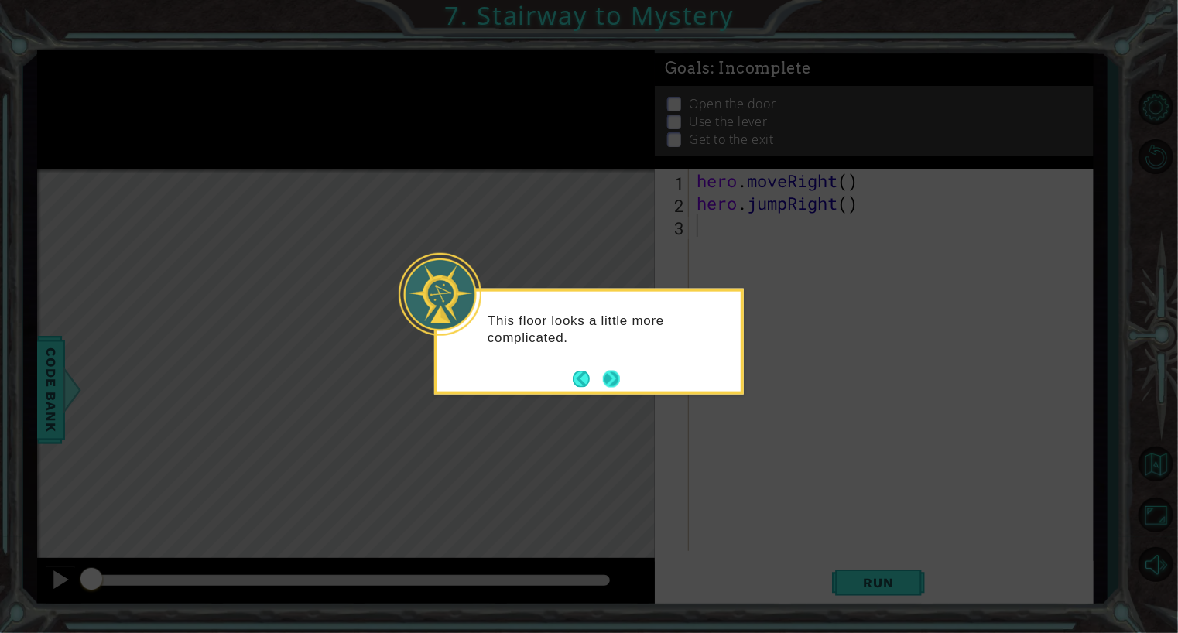
click at [612, 375] on button "Next" at bounding box center [611, 378] width 17 height 17
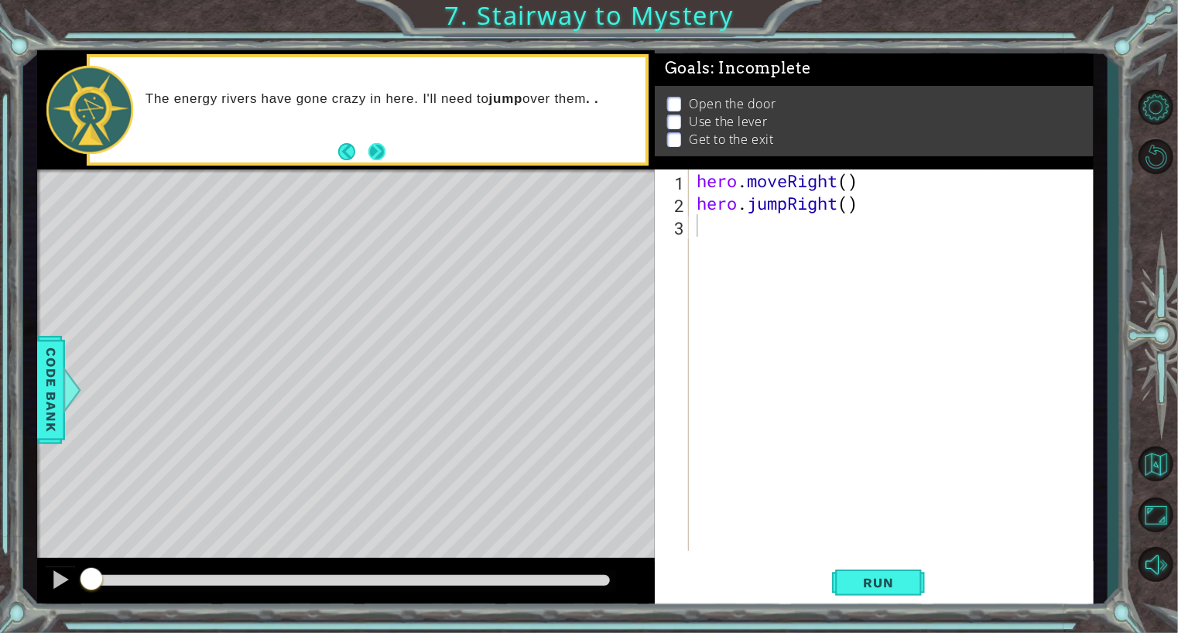
click at [375, 148] on button "Next" at bounding box center [376, 151] width 17 height 17
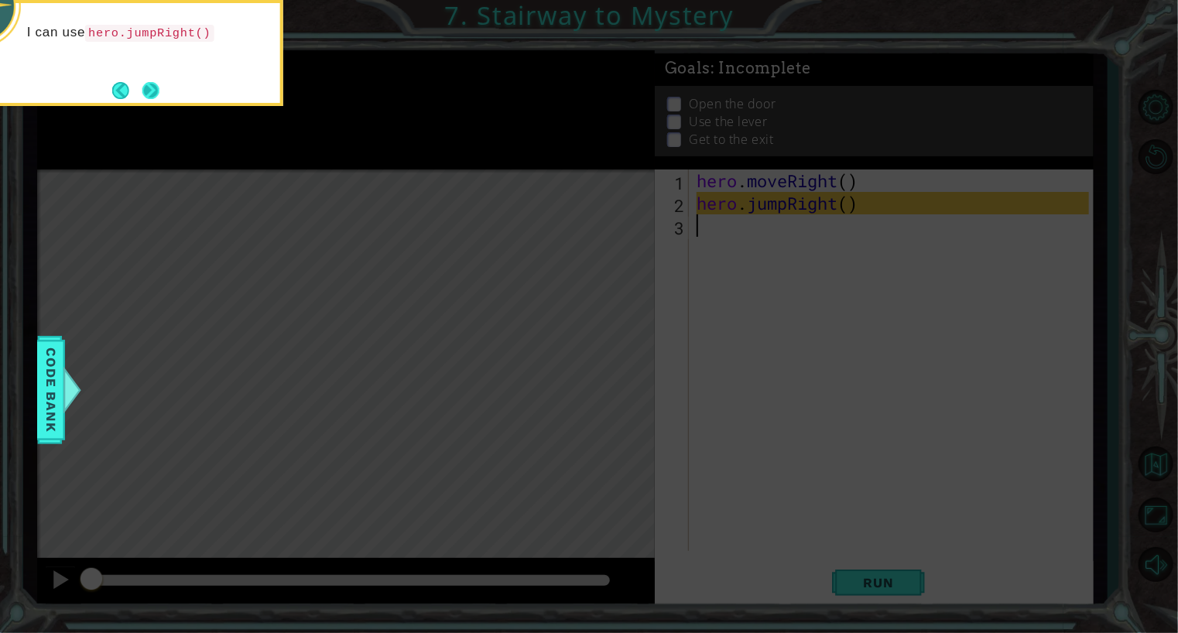
click at [154, 91] on button "Next" at bounding box center [150, 90] width 17 height 17
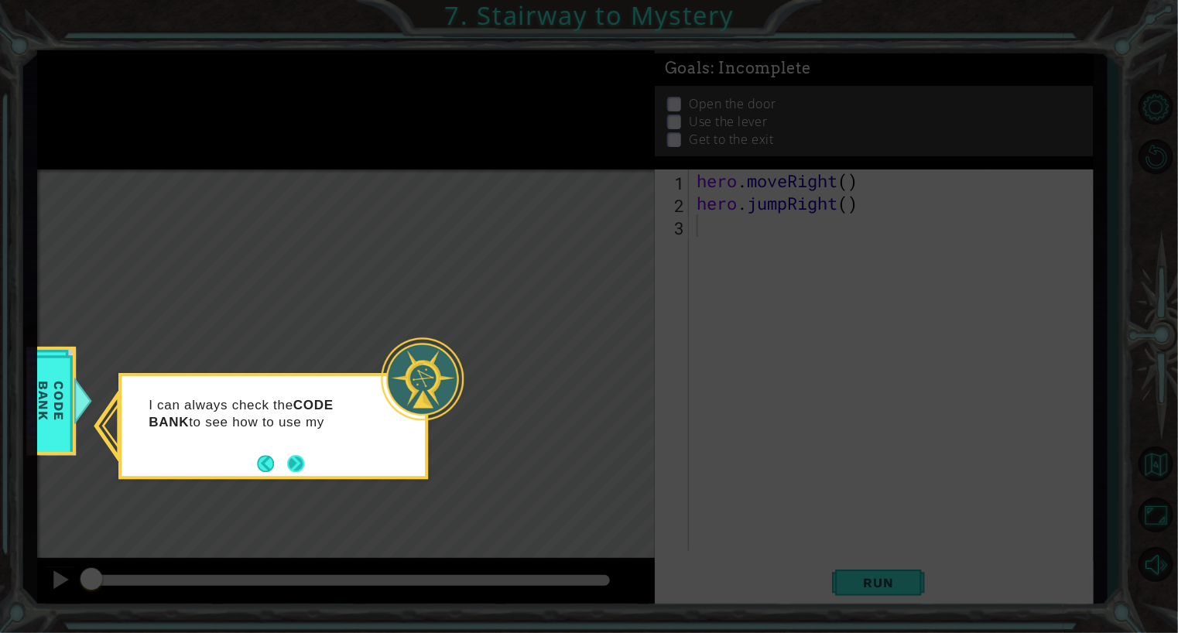
click at [298, 464] on button "Next" at bounding box center [295, 463] width 17 height 17
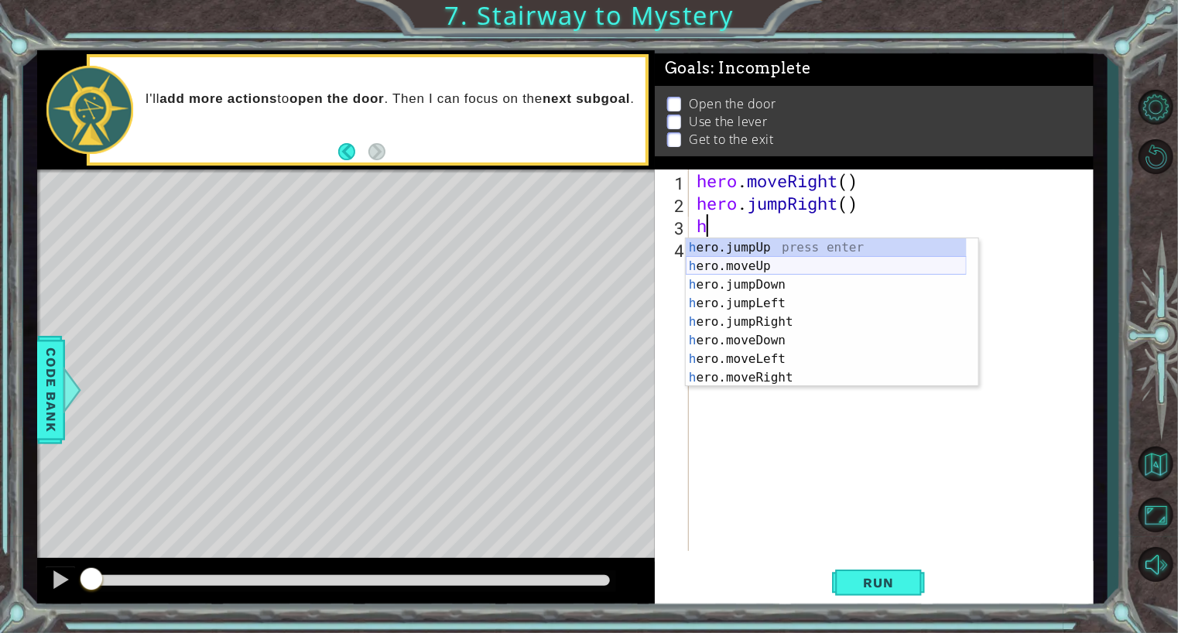
click at [787, 264] on div "h ero.jumpUp press enter h ero.moveUp press enter h ero.jumpDown press enter h …" at bounding box center [826, 331] width 281 height 186
type textarea "hero.moveUp(1)"
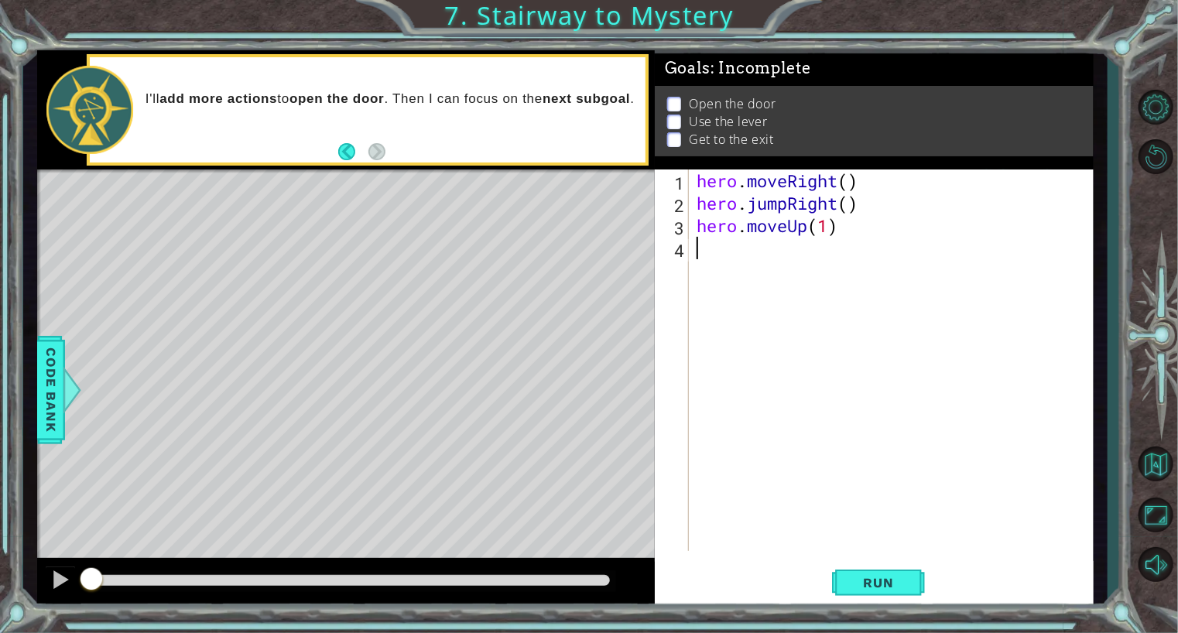
click at [728, 259] on div "hero . moveRight ( ) hero . jumpRight ( ) hero . moveUp ( 1 )" at bounding box center [895, 383] width 403 height 427
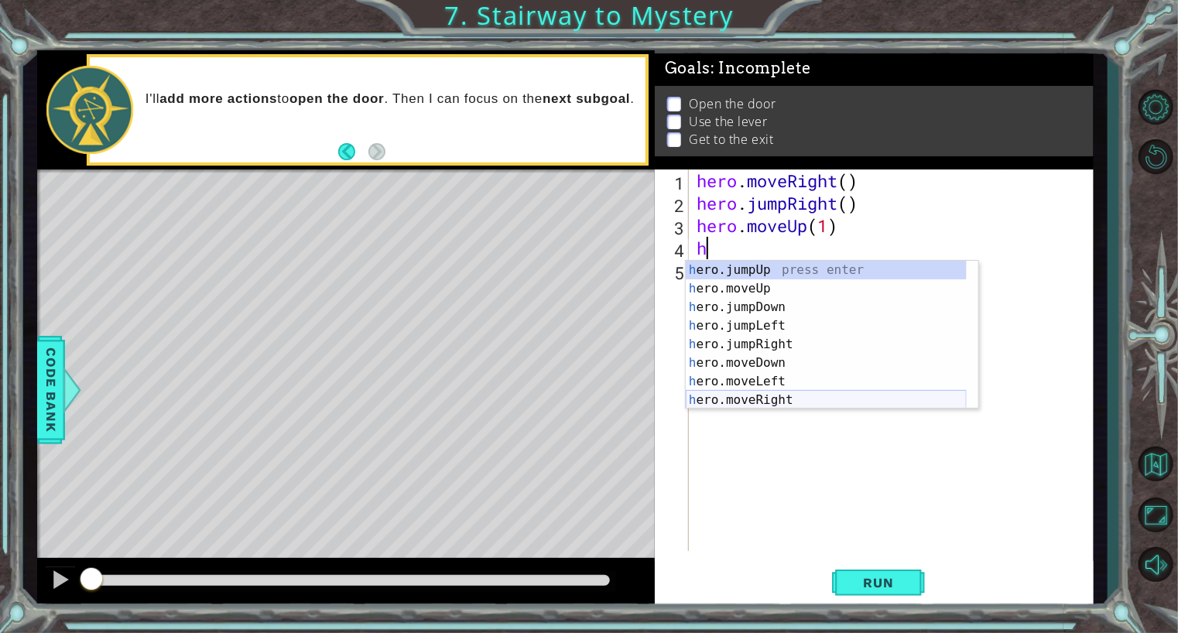
click at [762, 402] on div "h ero.jumpUp press enter h ero.moveUp press enter h ero.jumpDown press enter h …" at bounding box center [826, 354] width 281 height 186
type textarea "hero.moveRight(1)"
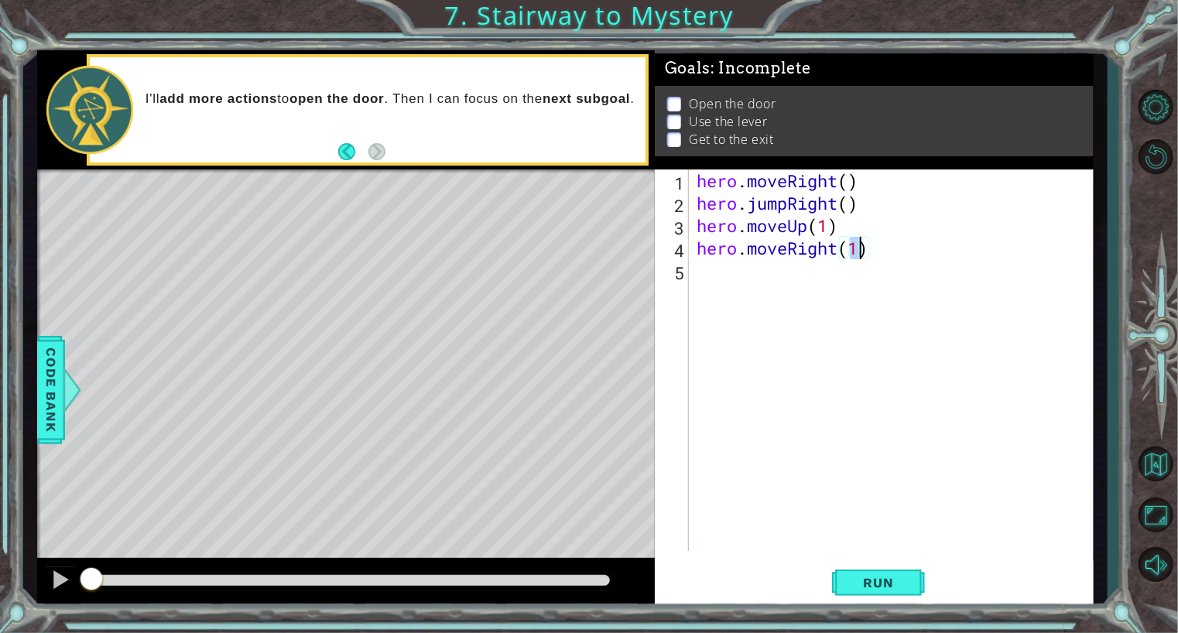
click at [749, 286] on div "hero . moveRight ( ) hero . jumpRight ( ) hero . moveUp ( 1 ) hero . moveRight …" at bounding box center [895, 383] width 403 height 427
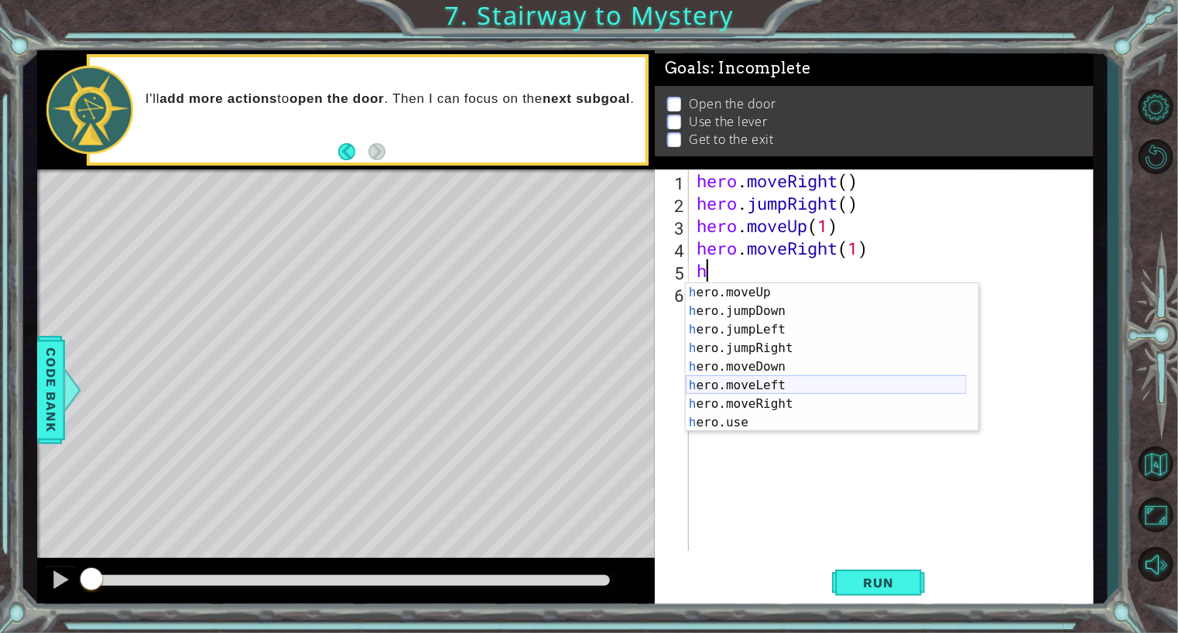
scroll to position [19, 0]
click at [749, 423] on div "h ero.moveUp press enter h ero.jumpDown press enter h ero.jumpLeft press enter …" at bounding box center [826, 376] width 281 height 186
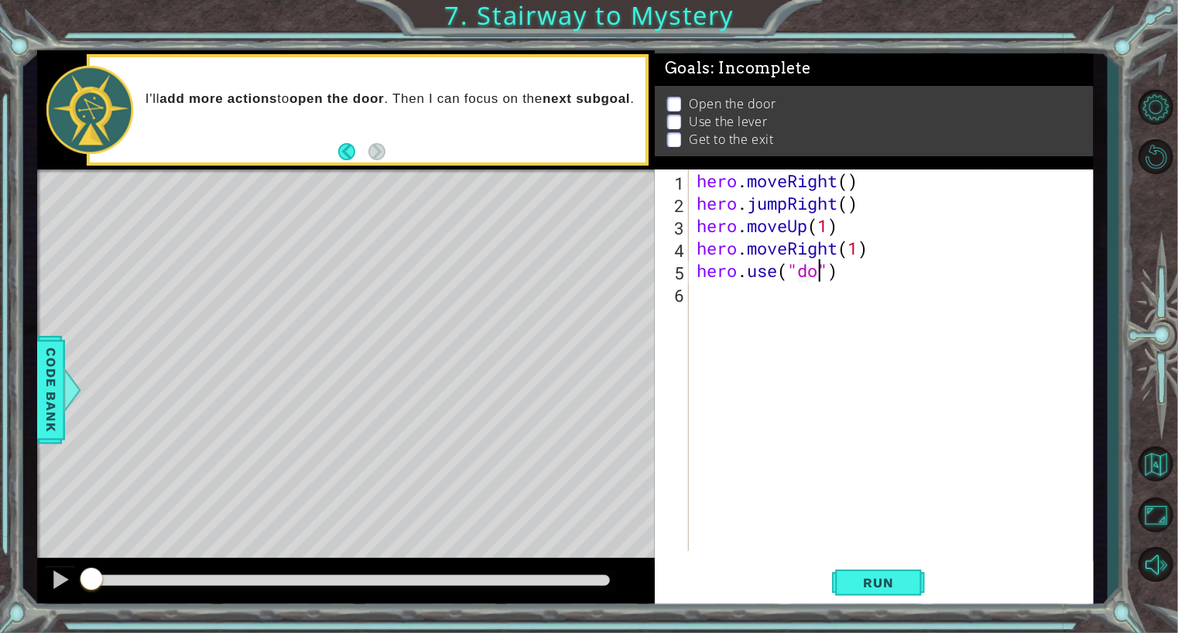
scroll to position [0, 6]
type textarea "hero.use("door")"
click at [742, 301] on div "hero . moveRight ( ) hero . jumpRight ( ) hero . moveUp ( 1 ) hero . moveRight …" at bounding box center [895, 383] width 403 height 427
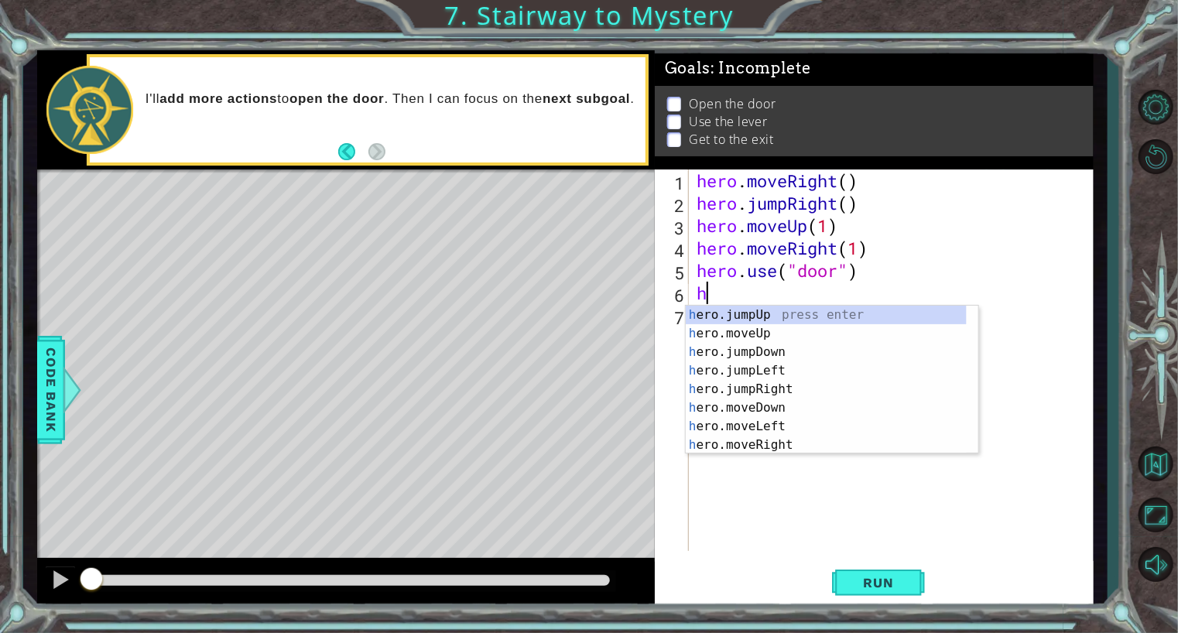
scroll to position [0, 0]
click at [756, 368] on div "he ro.jumpUp press enter he ro.jumpDown press enter he ro.jumpLeft press enter …" at bounding box center [826, 399] width 281 height 186
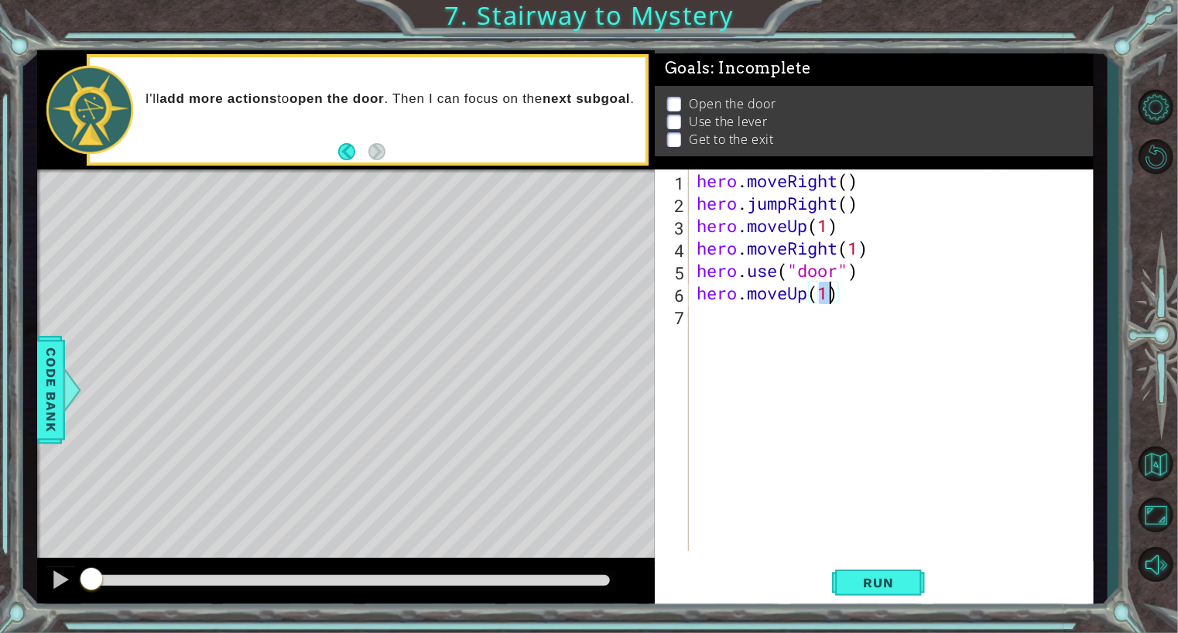
type textarea "hero.moveUp(2)"
click at [765, 322] on div "hero . moveRight ( ) hero . jumpRight ( ) hero . moveUp ( 1 ) hero . moveRight …" at bounding box center [895, 383] width 403 height 427
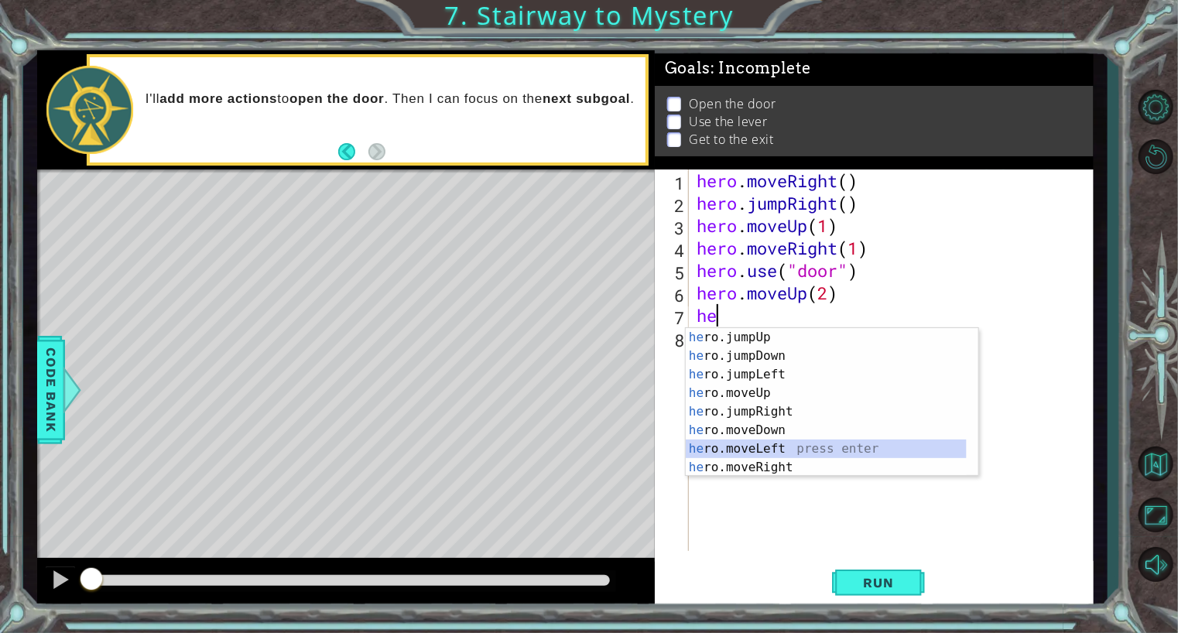
click at [778, 447] on div "he ro.jumpUp press enter he ro.jumpDown press enter he ro.jumpLeft press enter …" at bounding box center [826, 421] width 281 height 186
type textarea "hero.moveLeft(1)"
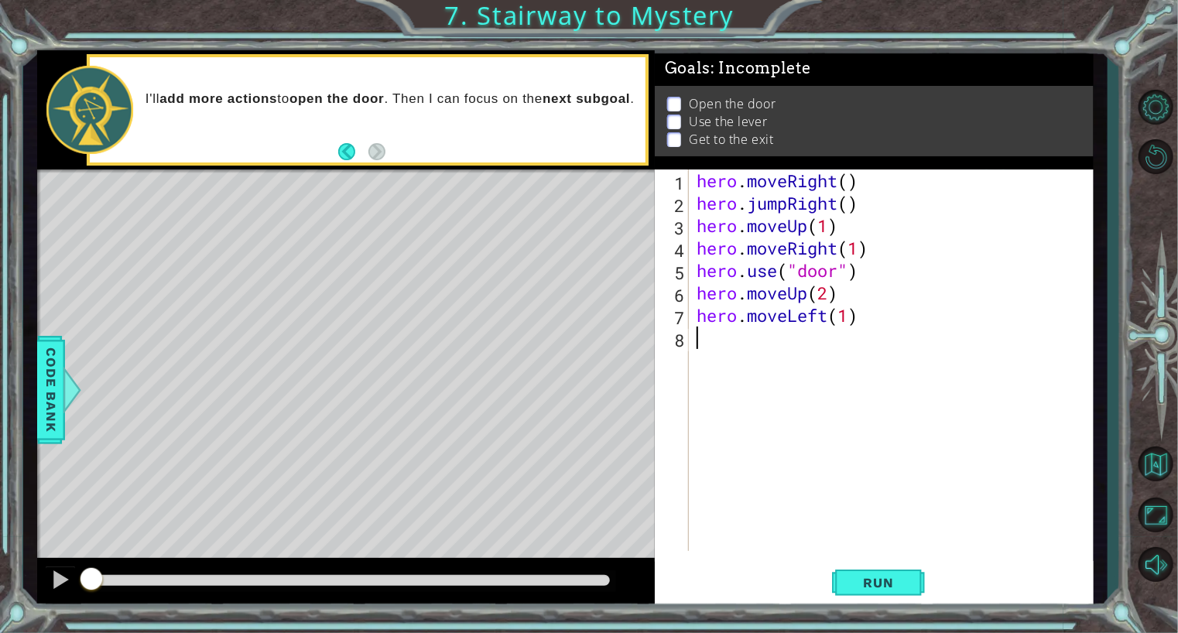
click at [717, 344] on div "hero . moveRight ( ) hero . jumpRight ( ) hero . moveUp ( 1 ) hero . moveRight …" at bounding box center [895, 383] width 403 height 427
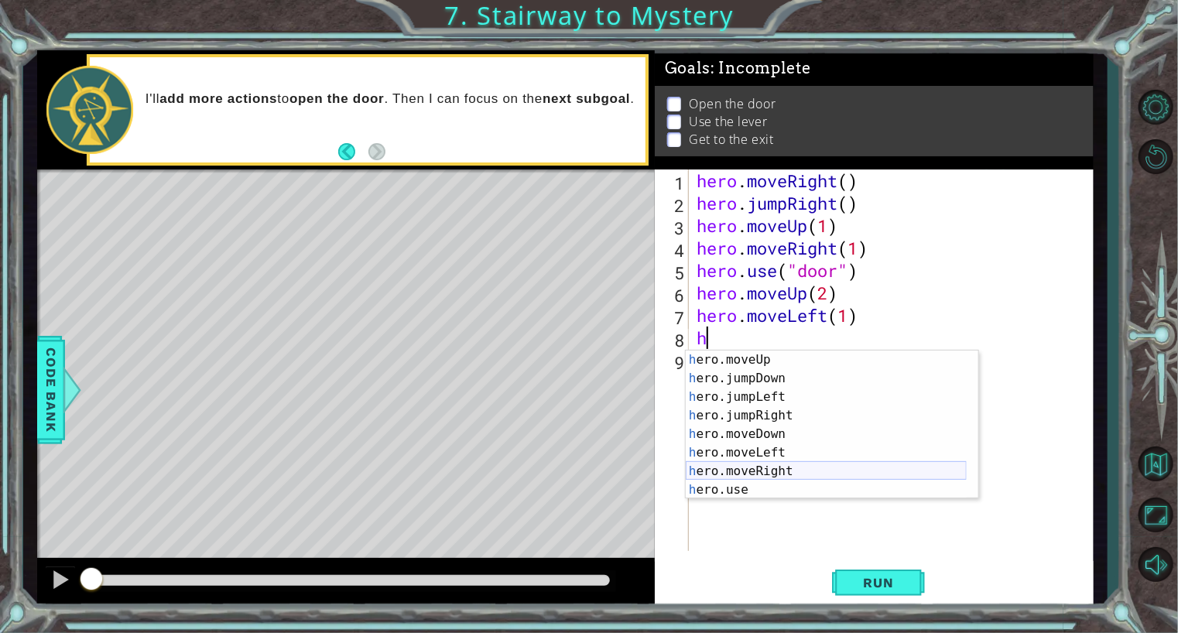
scroll to position [19, 0]
click at [749, 490] on div "h ero.moveUp press enter h ero.jumpDown press enter h ero.jumpLeft press enter …" at bounding box center [826, 444] width 281 height 186
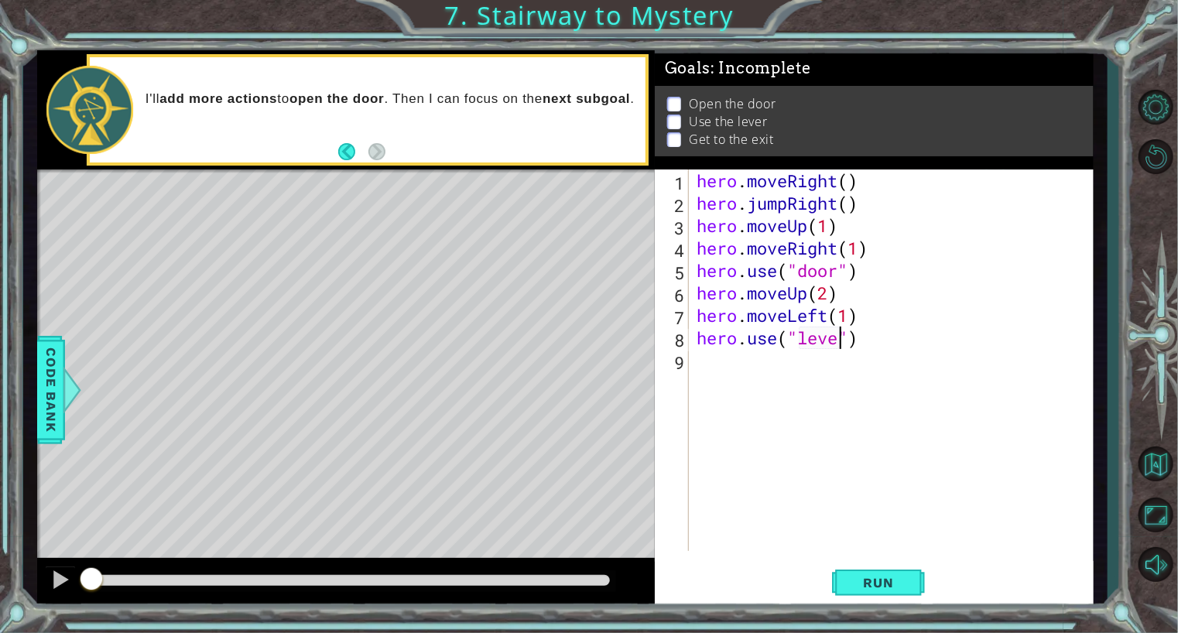
type textarea "hero.use("lever")"
click at [769, 376] on div "hero . moveRight ( ) hero . jumpRight ( ) hero . moveUp ( 1 ) hero . moveRight …" at bounding box center [895, 383] width 403 height 427
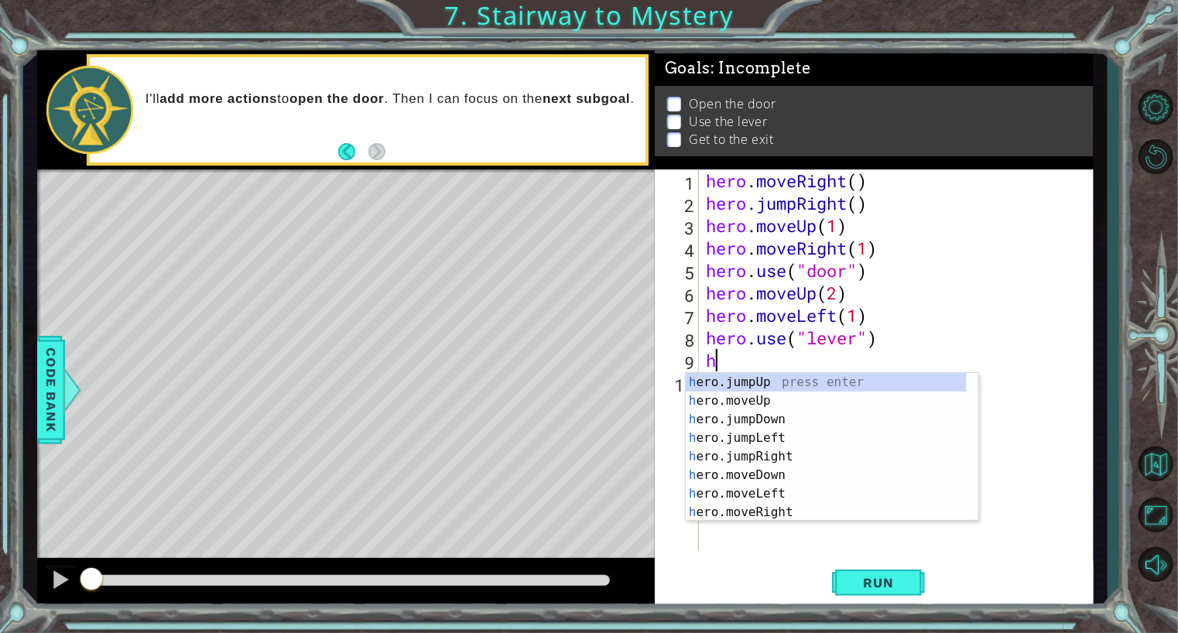
scroll to position [0, 0]
type textarea "he"
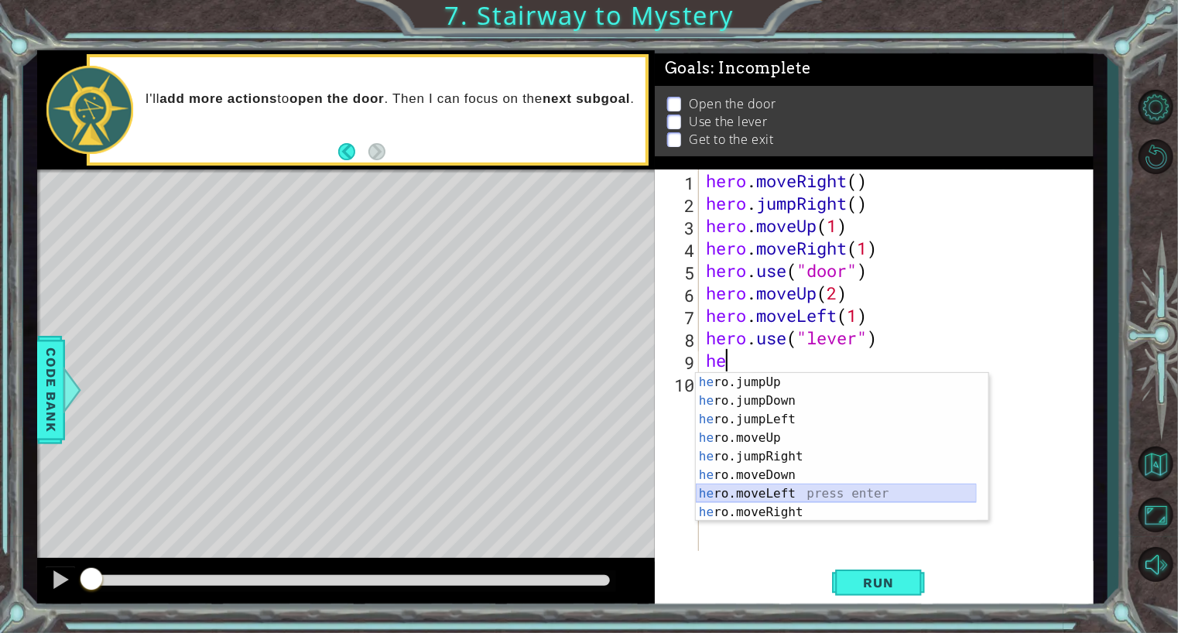
drag, startPoint x: 790, startPoint y: 491, endPoint x: 745, endPoint y: 493, distance: 45.0
click at [745, 493] on div "he ro.jumpUp press enter he ro.jumpDown press enter he ro.jumpLeft press enter …" at bounding box center [836, 466] width 281 height 186
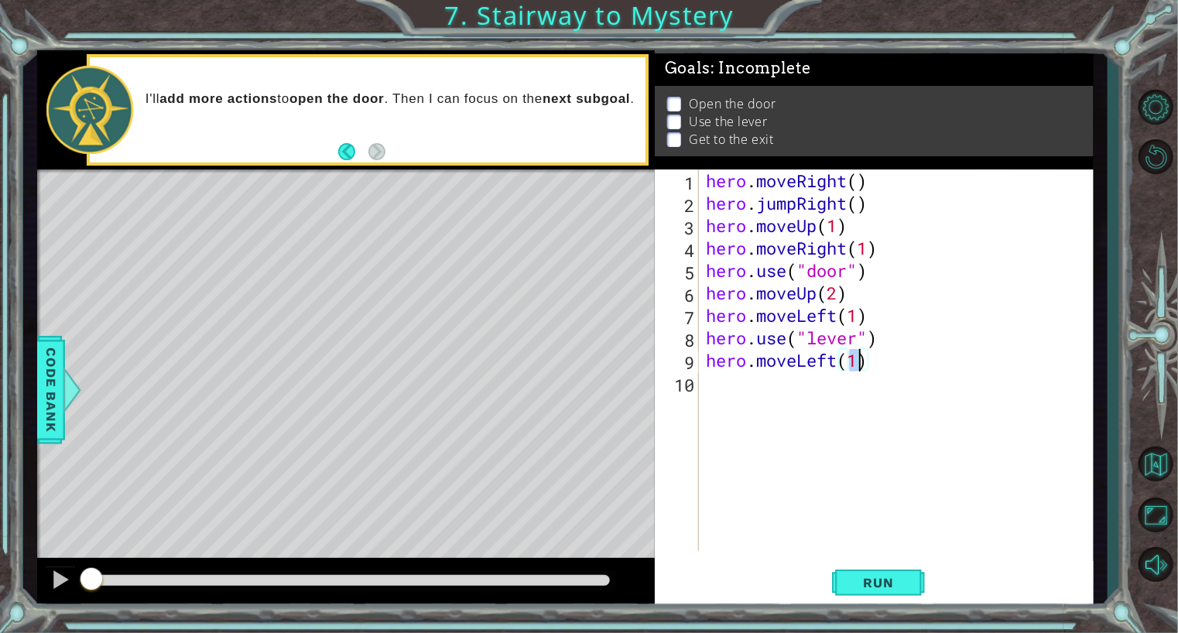
type textarea "hero.moveLeft(2)"
click at [805, 396] on div "hero . moveRight ( ) hero . jumpRight ( ) hero . moveUp ( 1 ) hero . moveRight …" at bounding box center [900, 383] width 394 height 427
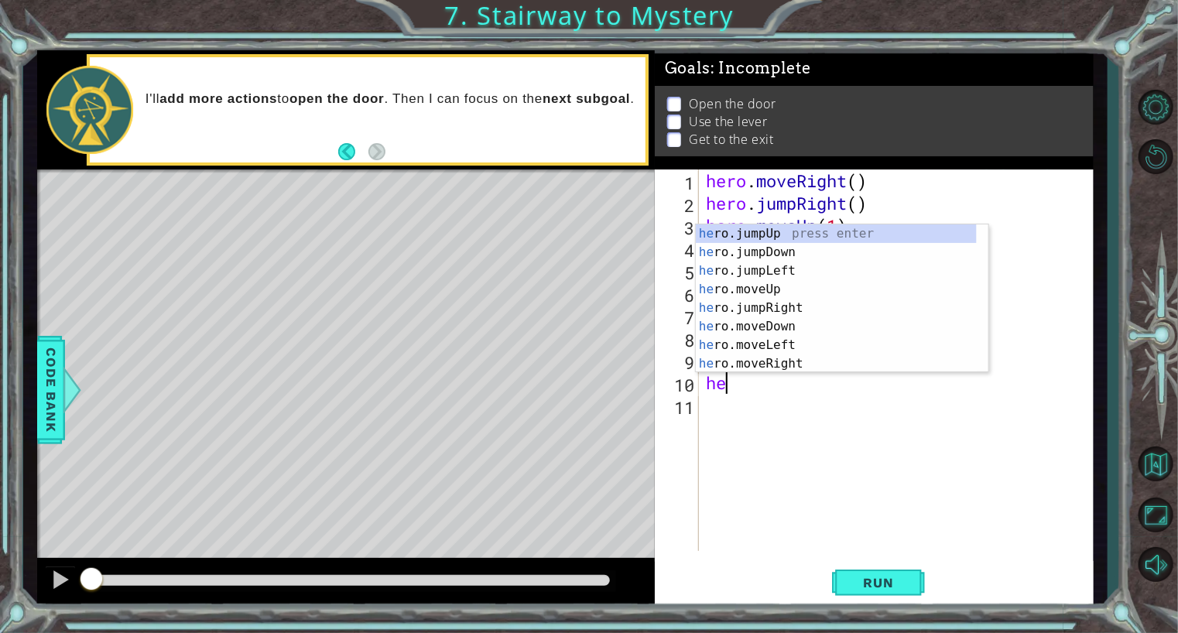
type textarea "her"
click at [830, 236] on div "her o.jumpUp press enter her o.jumpDown press enter her o.jumpLeft press enter …" at bounding box center [836, 317] width 281 height 186
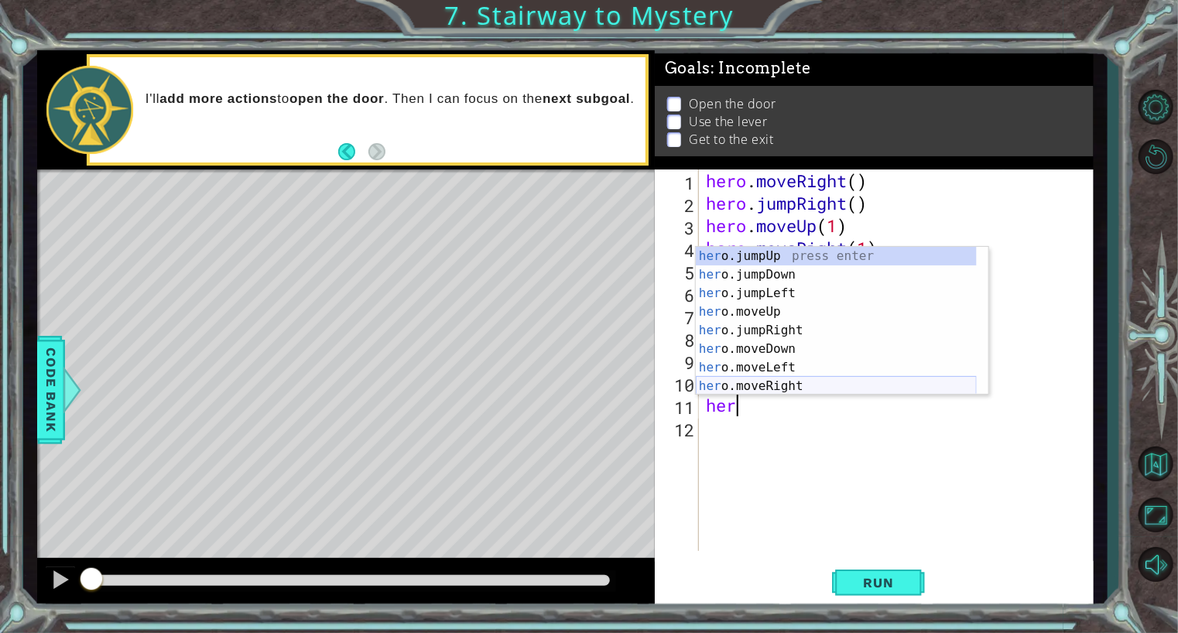
click at [772, 383] on div "her o.jumpUp press enter her o.jumpDown press enter her o.jumpLeft press enter …" at bounding box center [836, 340] width 281 height 186
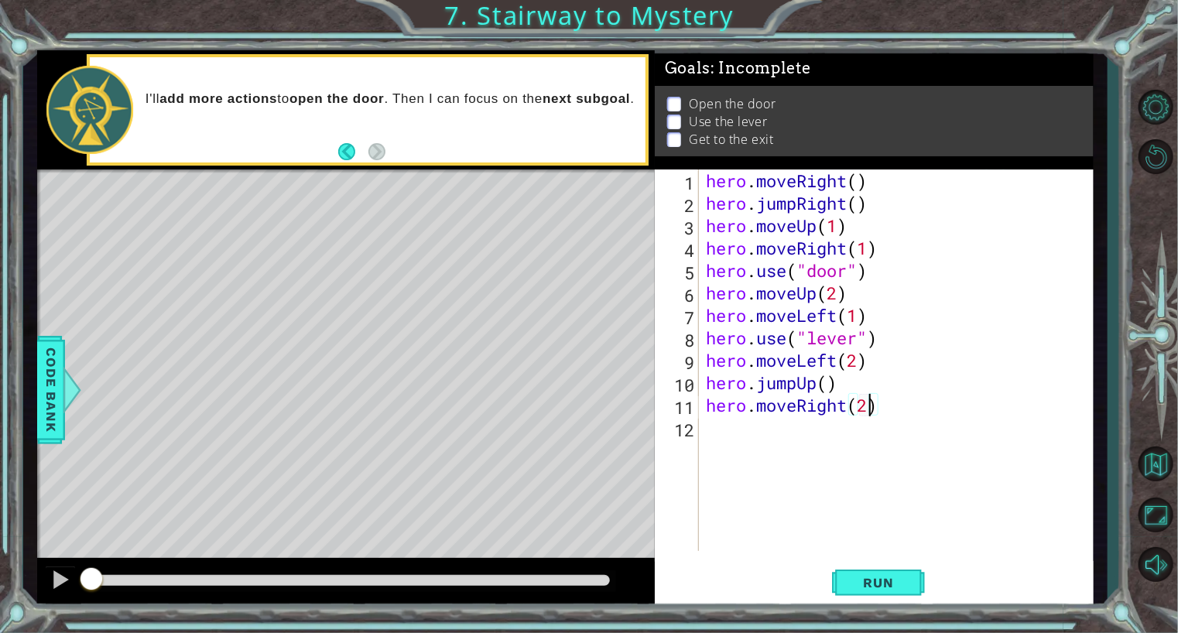
scroll to position [0, 6]
type textarea "hero.moveRight(2)"
click at [855, 583] on span "Run" at bounding box center [878, 582] width 61 height 15
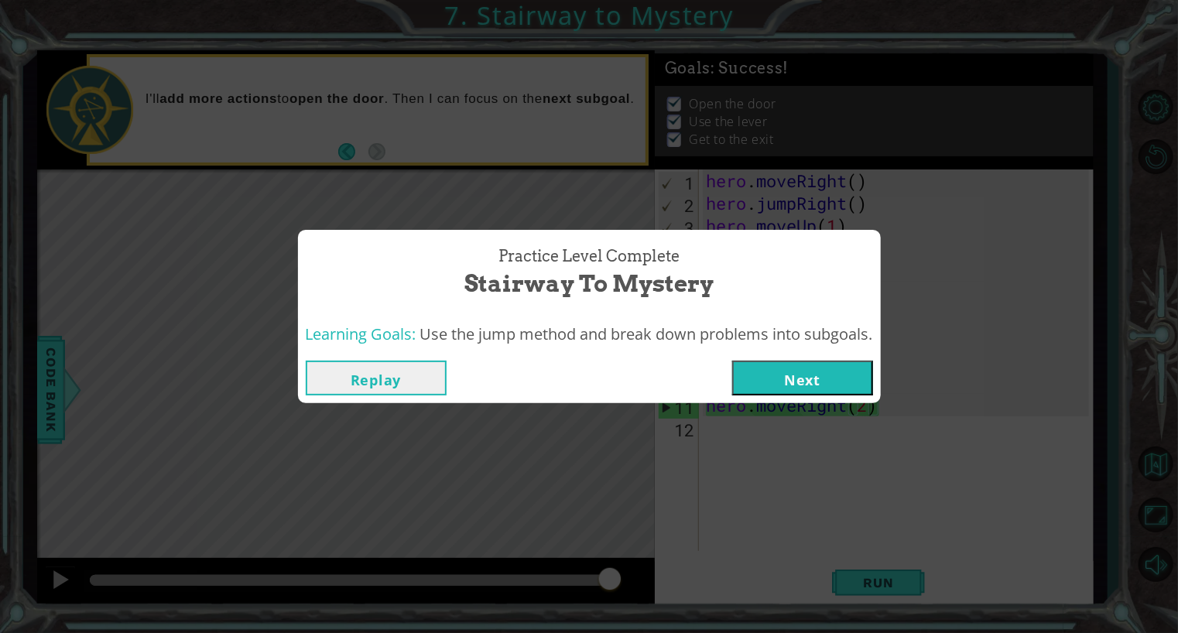
click at [768, 379] on button "Next" at bounding box center [802, 378] width 141 height 35
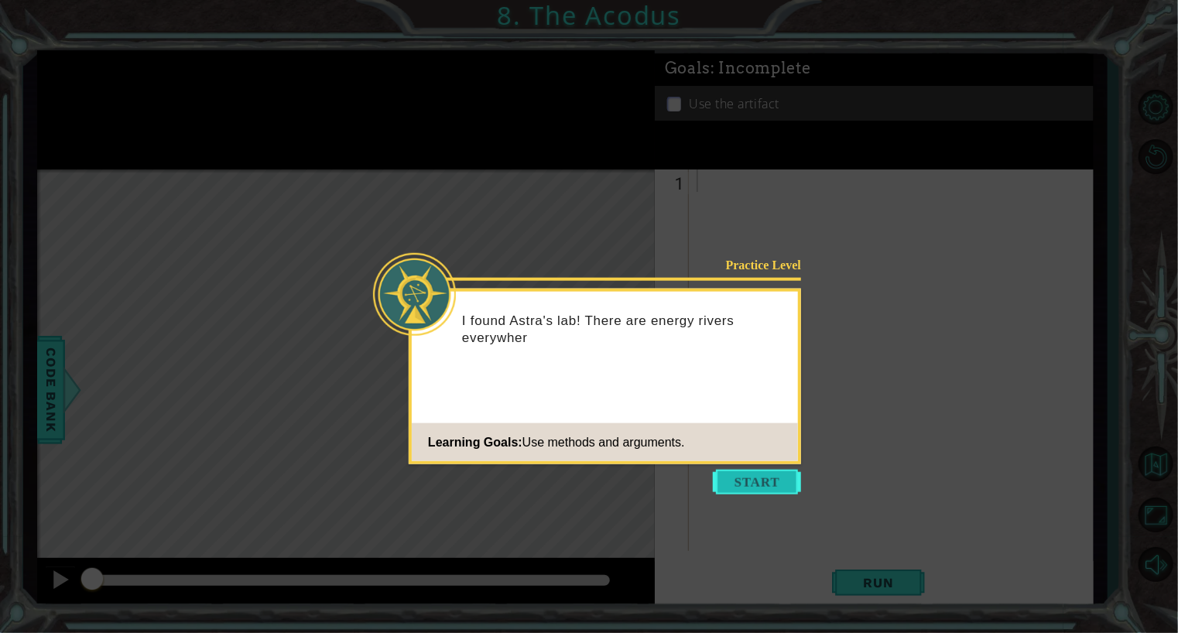
click at [753, 485] on button "Start" at bounding box center [757, 482] width 88 height 25
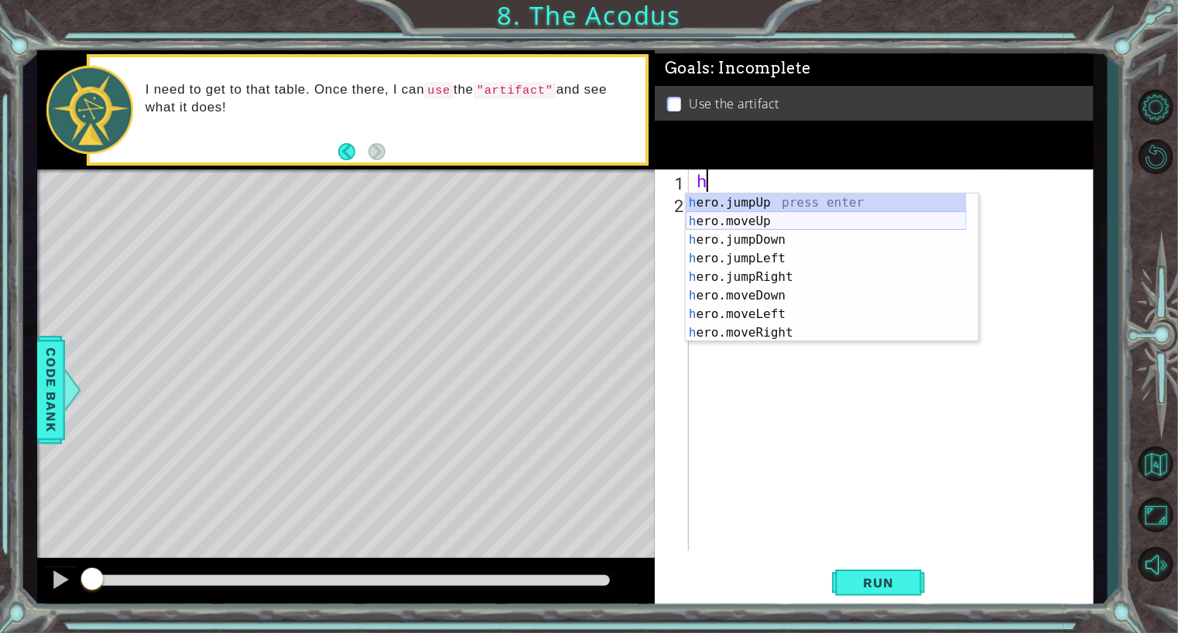
click at [752, 225] on div "h ero.jumpUp press enter h ero.moveUp press enter h ero.jumpDown press enter h …" at bounding box center [826, 287] width 281 height 186
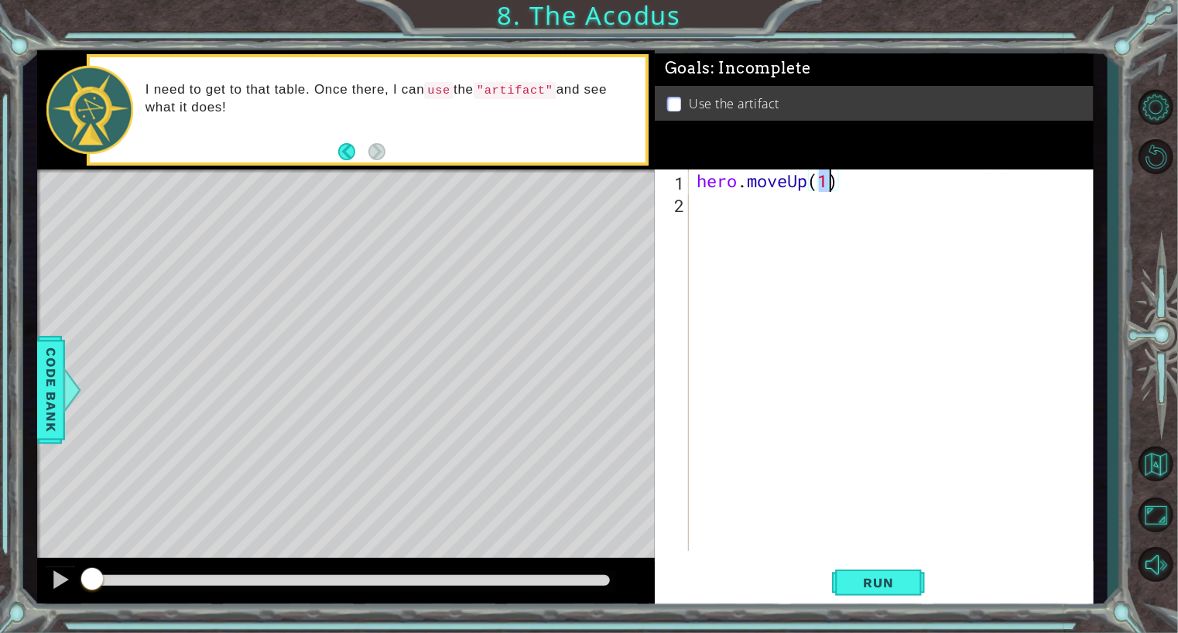
type textarea "hero.moveUp(2)"
click at [774, 230] on div "hero . moveUp ( 2 )" at bounding box center [895, 383] width 403 height 427
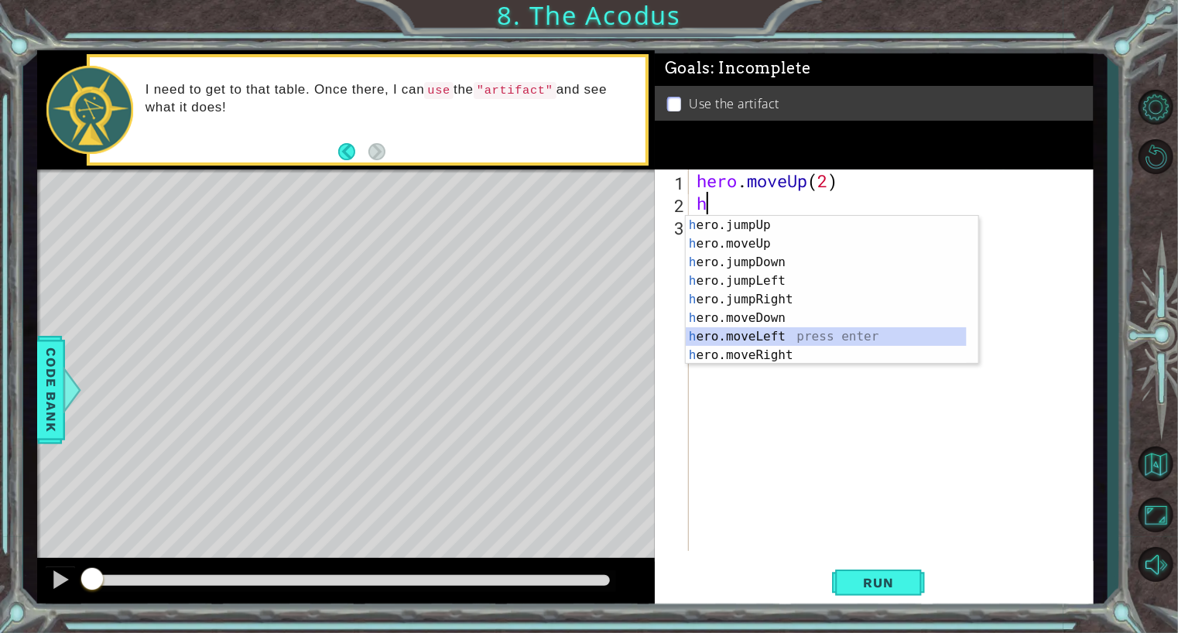
click at [777, 335] on div "h ero.jumpUp press enter h ero.moveUp press enter h ero.jumpDown press enter h …" at bounding box center [826, 309] width 281 height 186
type textarea "hero.moveLeft(1)"
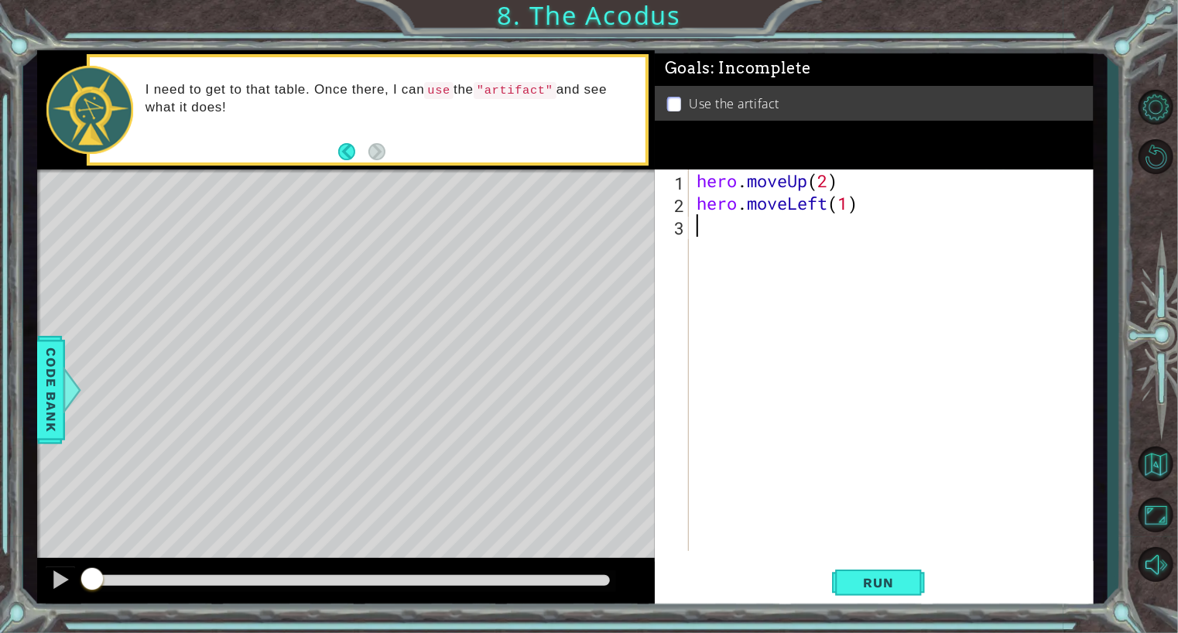
click at [741, 230] on div "hero . moveUp ( 2 ) hero . moveLeft ( 1 )" at bounding box center [895, 383] width 403 height 427
type textarea "h"
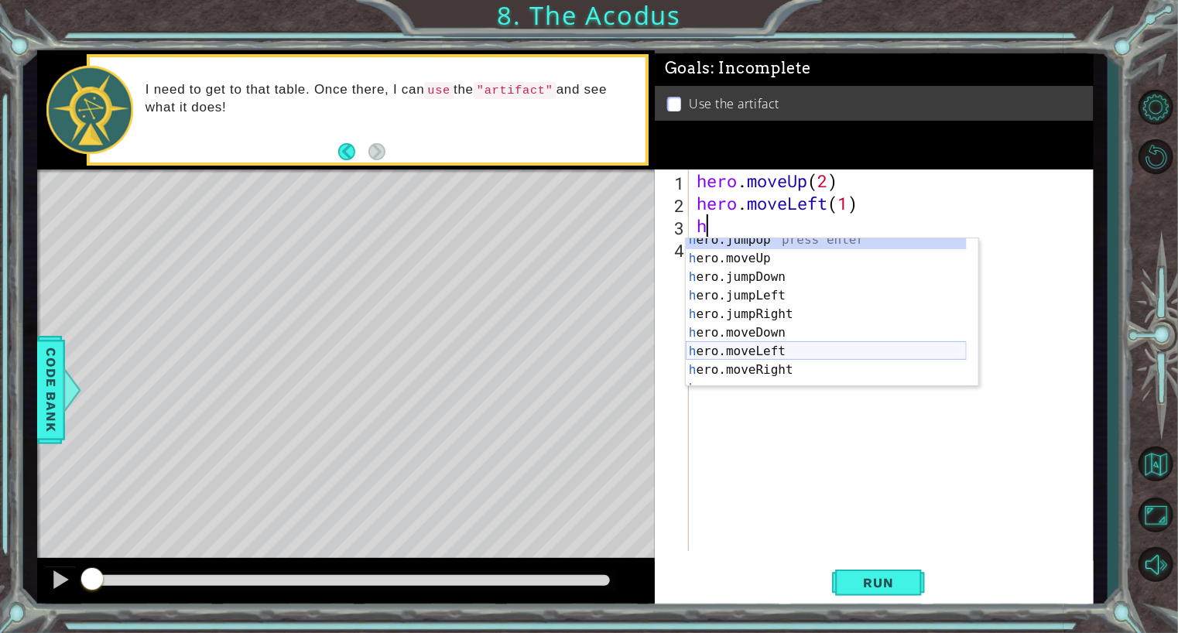
scroll to position [11, 0]
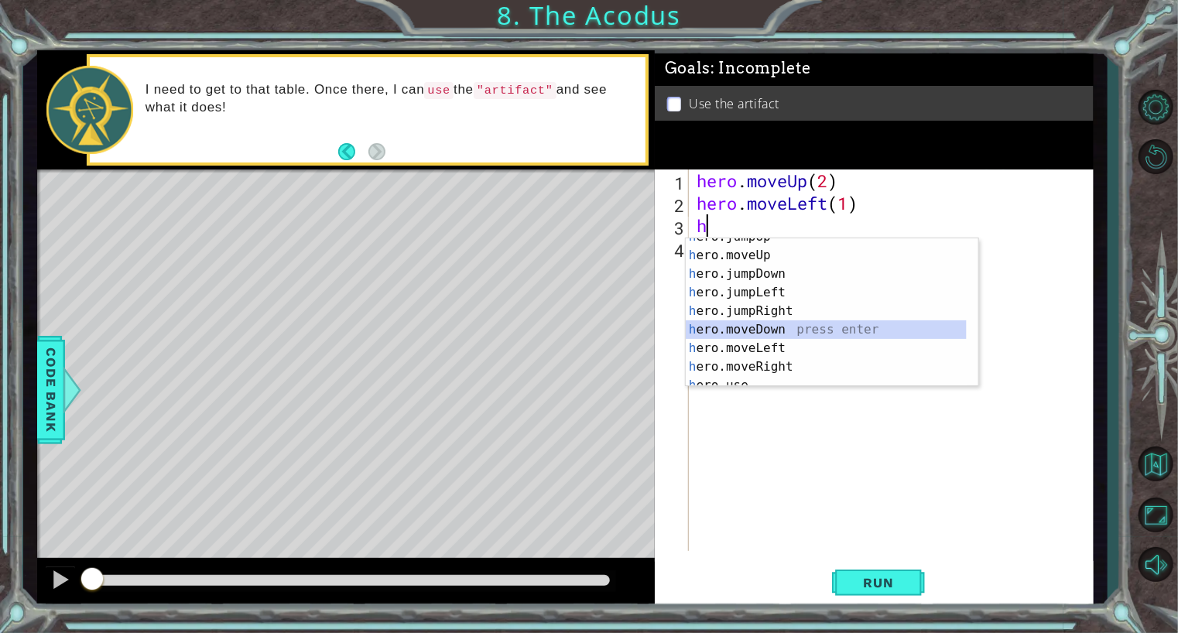
click at [769, 331] on div "h ero.jumpUp press enter h ero.moveUp press enter h ero.jumpDown press enter h …" at bounding box center [826, 321] width 281 height 186
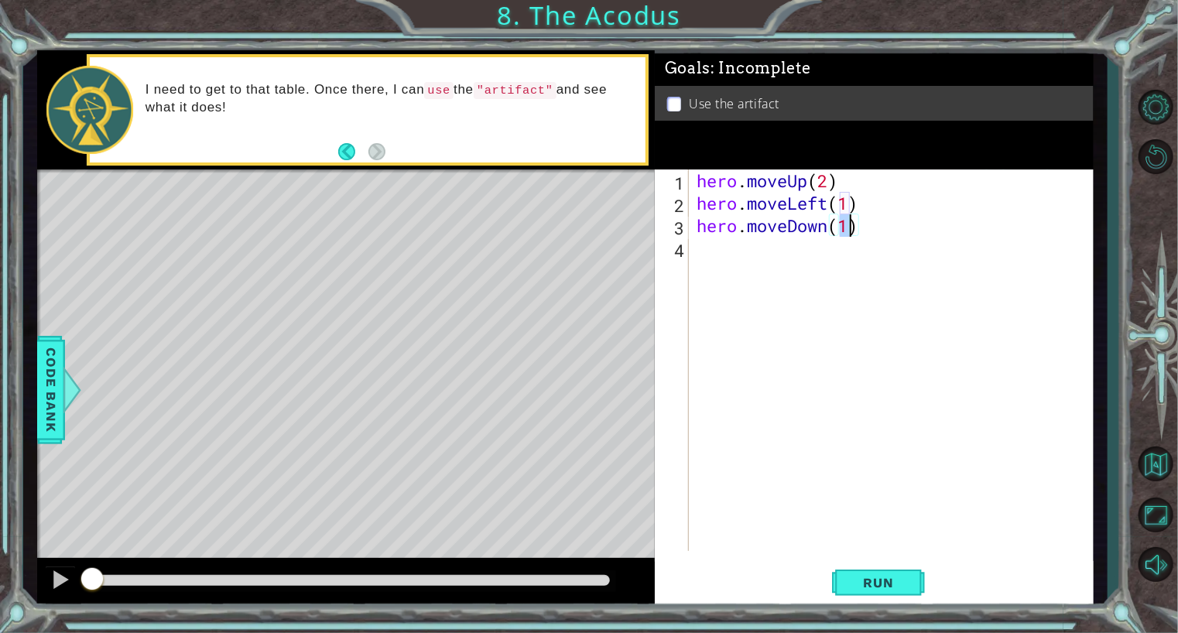
type textarea "hero.moveDown(2)"
click at [743, 261] on div "hero . moveUp ( 2 ) hero . moveLeft ( 1 ) hero . moveDown ( 2 )" at bounding box center [895, 383] width 403 height 427
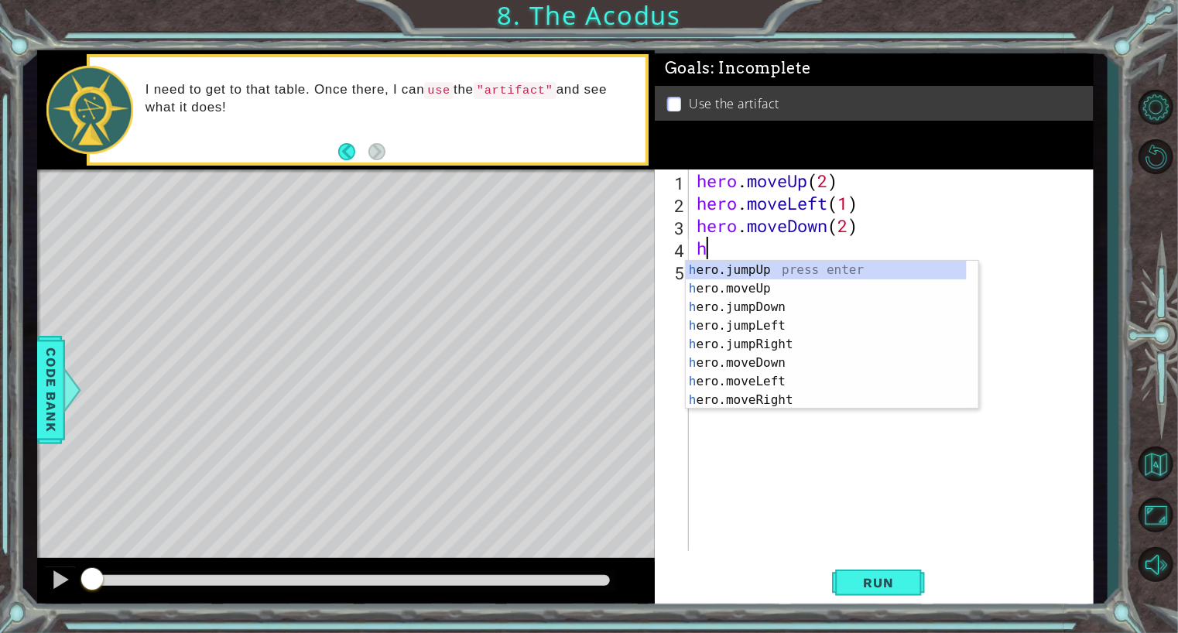
scroll to position [0, 0]
type textarea "he"
click at [762, 307] on div "he ro.jumpUp press enter he ro.jumpDown press enter he ro.jumpLeft press enter …" at bounding box center [826, 354] width 281 height 186
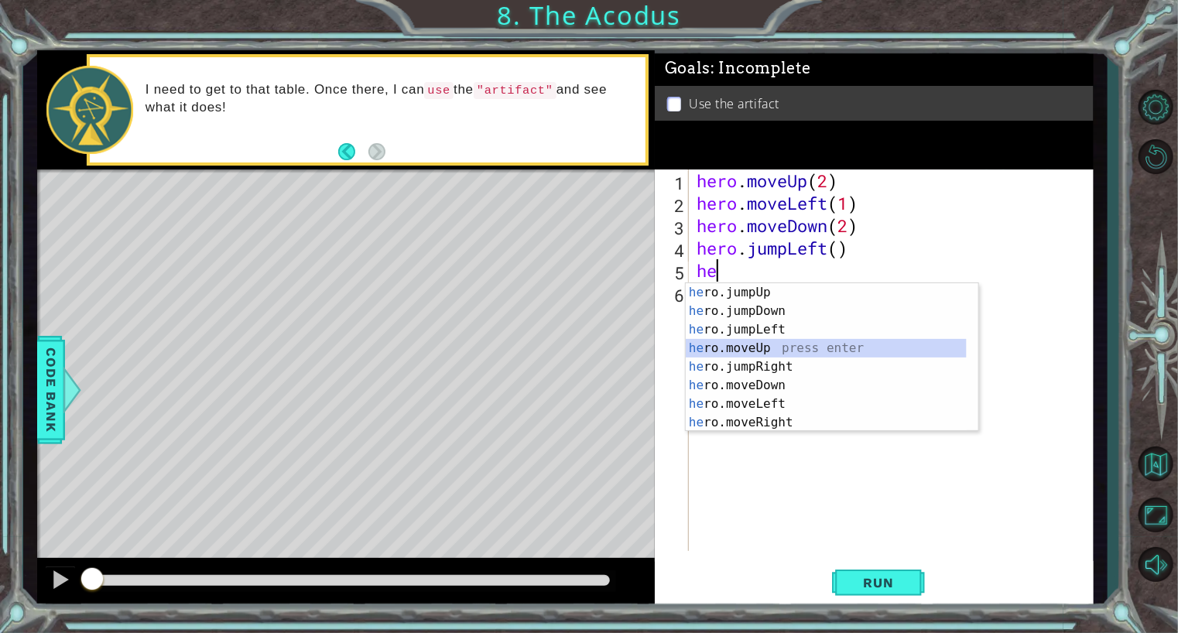
click at [763, 344] on div "he ro.jumpUp press enter he ro.jumpDown press enter he ro.jumpLeft press enter …" at bounding box center [826, 376] width 281 height 186
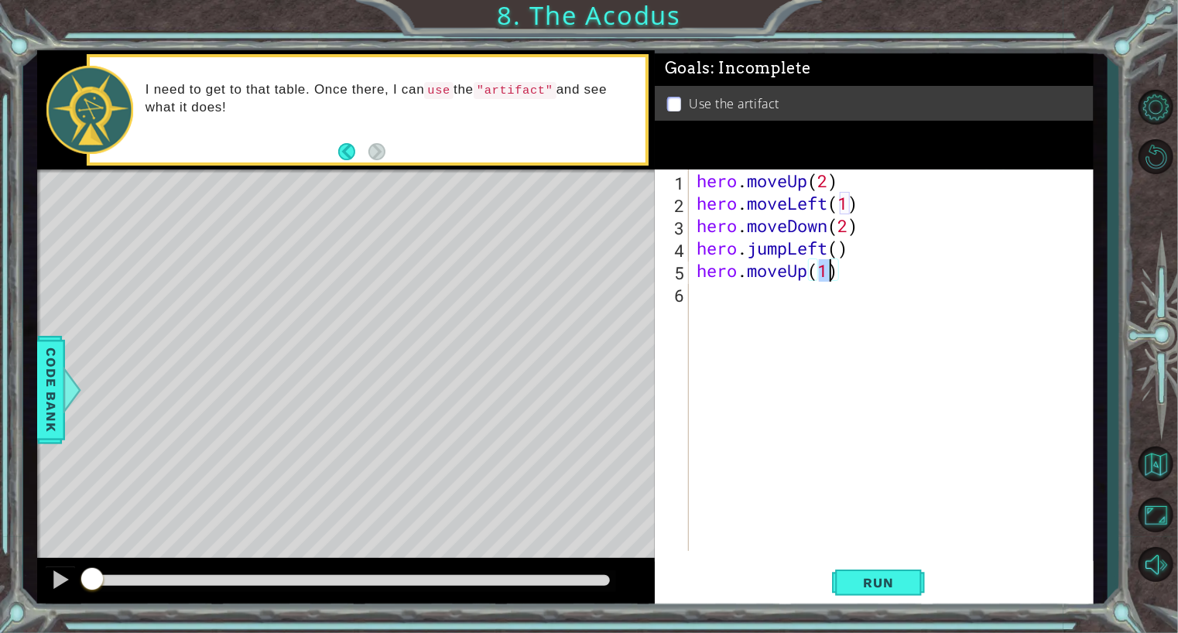
type textarea "hero.moveUp(2)"
click at [808, 304] on div "hero . moveUp ( 2 ) hero . moveLeft ( 1 ) hero . moveDown ( 2 ) hero . jumpLeft…" at bounding box center [895, 383] width 403 height 427
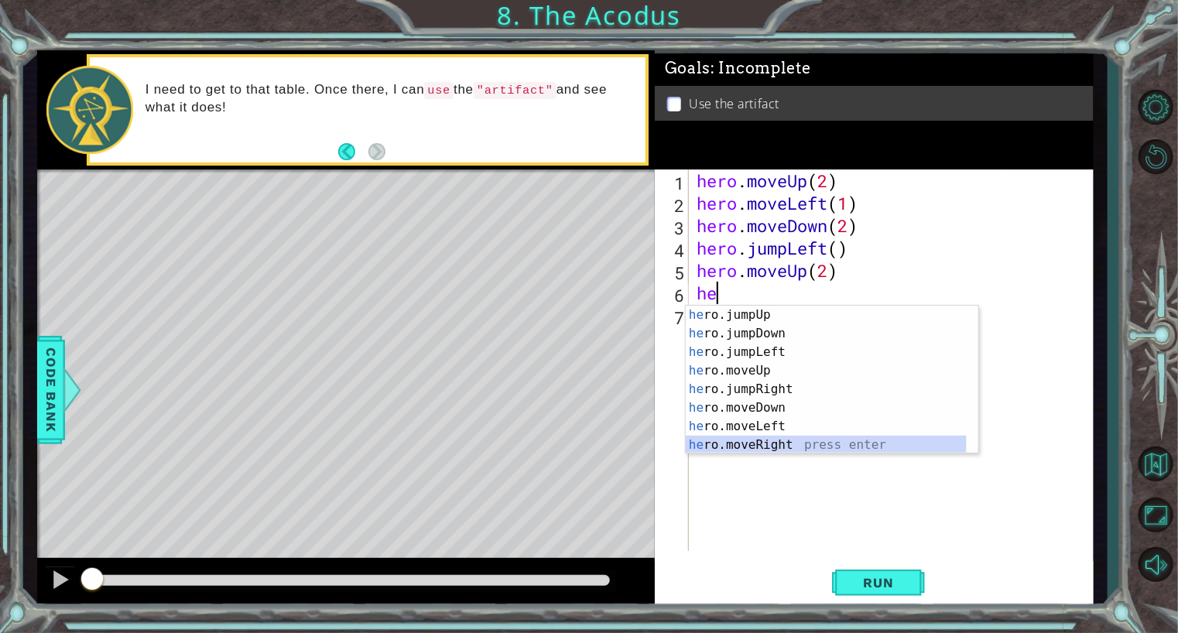
click at [792, 444] on div "he ro.jumpUp press enter he ro.jumpDown press enter he ro.jumpLeft press enter …" at bounding box center [826, 399] width 281 height 186
type textarea "hero.moveRight(1)"
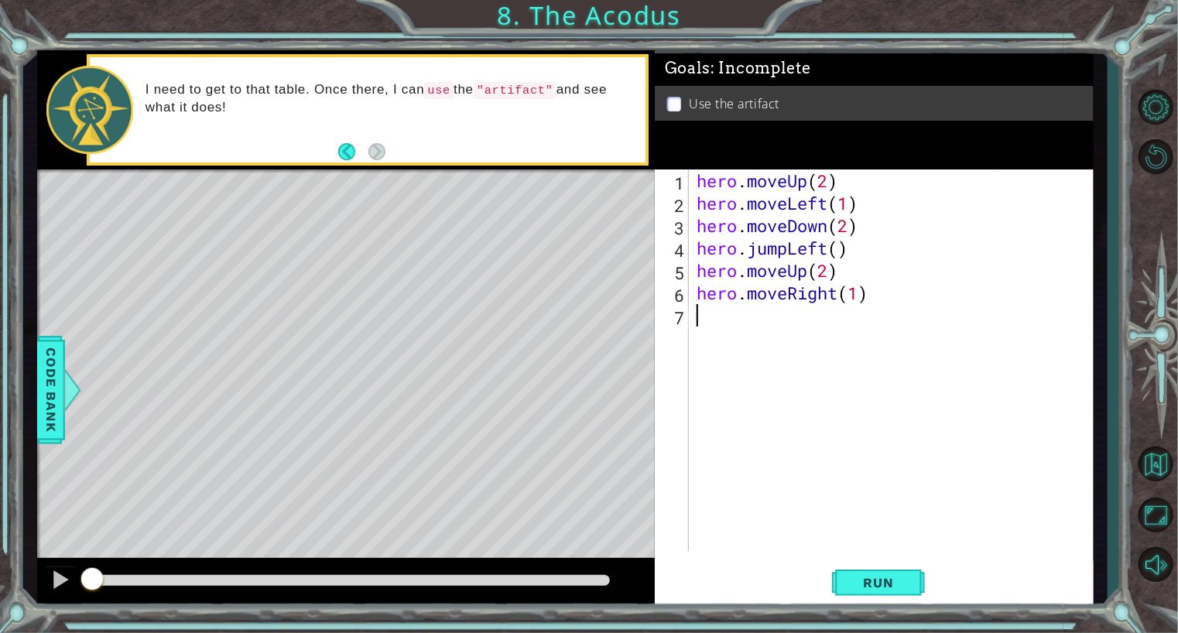
click at [777, 324] on div "hero . moveUp ( 2 ) hero . moveLeft ( 1 ) hero . moveDown ( 2 ) hero . jumpLeft…" at bounding box center [895, 383] width 403 height 427
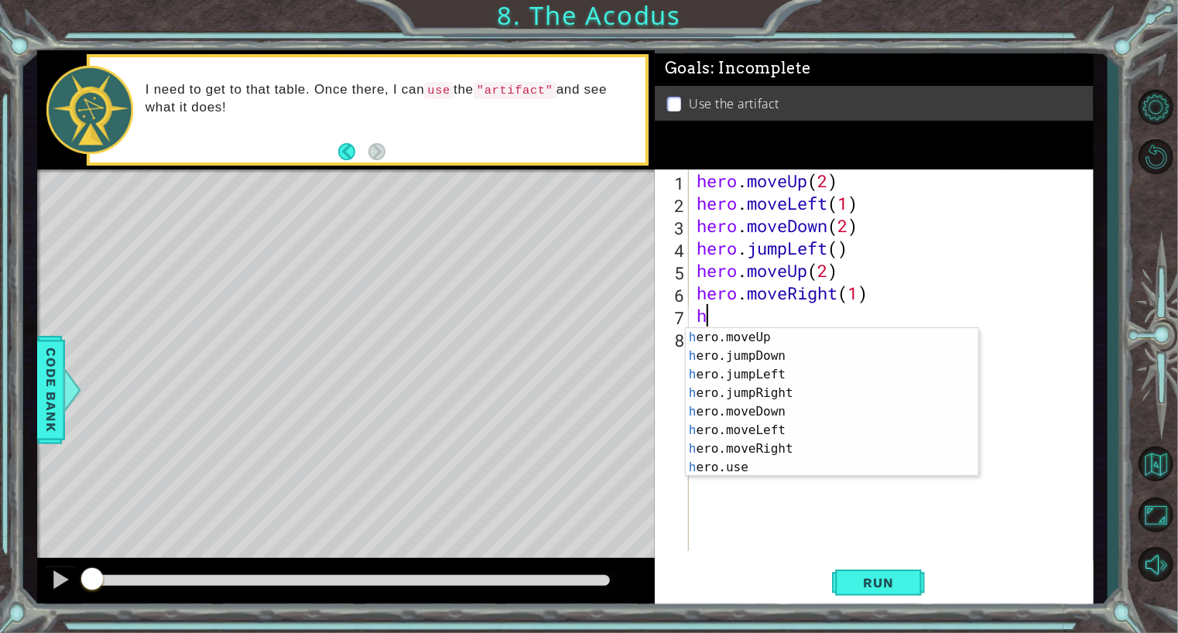
scroll to position [19, 0]
click at [750, 467] on div "h ero.moveUp press enter h ero.jumpDown press enter h ero.jumpLeft press enter …" at bounding box center [826, 421] width 281 height 186
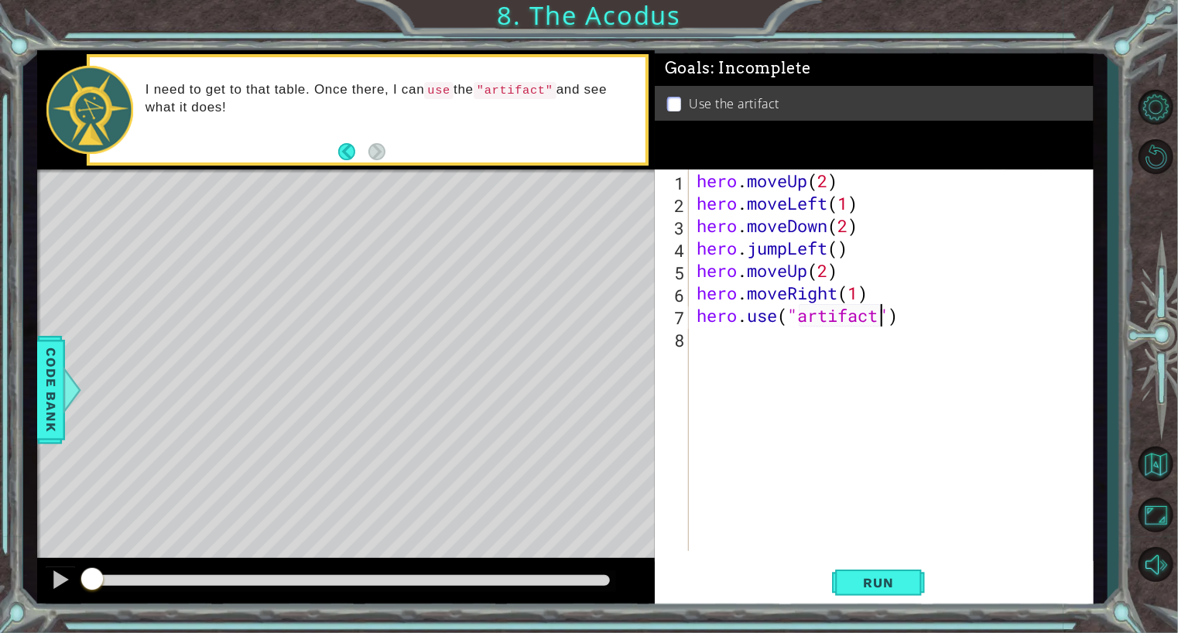
scroll to position [0, 8]
type textarea "hero.use("artifact")"
click at [855, 580] on span "Run" at bounding box center [878, 582] width 61 height 15
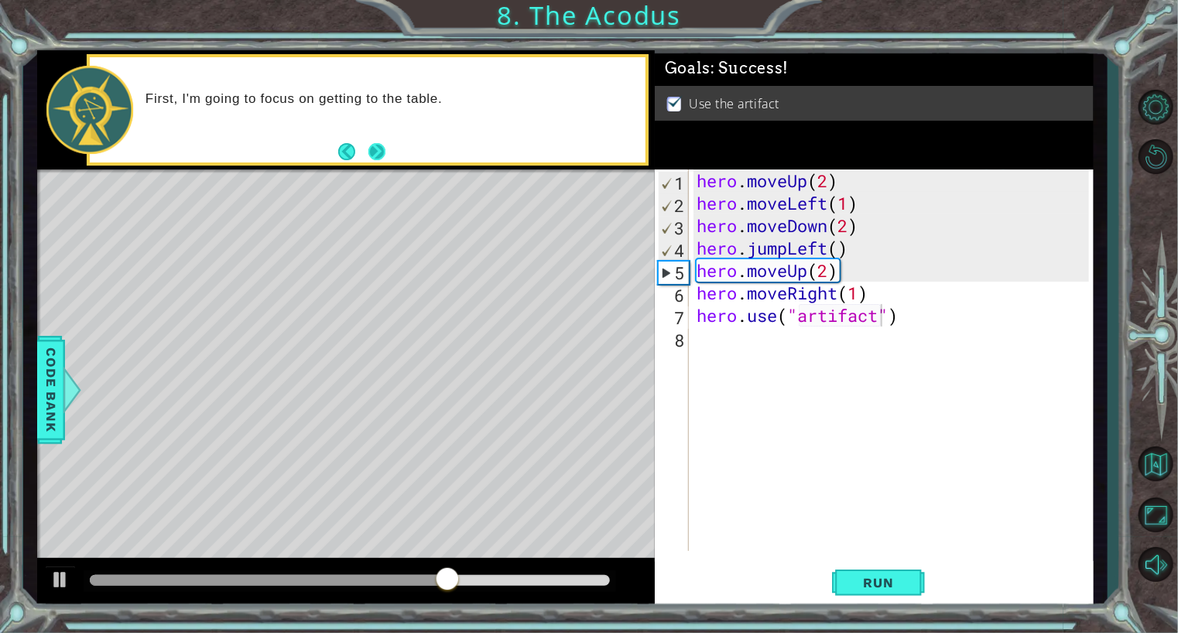
click at [382, 148] on button "Next" at bounding box center [376, 151] width 17 height 17
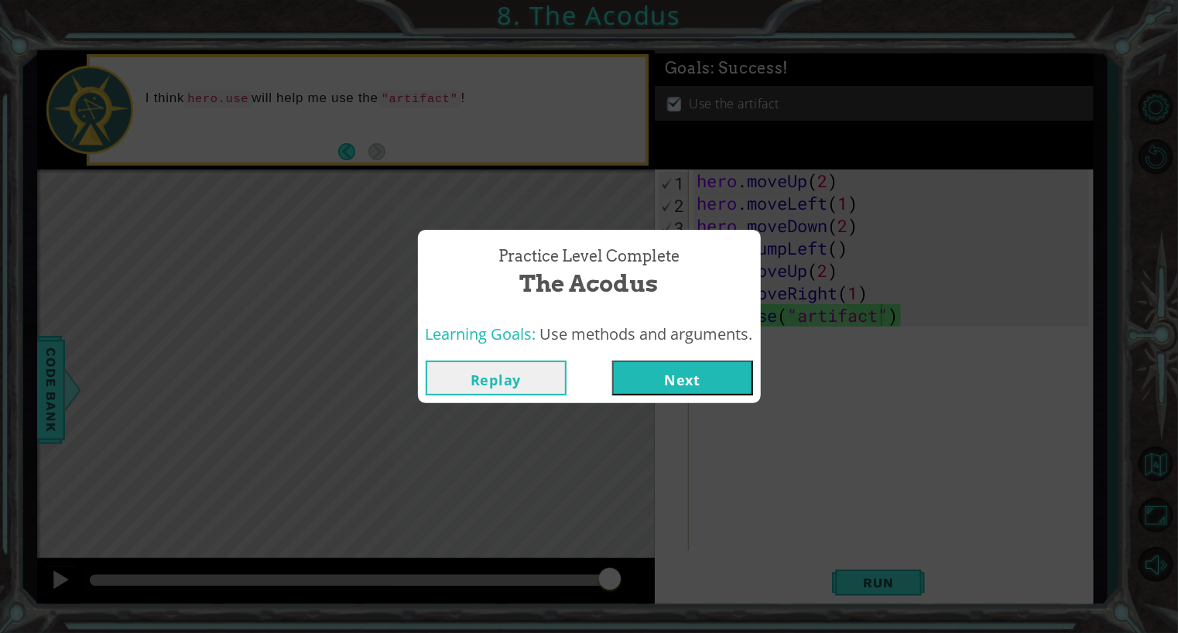
click at [677, 375] on button "Next" at bounding box center [682, 378] width 141 height 35
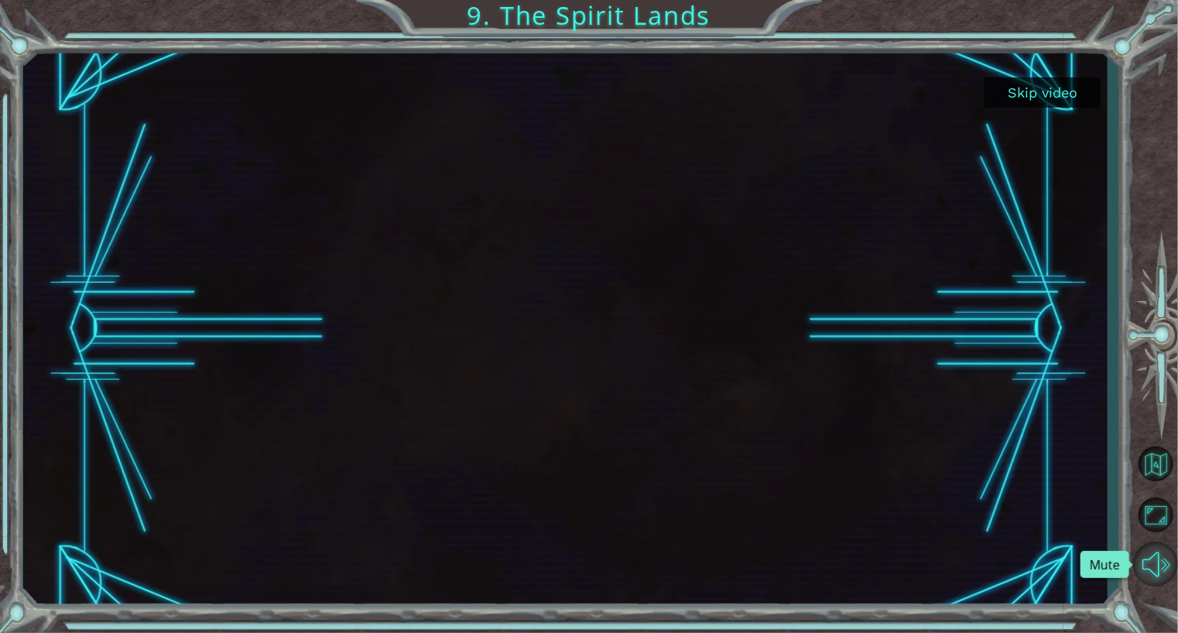
click at [1152, 565] on button "Mute" at bounding box center [1155, 564] width 45 height 45
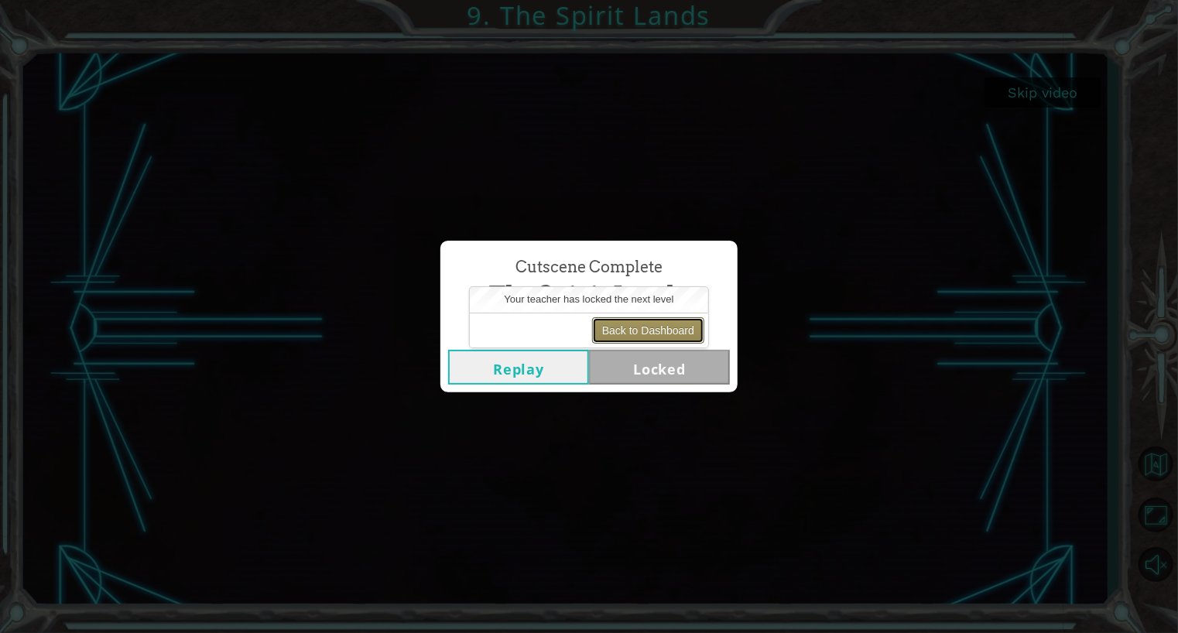
click at [654, 321] on button "Back to Dashboard" at bounding box center [648, 330] width 112 height 26
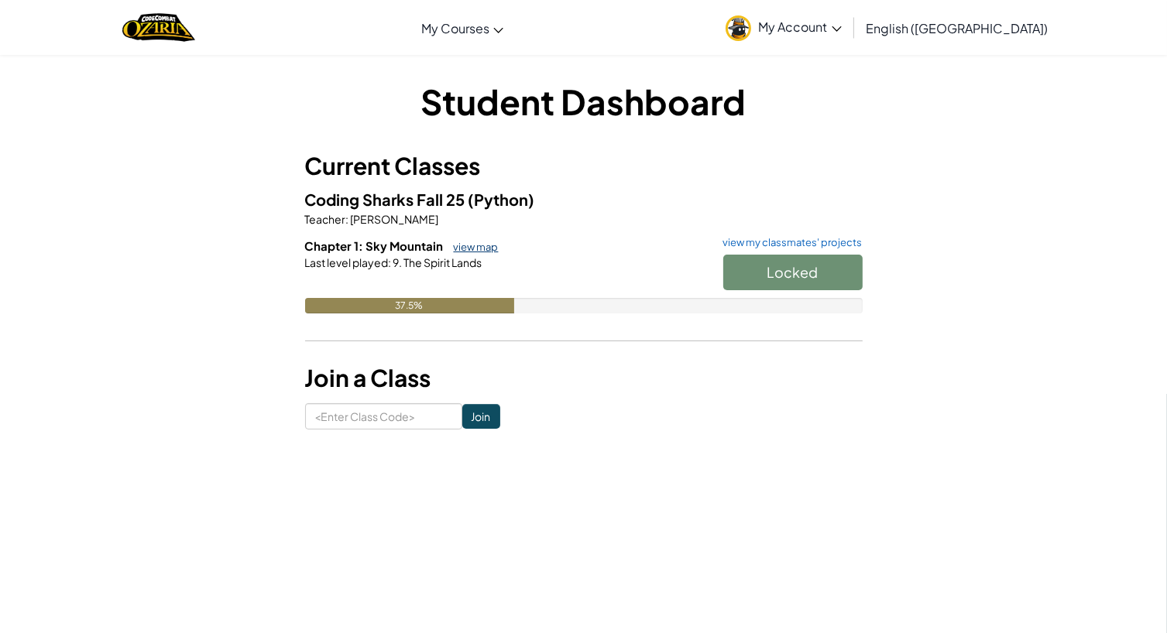
click at [471, 246] on link "view map" at bounding box center [472, 247] width 53 height 12
